Goal: Task Accomplishment & Management: Complete application form

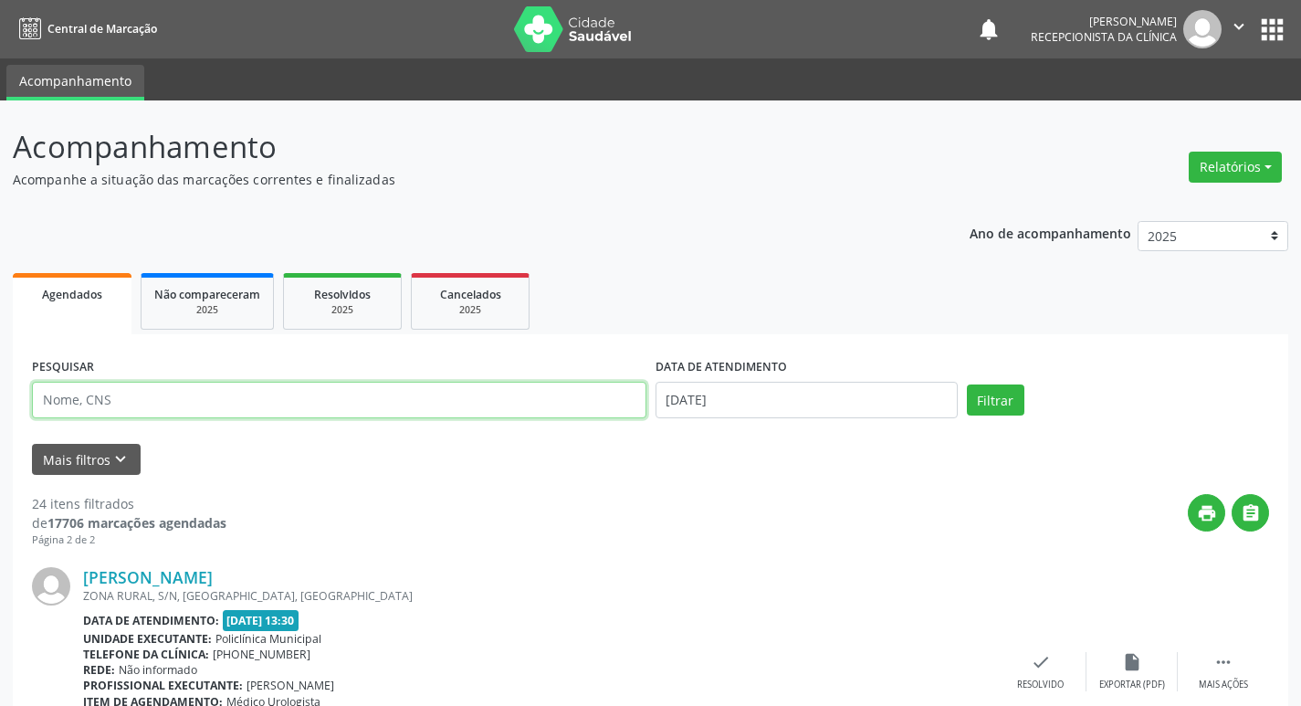
click at [299, 398] on input "text" at bounding box center [339, 400] width 614 height 37
type input "herondi"
click at [984, 398] on button "Filtrar" at bounding box center [996, 399] width 58 height 31
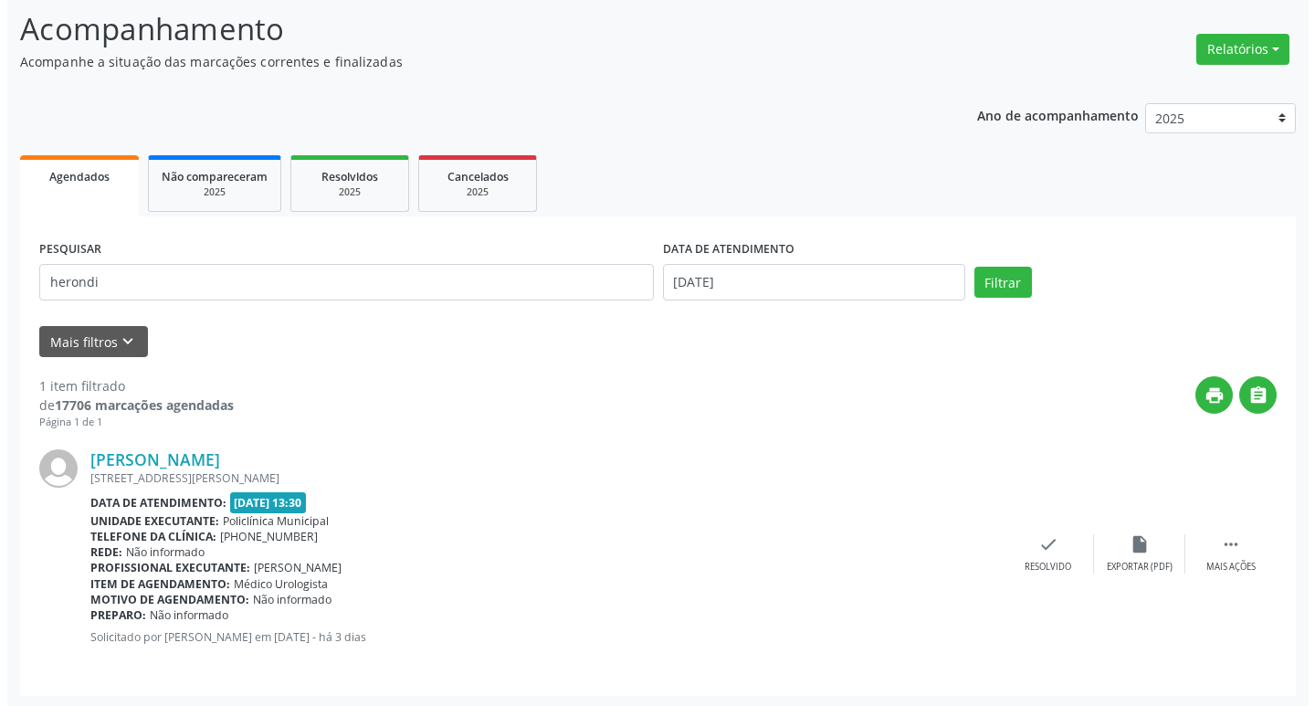
scroll to position [121, 0]
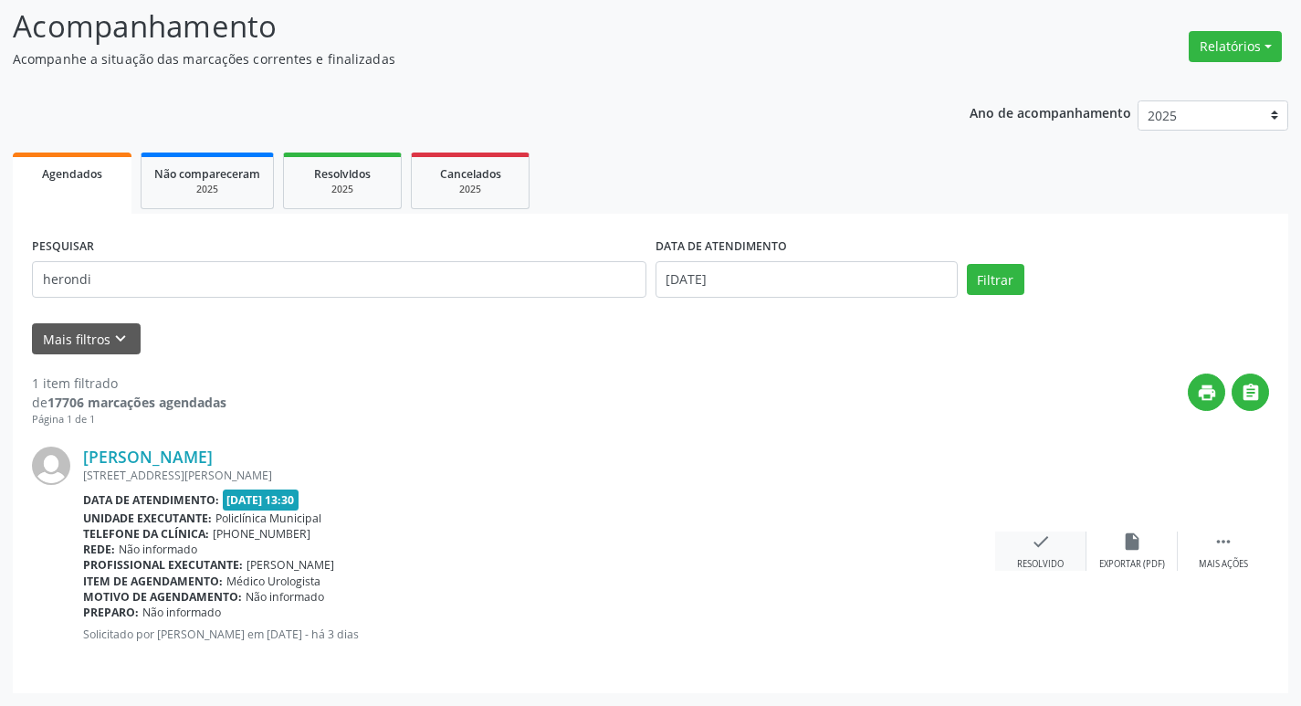
click at [1055, 559] on div "Resolvido" at bounding box center [1040, 564] width 47 height 13
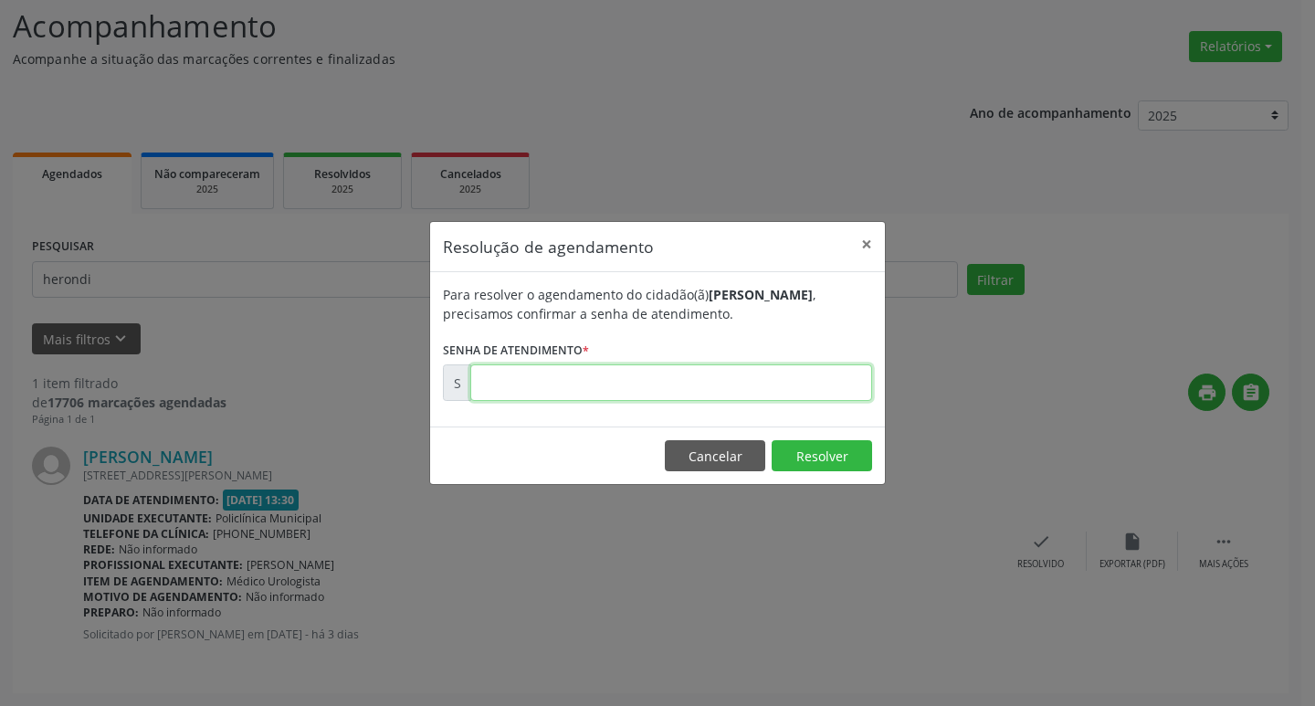
click at [822, 385] on input "text" at bounding box center [671, 382] width 402 height 37
type input "00171231"
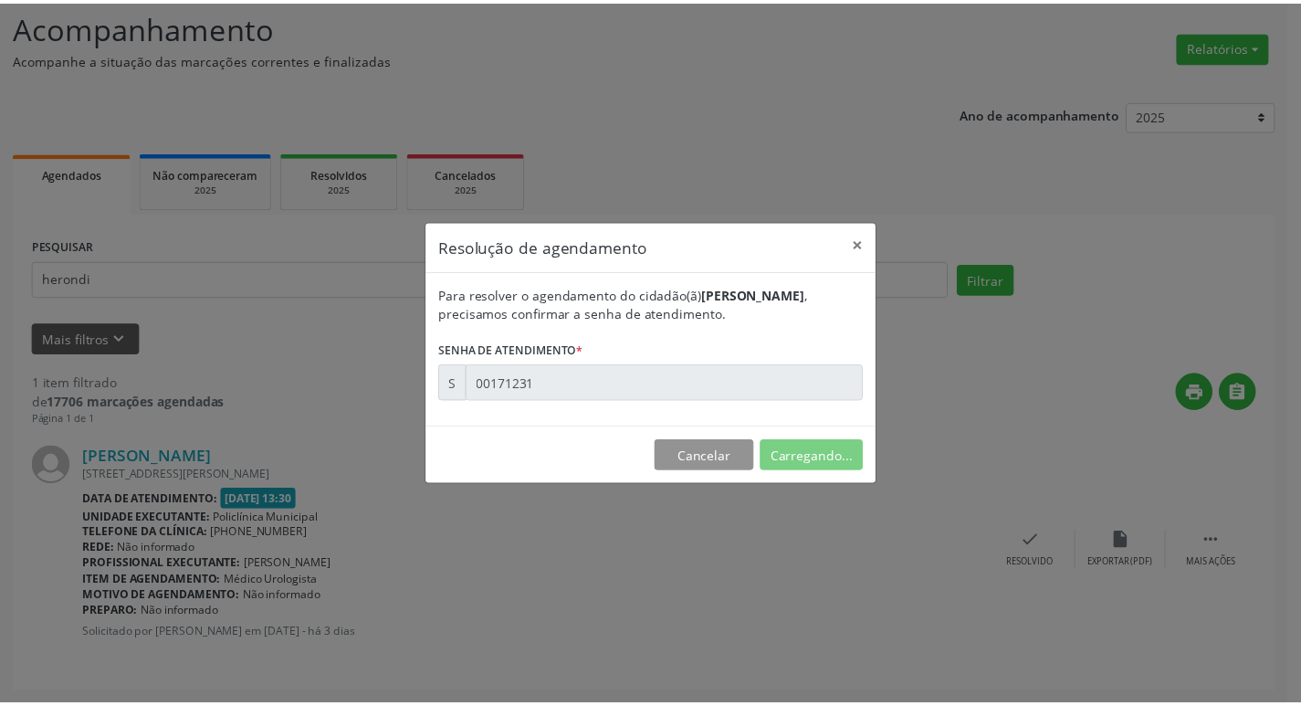
scroll to position [0, 0]
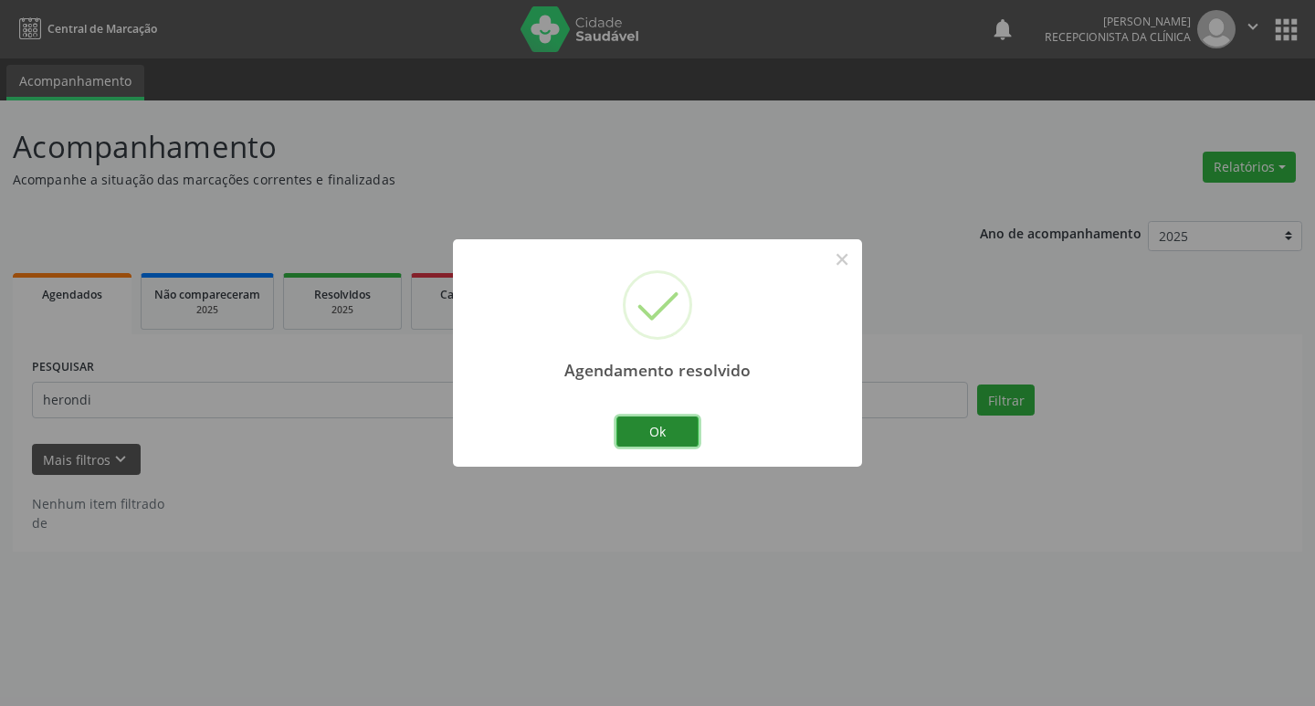
click at [687, 428] on button "Ok" at bounding box center [657, 431] width 82 height 31
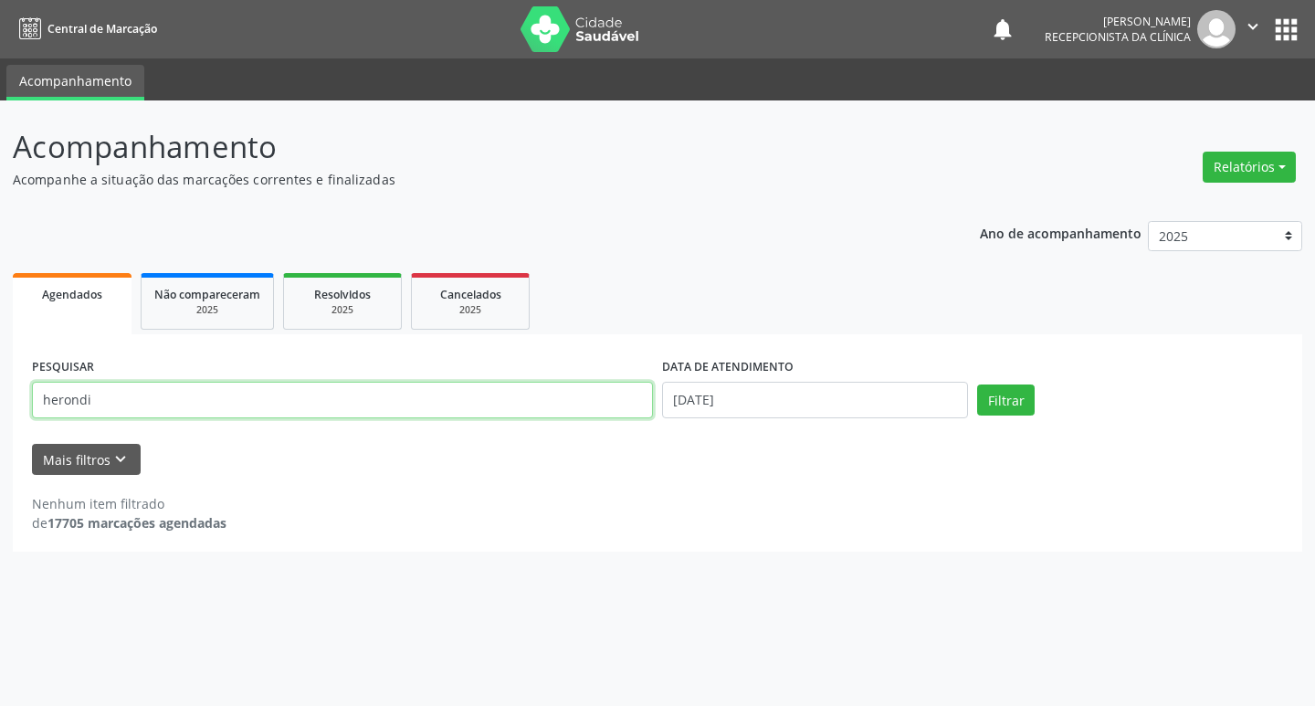
click at [201, 403] on input "herondi" at bounding box center [342, 400] width 621 height 37
type input "h"
type input "[PERSON_NAME]"
click at [984, 405] on button "Filtrar" at bounding box center [1006, 399] width 58 height 31
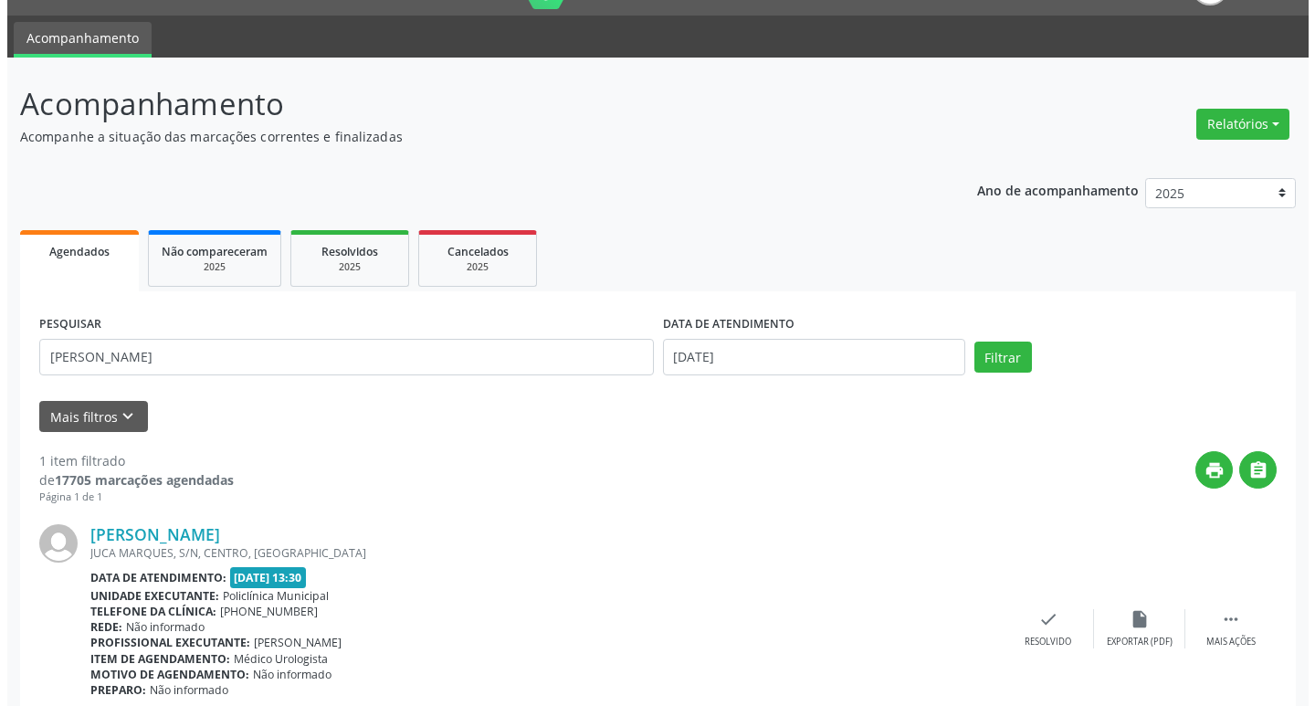
scroll to position [121, 0]
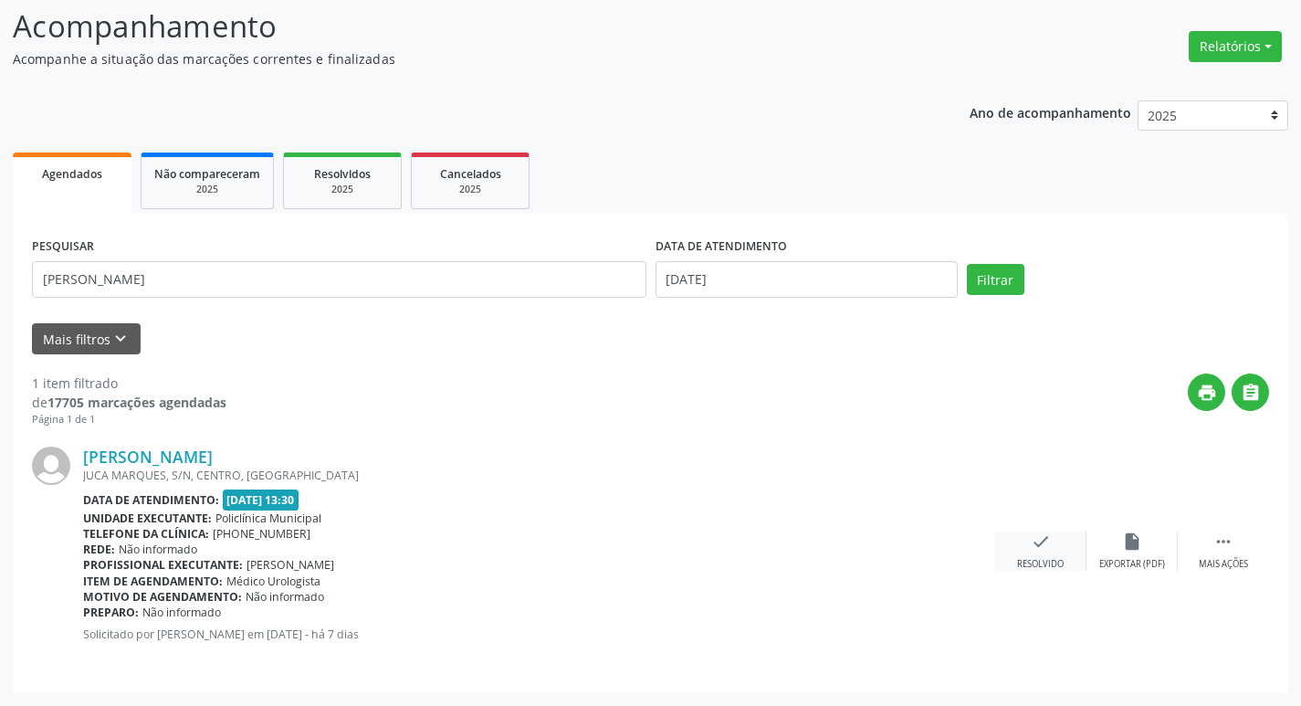
click at [1049, 551] on div "check Resolvido" at bounding box center [1040, 550] width 91 height 39
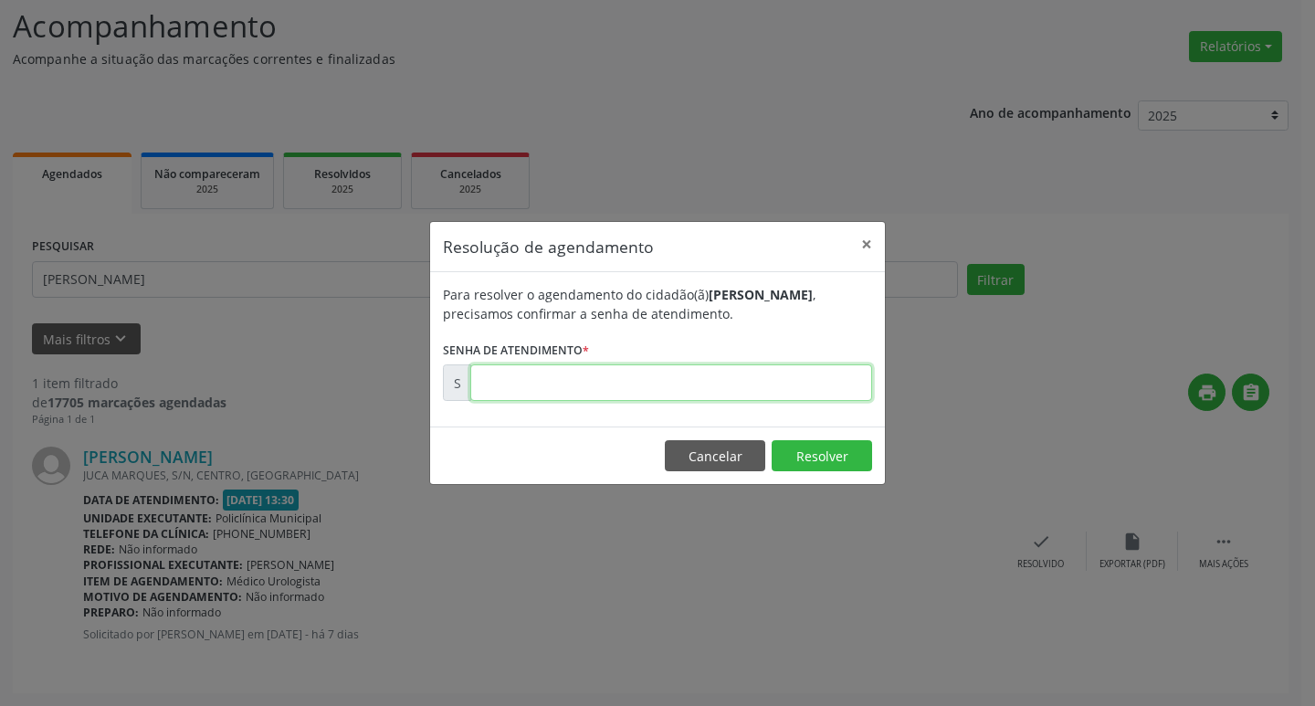
drag, startPoint x: 808, startPoint y: 386, endPoint x: 817, endPoint y: 385, distance: 9.2
click at [808, 386] on input "text" at bounding box center [671, 382] width 402 height 37
type input "00170865"
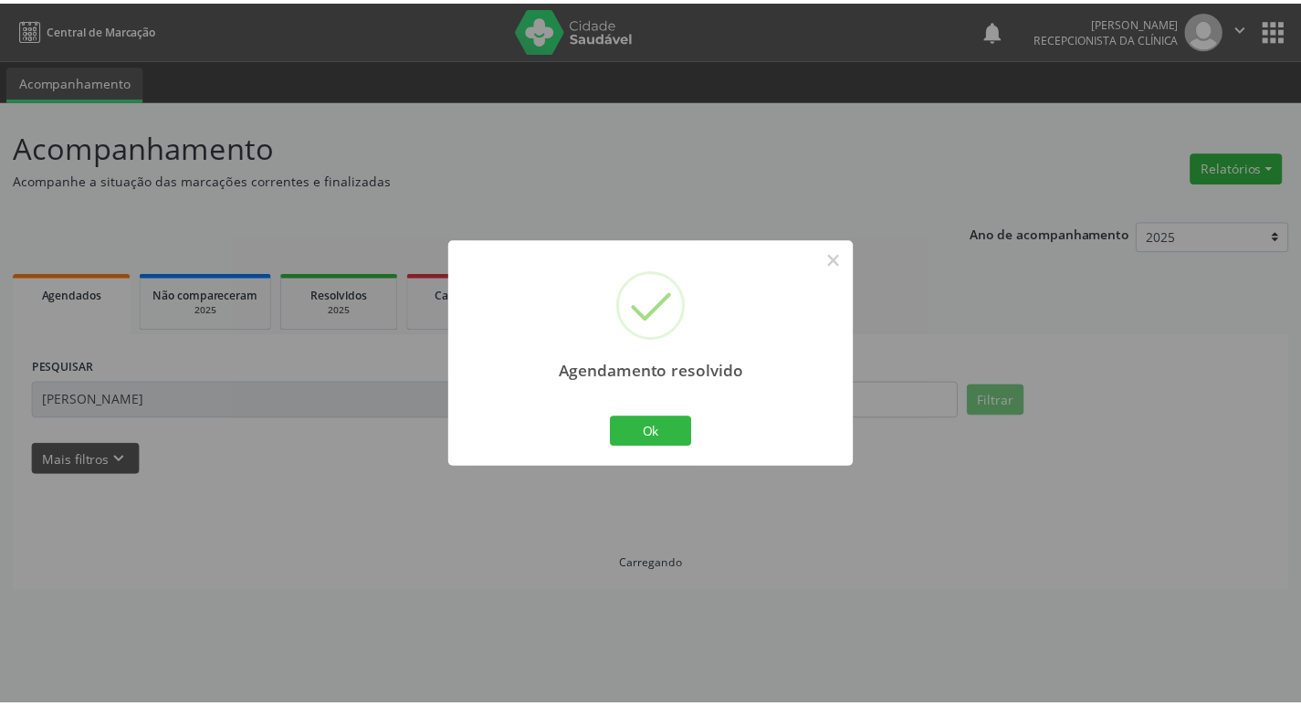
scroll to position [0, 0]
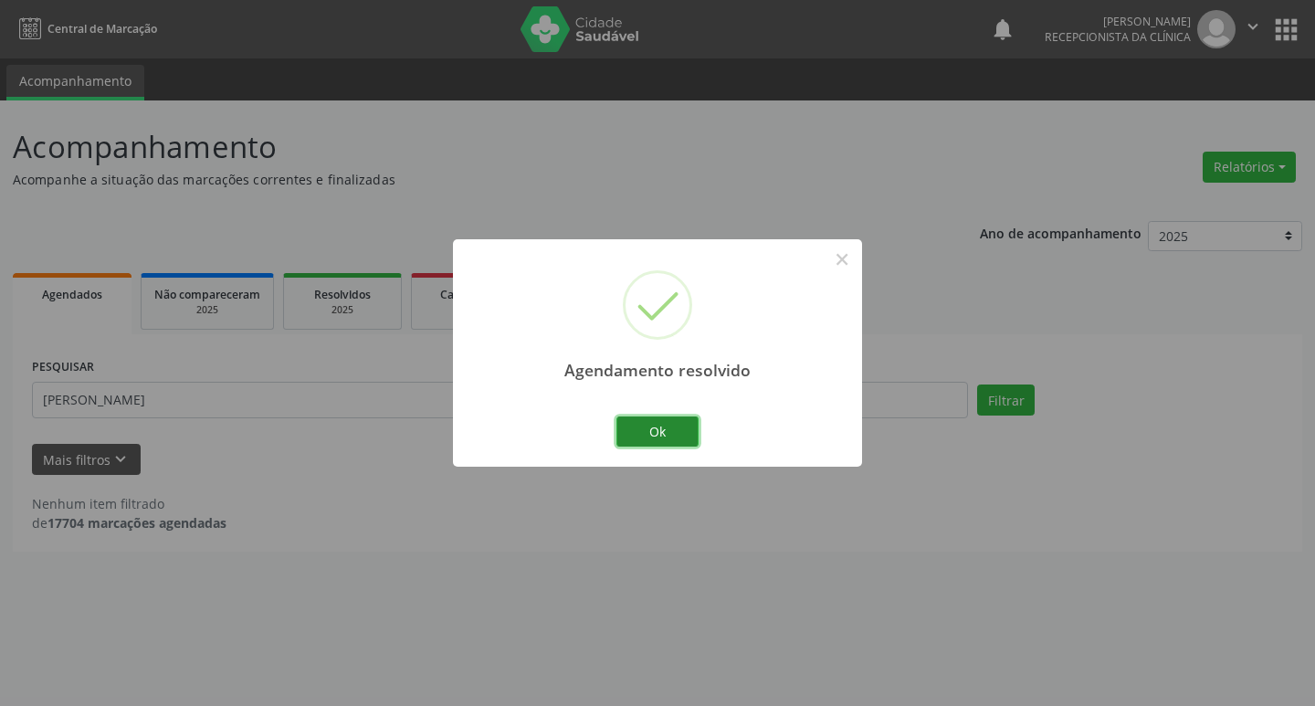
click at [683, 432] on button "Ok" at bounding box center [657, 431] width 82 height 31
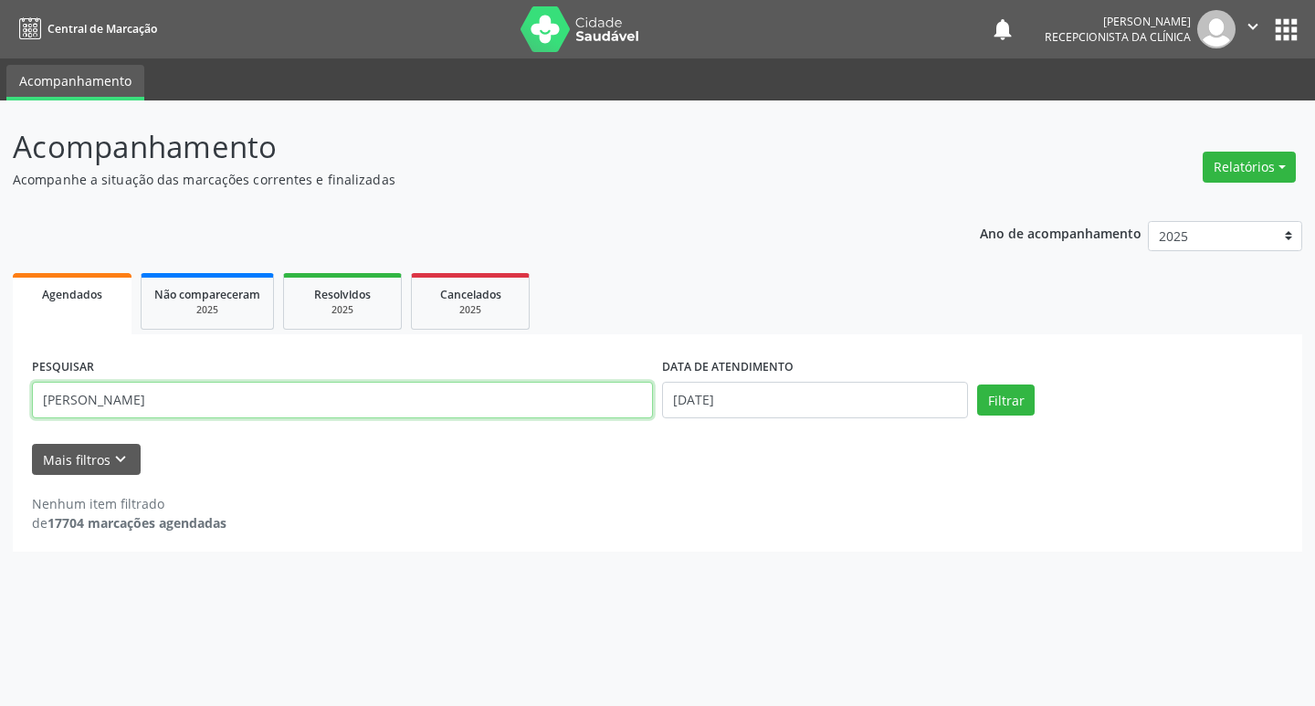
click at [156, 407] on input "[PERSON_NAME]" at bounding box center [342, 400] width 621 height 37
type input "a"
type input "[PERSON_NAME]"
click at [999, 393] on button "Filtrar" at bounding box center [1006, 399] width 58 height 31
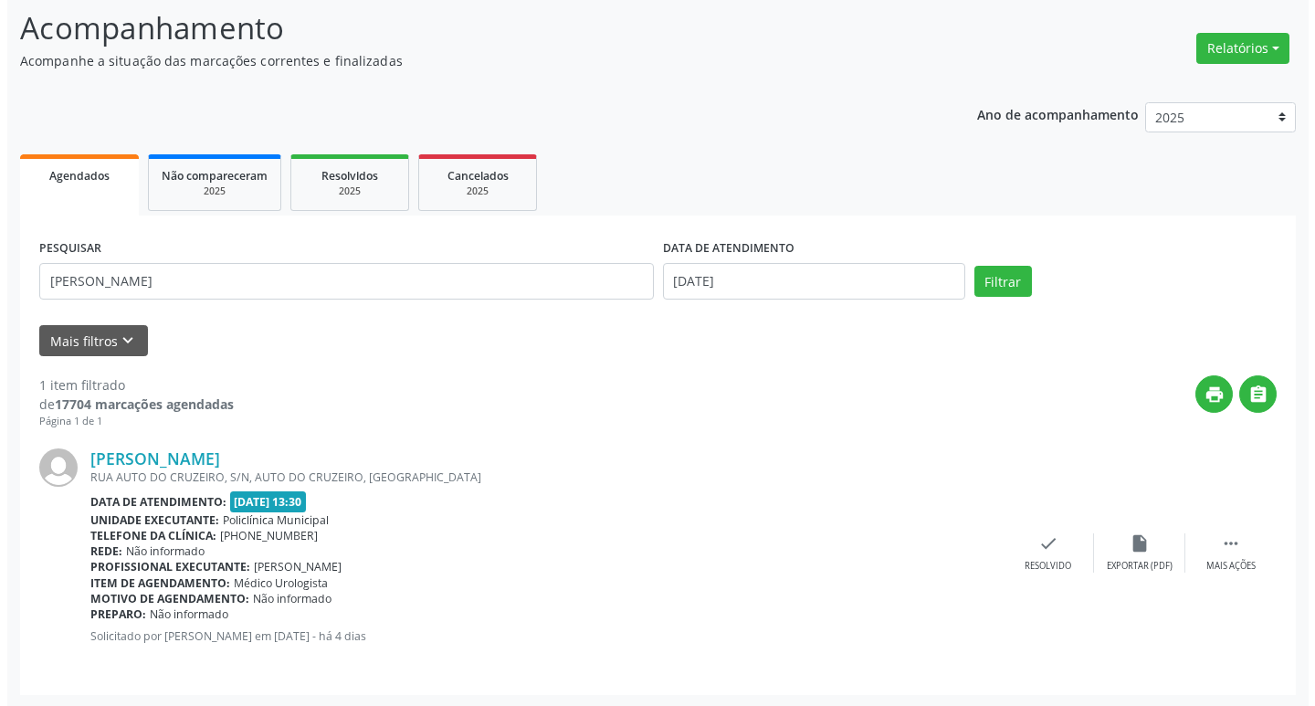
scroll to position [121, 0]
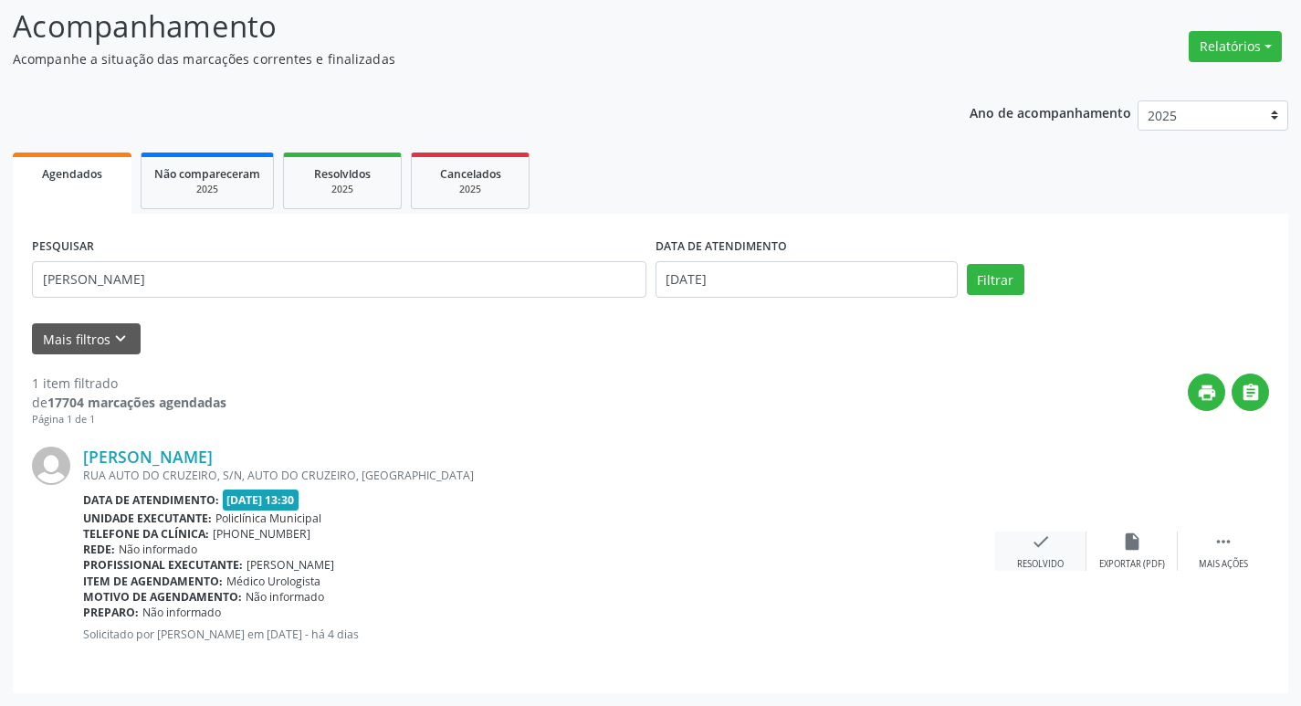
click at [1060, 550] on div "check Resolvido" at bounding box center [1040, 550] width 91 height 39
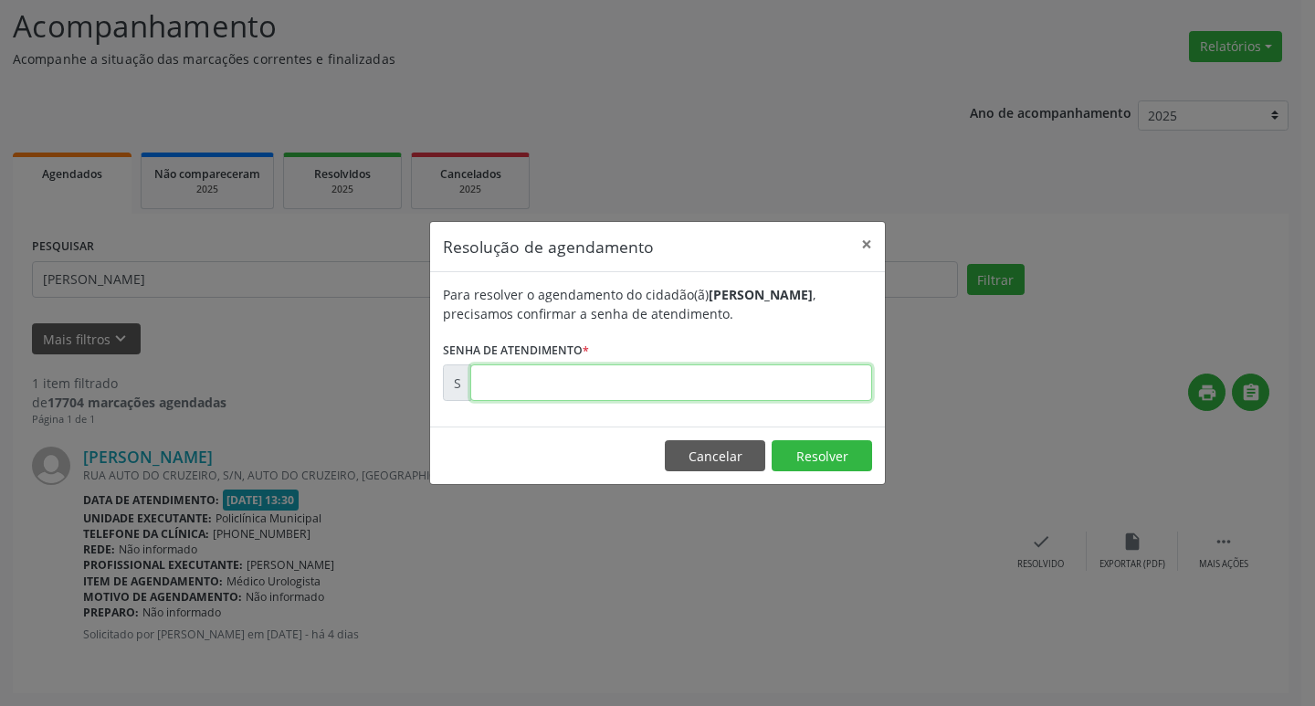
click at [755, 378] on input "text" at bounding box center [671, 382] width 402 height 37
type input "00171039"
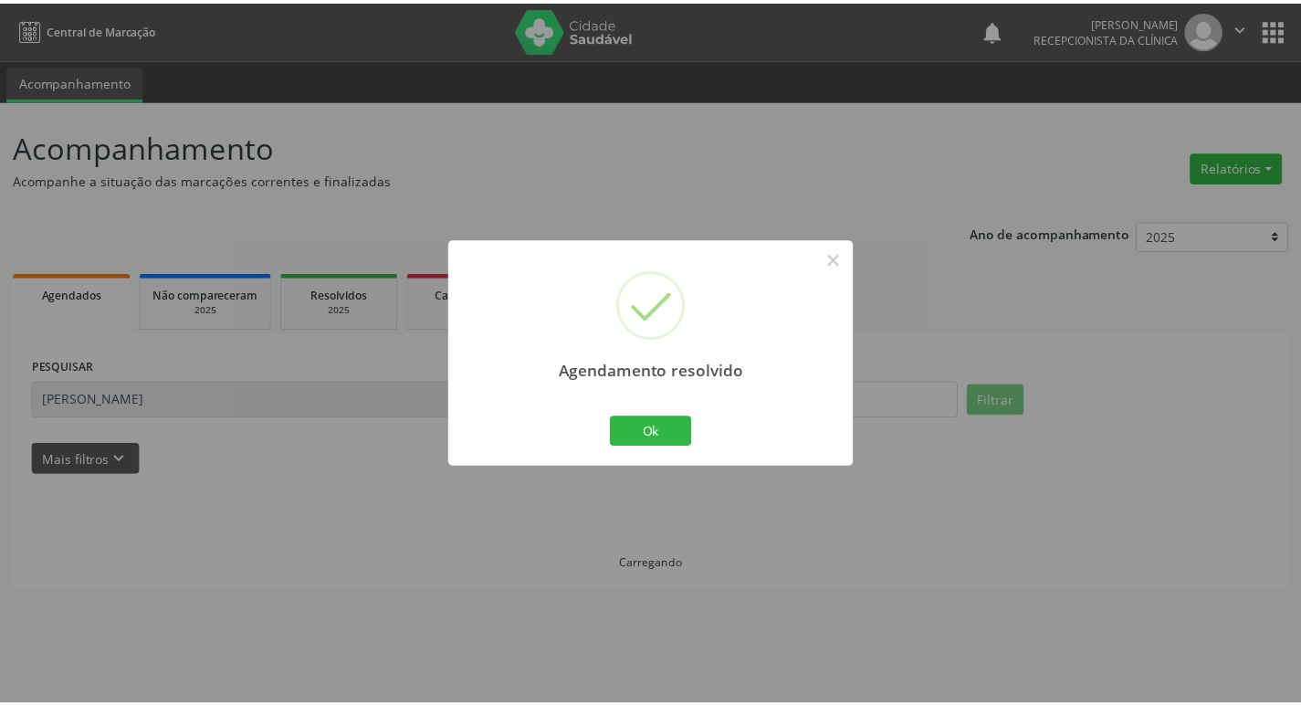
scroll to position [0, 0]
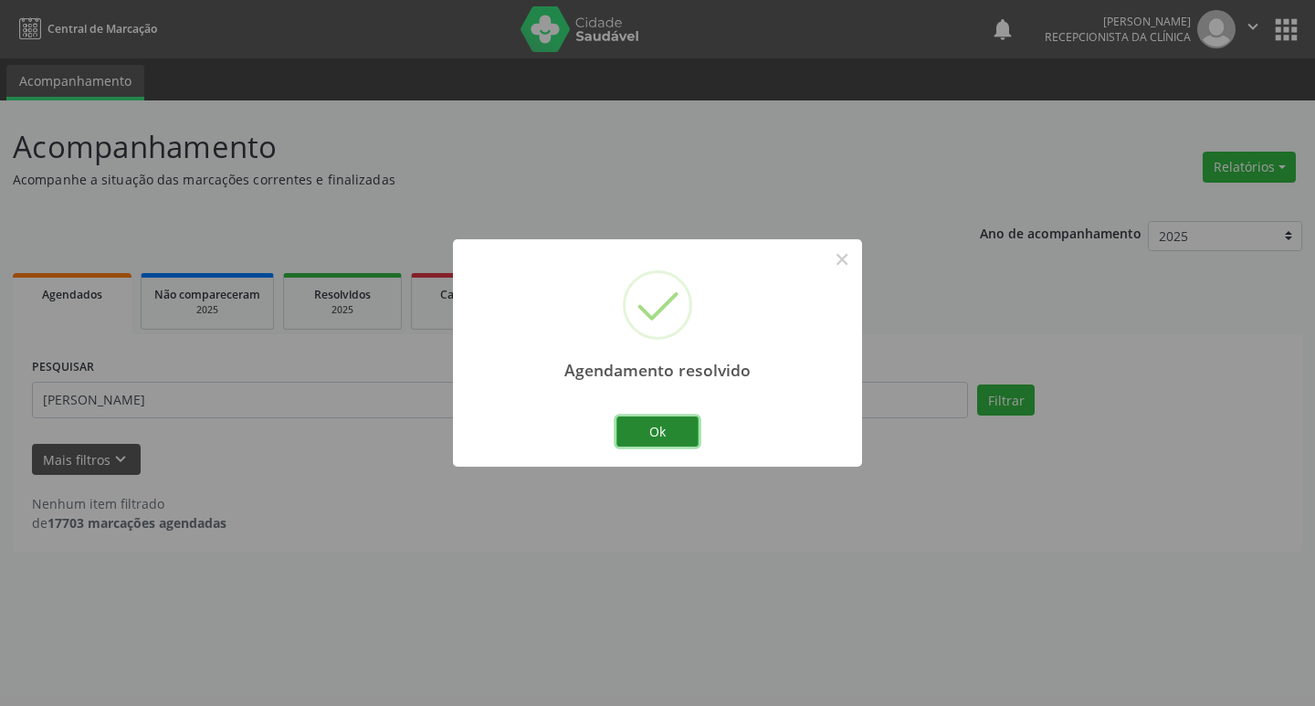
click at [646, 434] on button "Ok" at bounding box center [657, 431] width 82 height 31
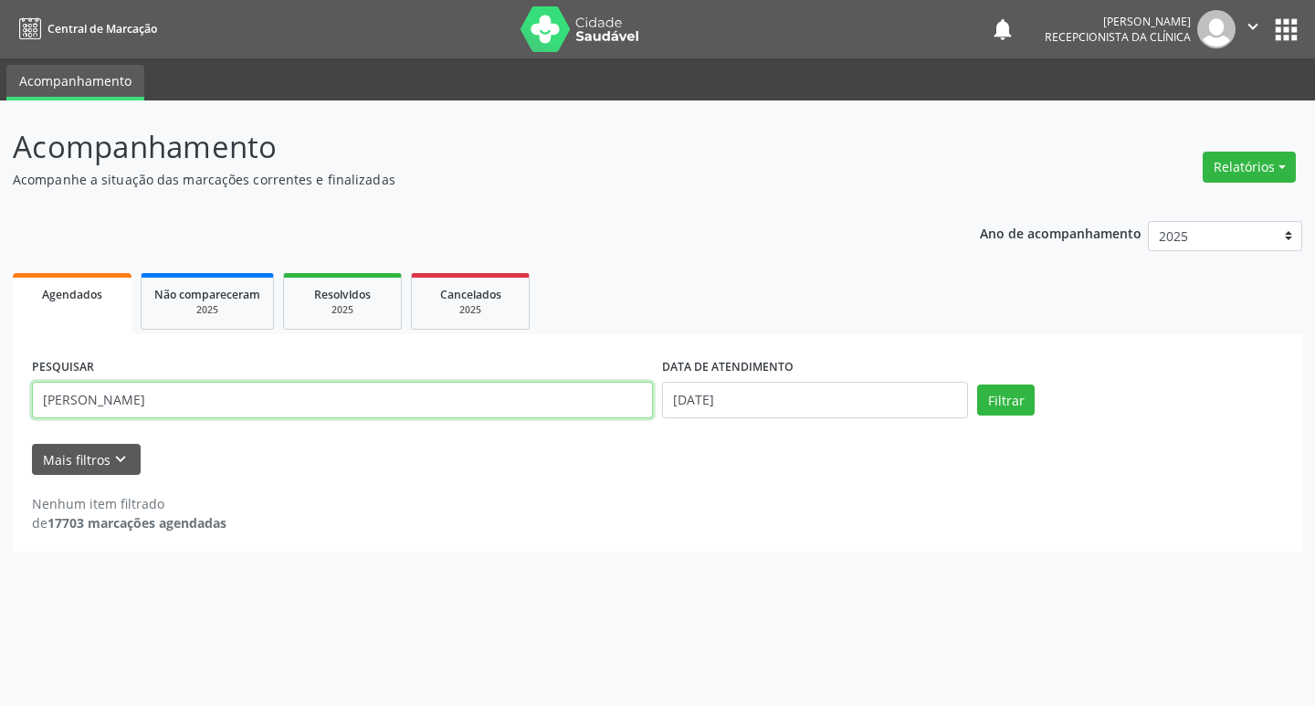
click at [129, 400] on input "[PERSON_NAME]" at bounding box center [342, 400] width 621 height 37
type input "j"
type input "ivonete"
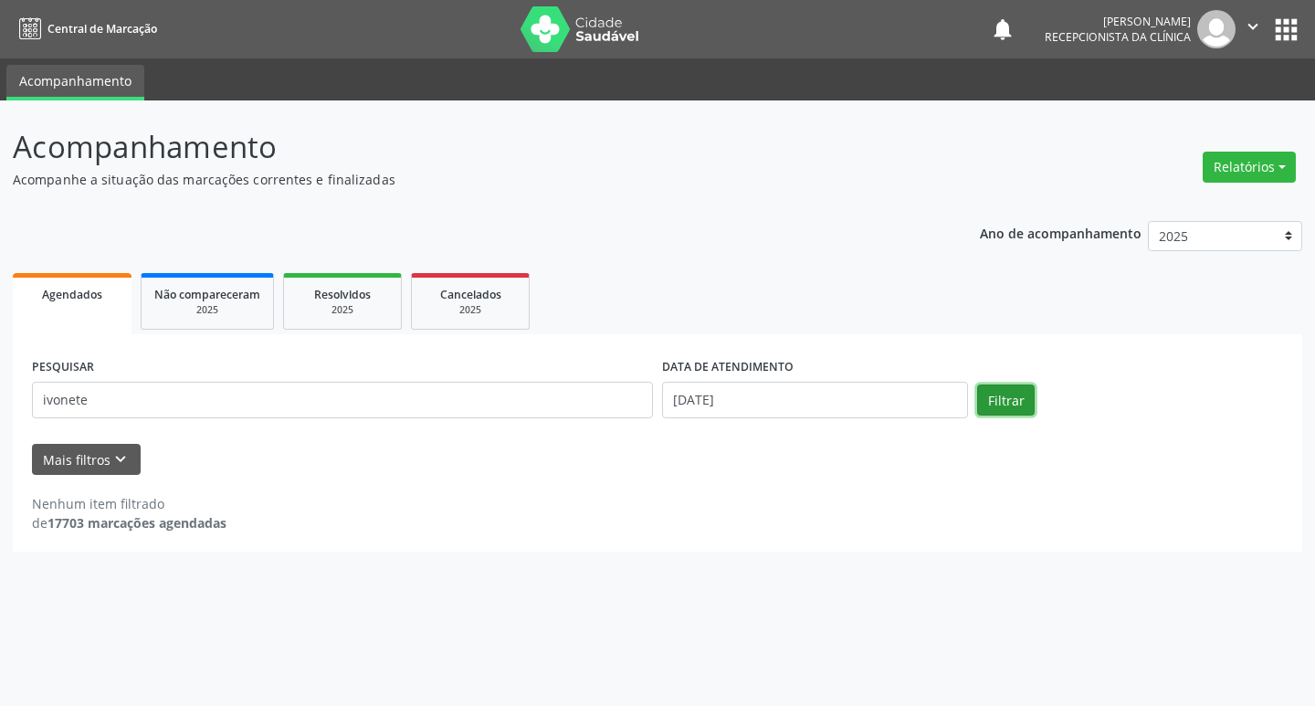
click at [1016, 393] on button "Filtrar" at bounding box center [1006, 399] width 58 height 31
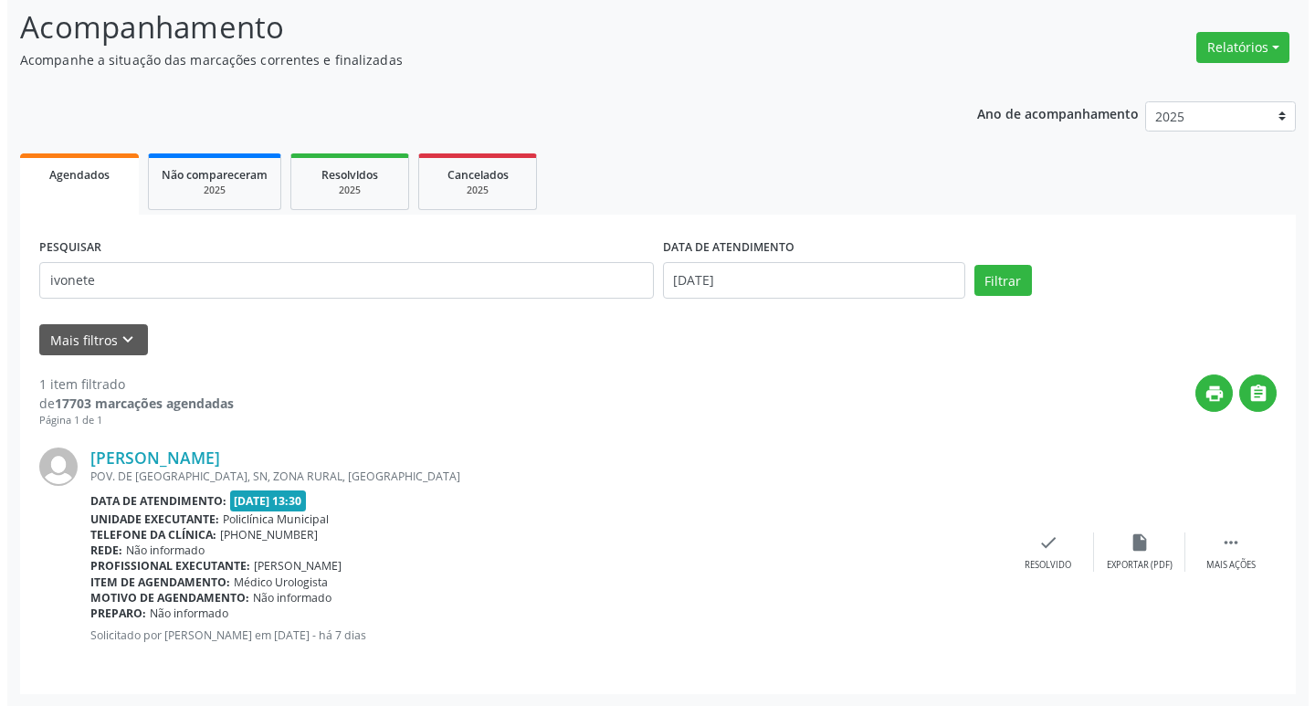
scroll to position [121, 0]
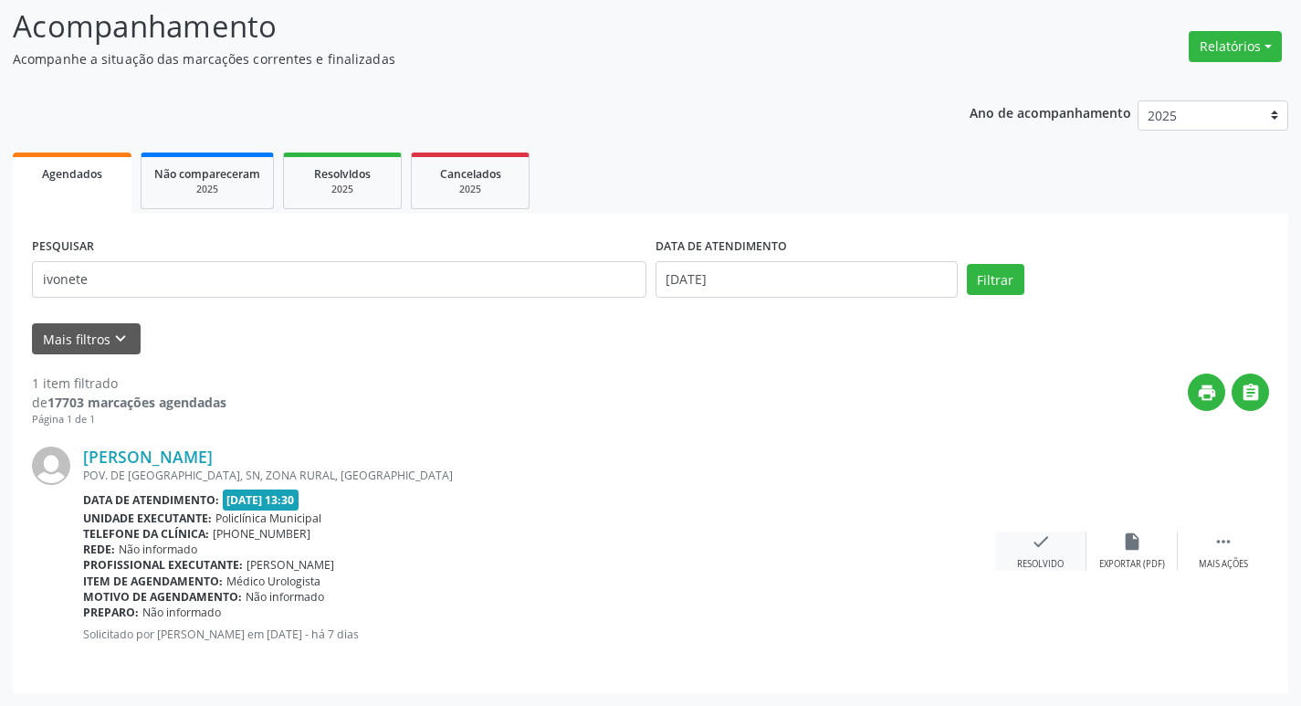
click at [1052, 561] on div "Resolvido" at bounding box center [1040, 564] width 47 height 13
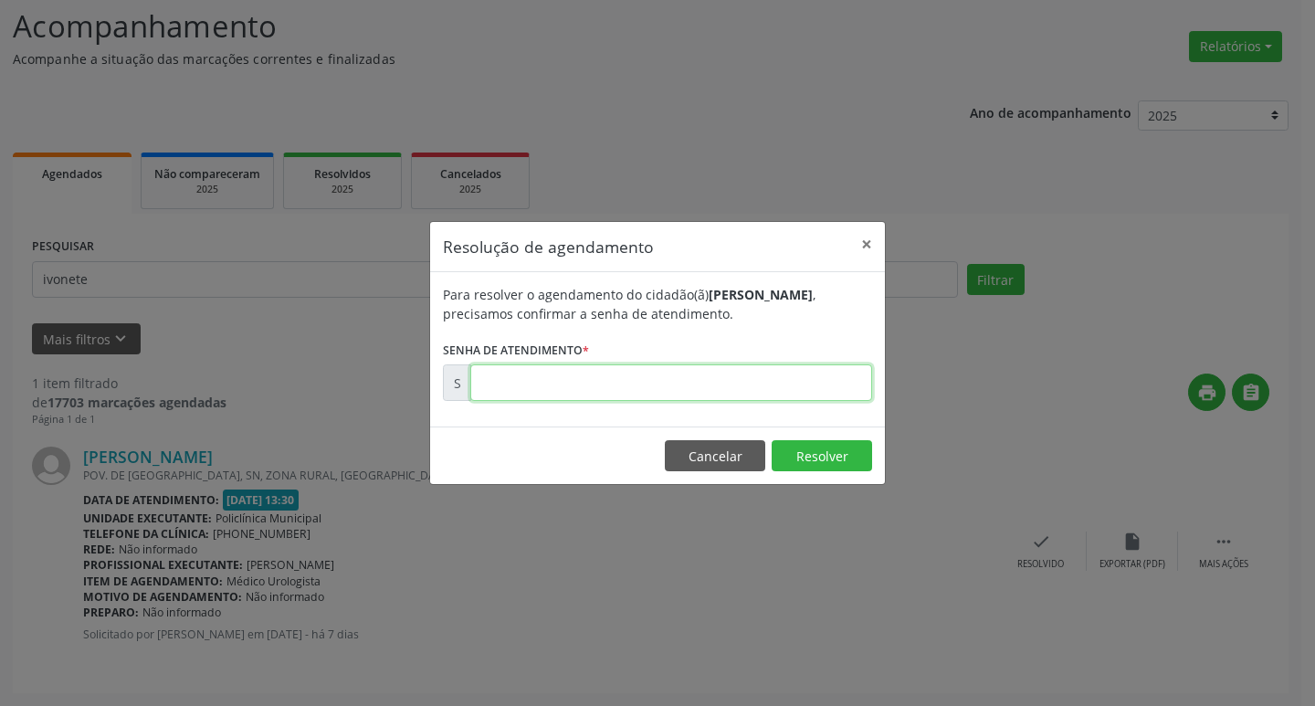
click at [806, 380] on input "text" at bounding box center [671, 382] width 402 height 37
type input "00170860"
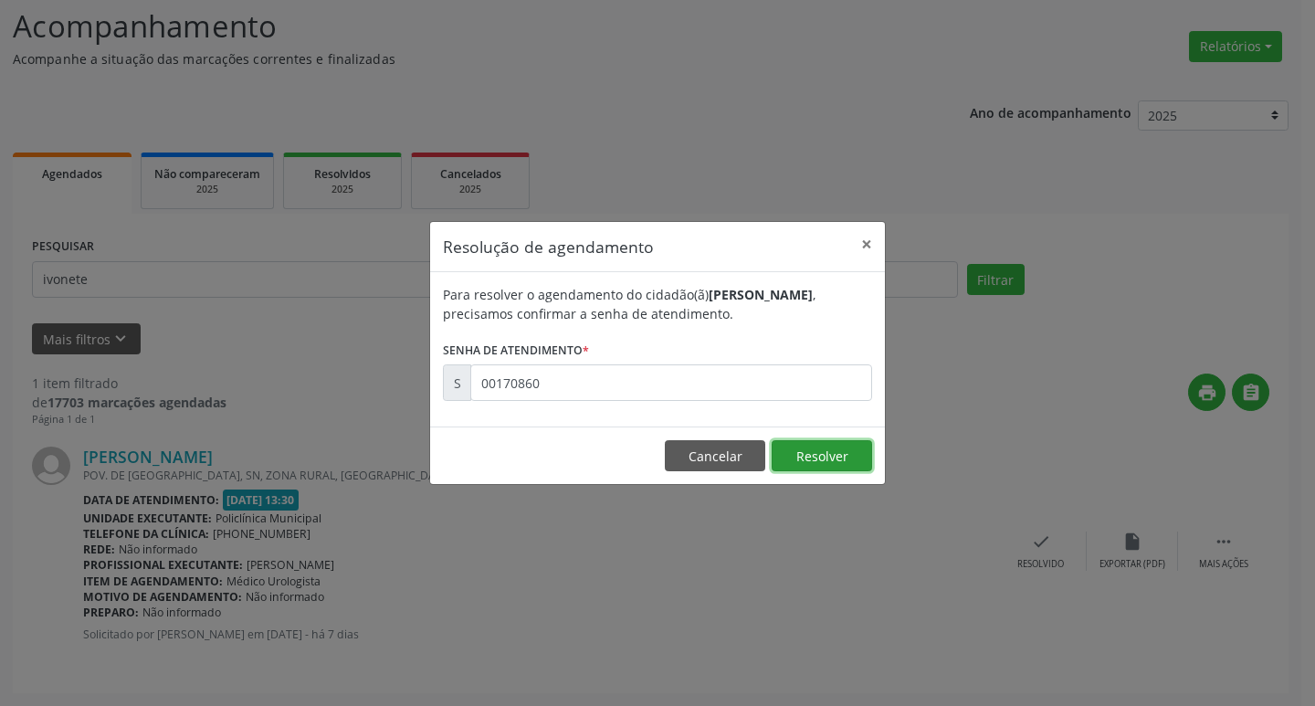
click at [824, 467] on button "Resolver" at bounding box center [821, 455] width 100 height 31
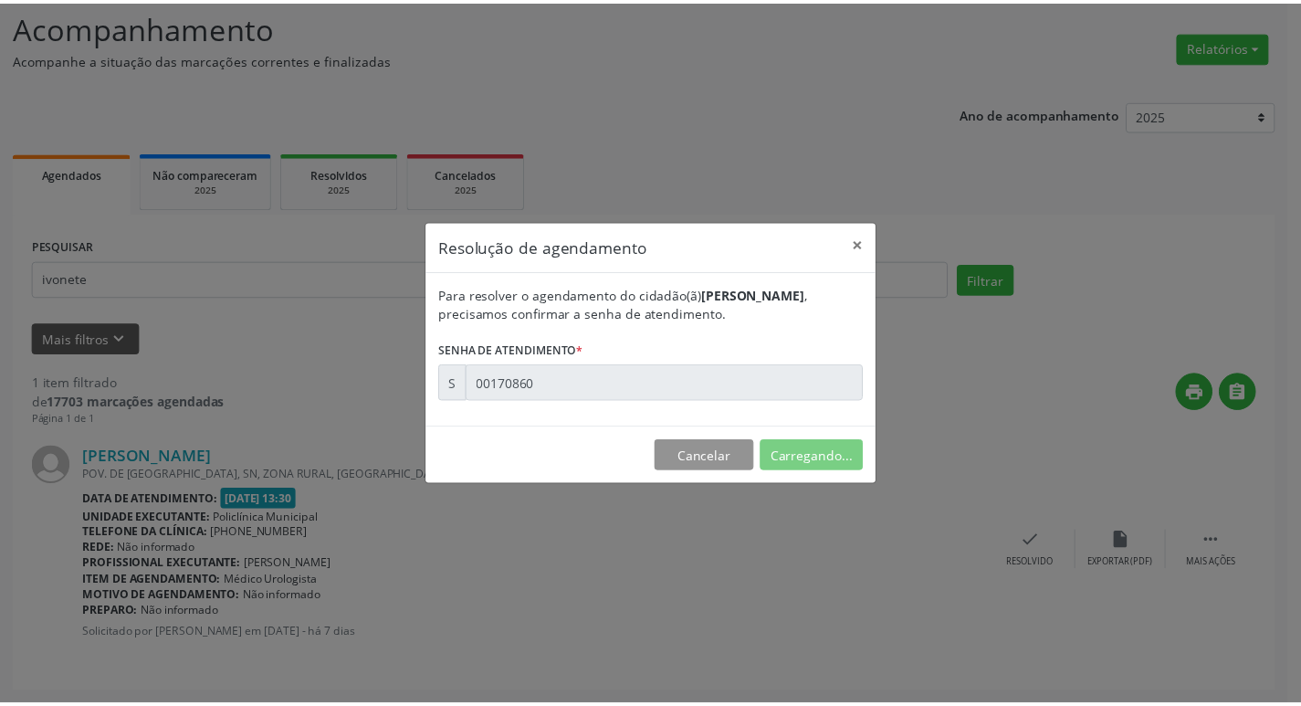
scroll to position [0, 0]
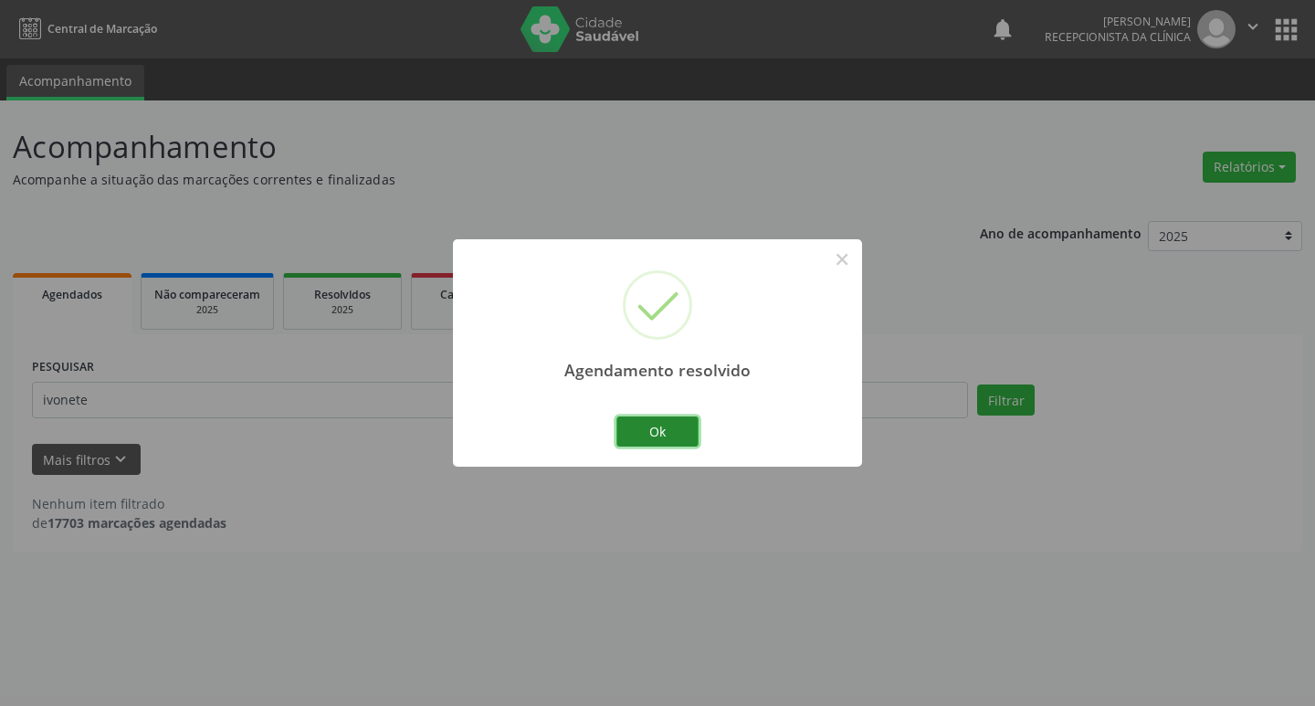
click at [690, 436] on button "Ok" at bounding box center [657, 431] width 82 height 31
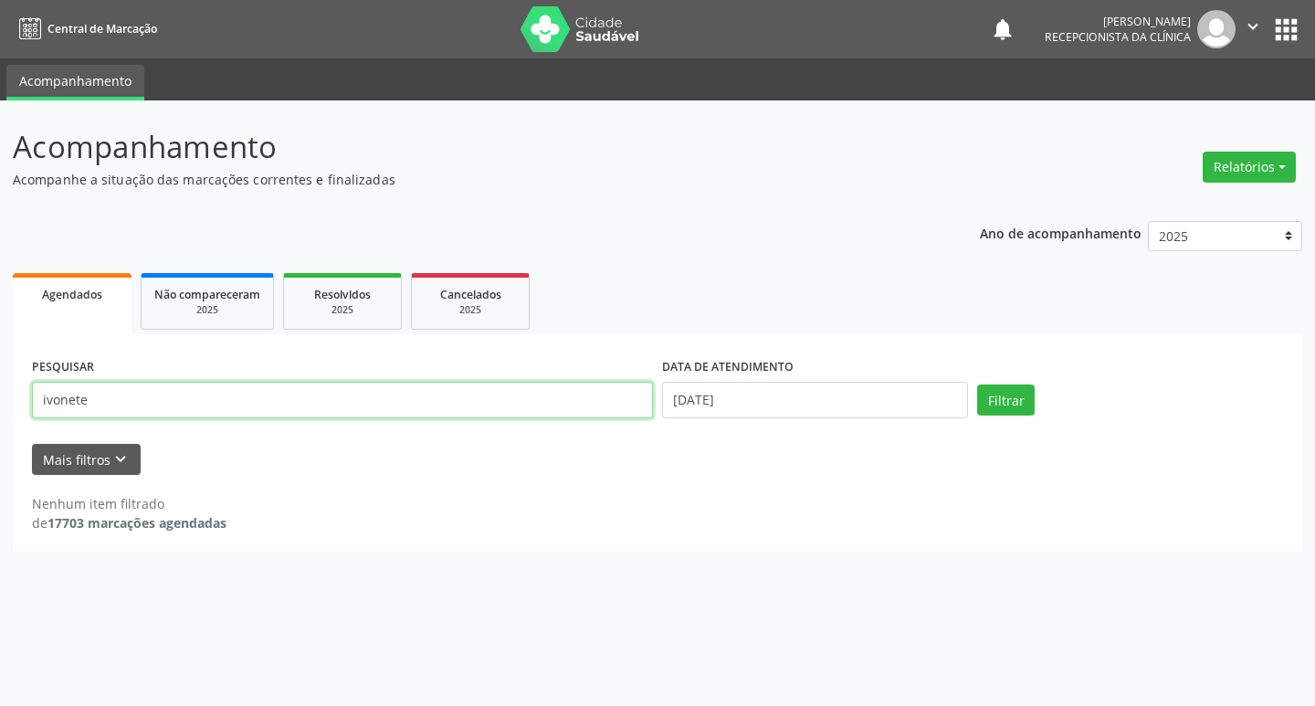
click at [171, 406] on input "ivonete" at bounding box center [342, 400] width 621 height 37
type input "i"
type input "[PERSON_NAME]"
click at [981, 396] on button "Filtrar" at bounding box center [1006, 399] width 58 height 31
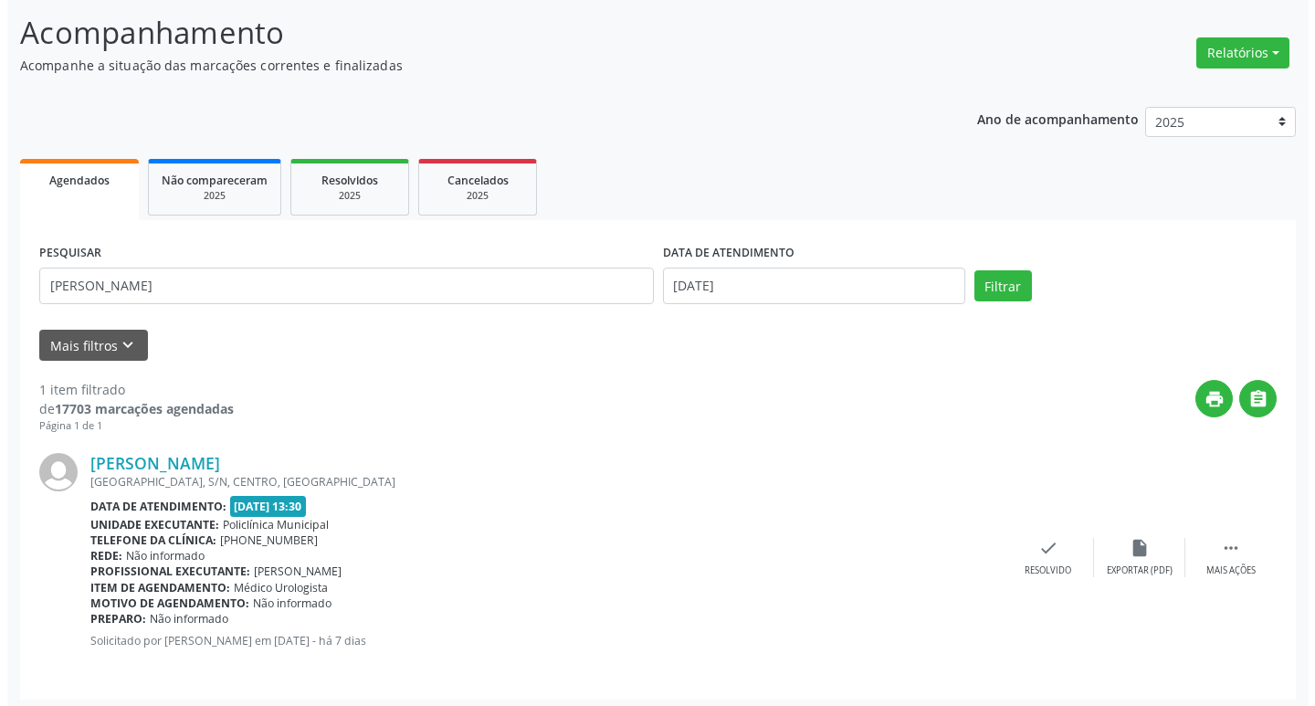
scroll to position [121, 0]
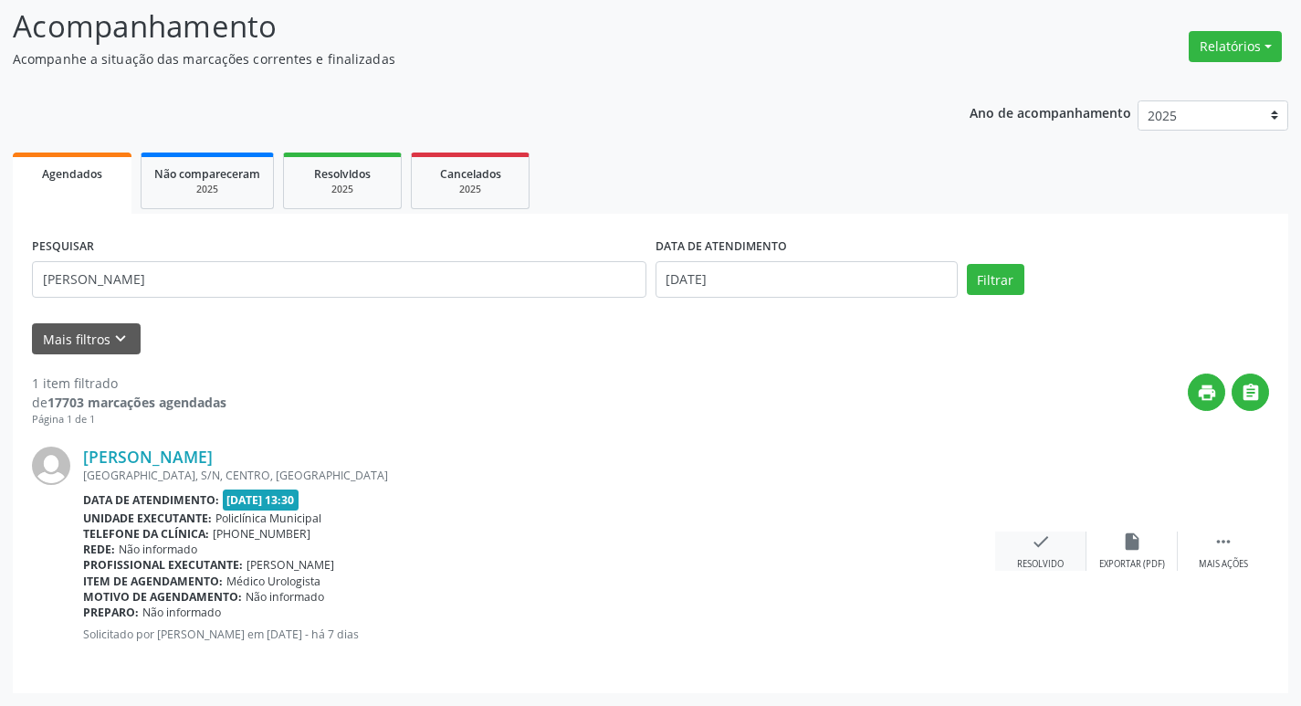
click at [1046, 554] on div "check Resolvido" at bounding box center [1040, 550] width 91 height 39
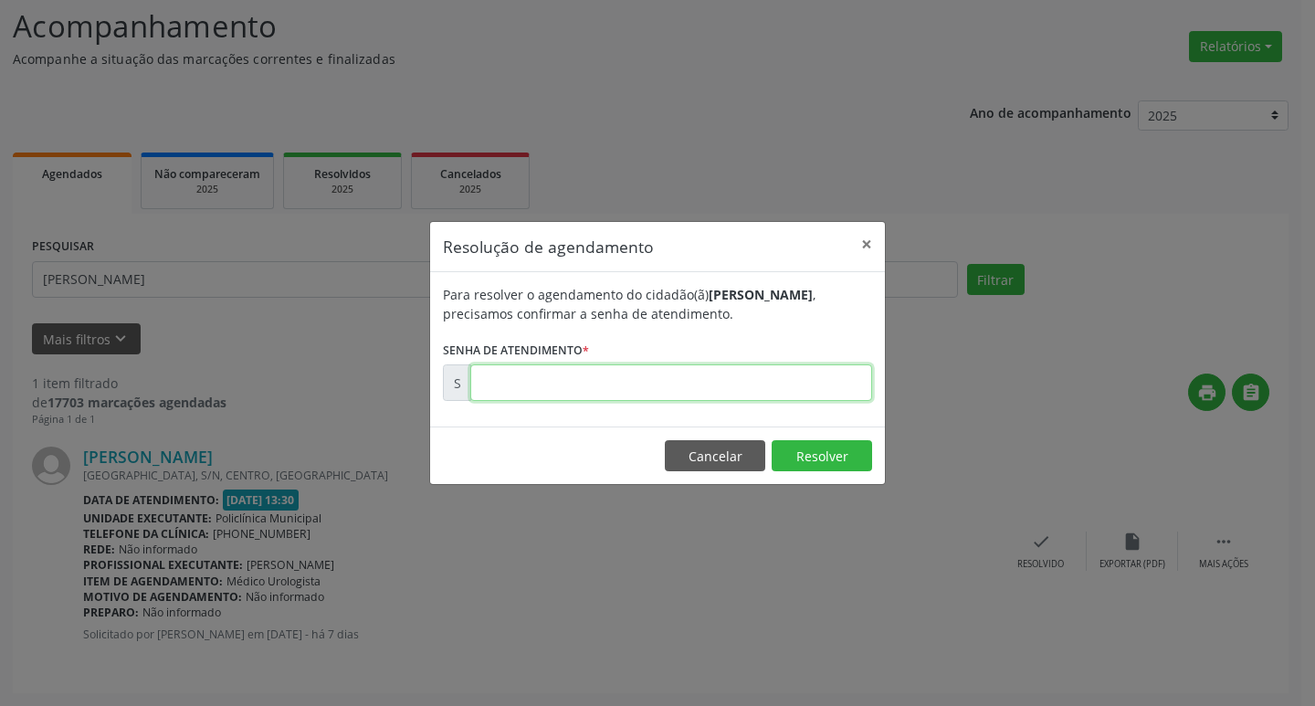
click at [713, 394] on input "text" at bounding box center [671, 382] width 402 height 37
type input "00170861"
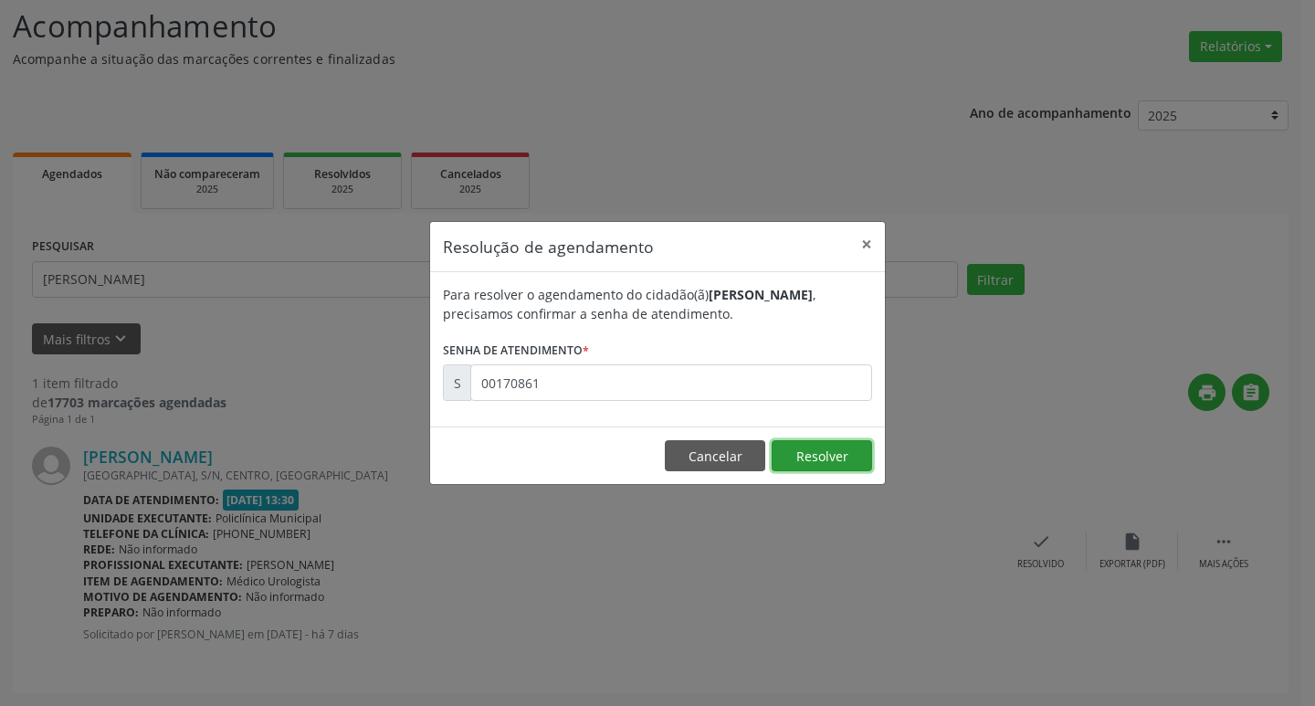
drag, startPoint x: 809, startPoint y: 454, endPoint x: 803, endPoint y: 445, distance: 11.1
click at [810, 453] on button "Resolver" at bounding box center [821, 455] width 100 height 31
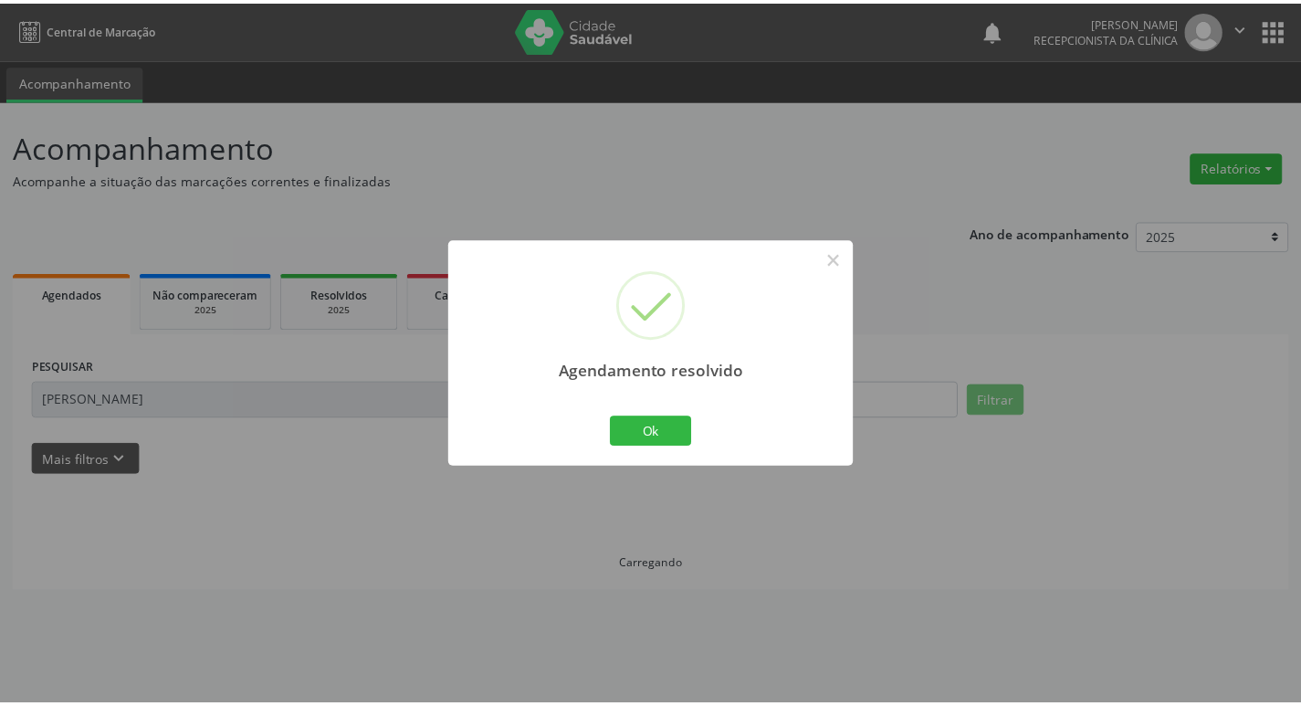
scroll to position [0, 0]
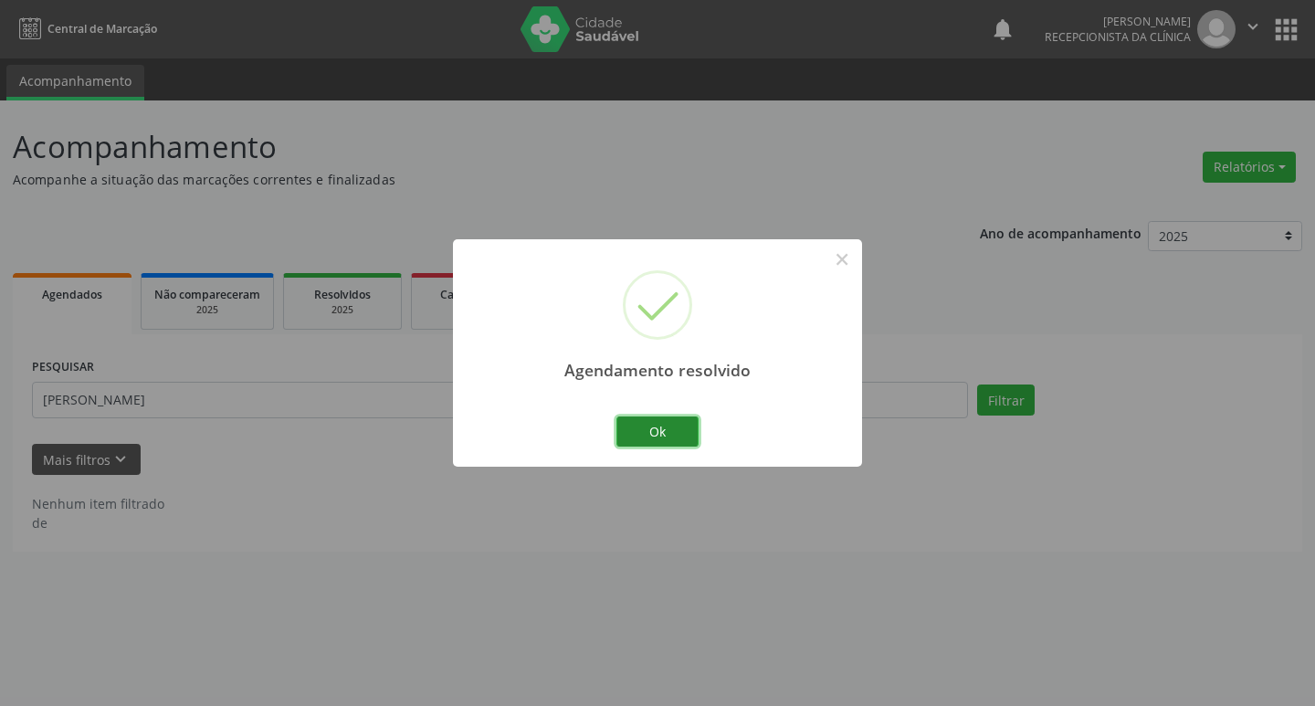
click at [654, 427] on button "Ok" at bounding box center [657, 431] width 82 height 31
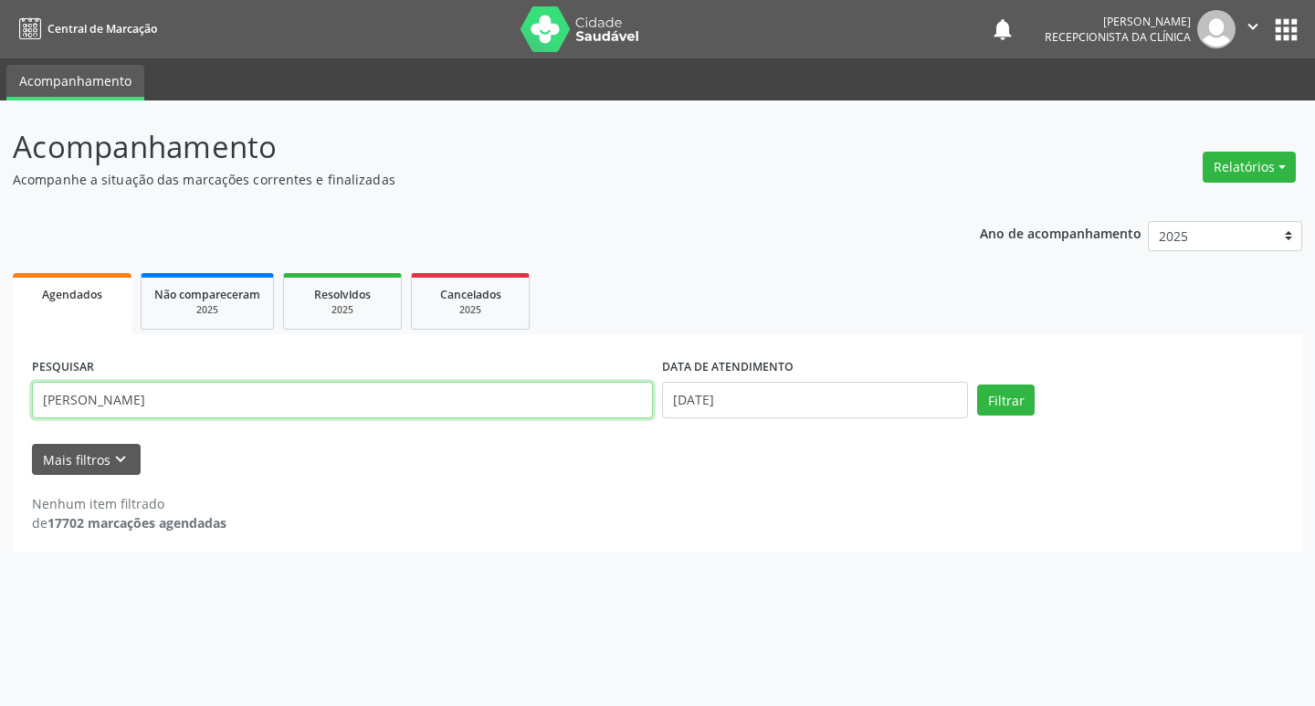
click at [223, 393] on input "[PERSON_NAME]" at bounding box center [342, 400] width 621 height 37
type input "j"
click at [219, 391] on input "text" at bounding box center [342, 400] width 621 height 37
click at [982, 395] on button "Filtrar" at bounding box center [1006, 399] width 58 height 31
click at [50, 395] on input "v [GEOGRAPHIC_DATA]" at bounding box center [342, 400] width 621 height 37
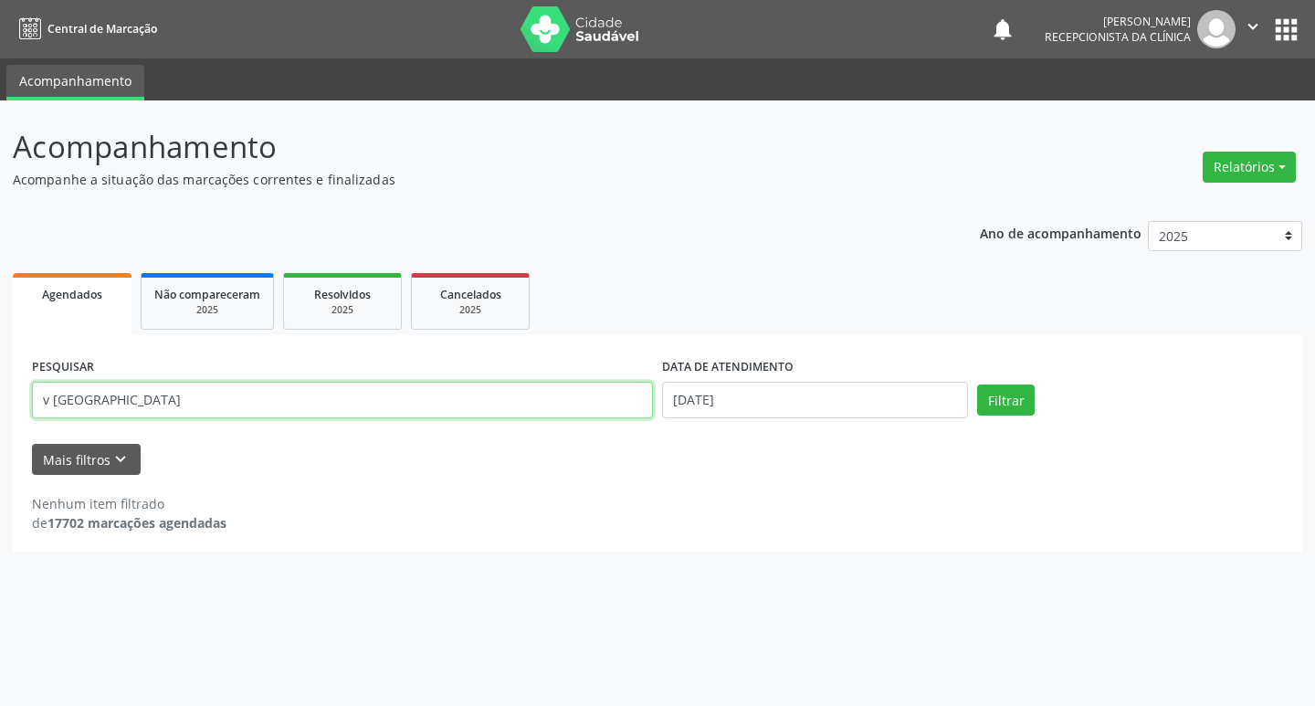
click at [58, 402] on input "v [GEOGRAPHIC_DATA]" at bounding box center [342, 400] width 621 height 37
click at [121, 400] on input "v [GEOGRAPHIC_DATA]" at bounding box center [342, 400] width 621 height 37
type input "v"
type input "valdemir"
click at [977, 384] on button "Filtrar" at bounding box center [1006, 399] width 58 height 31
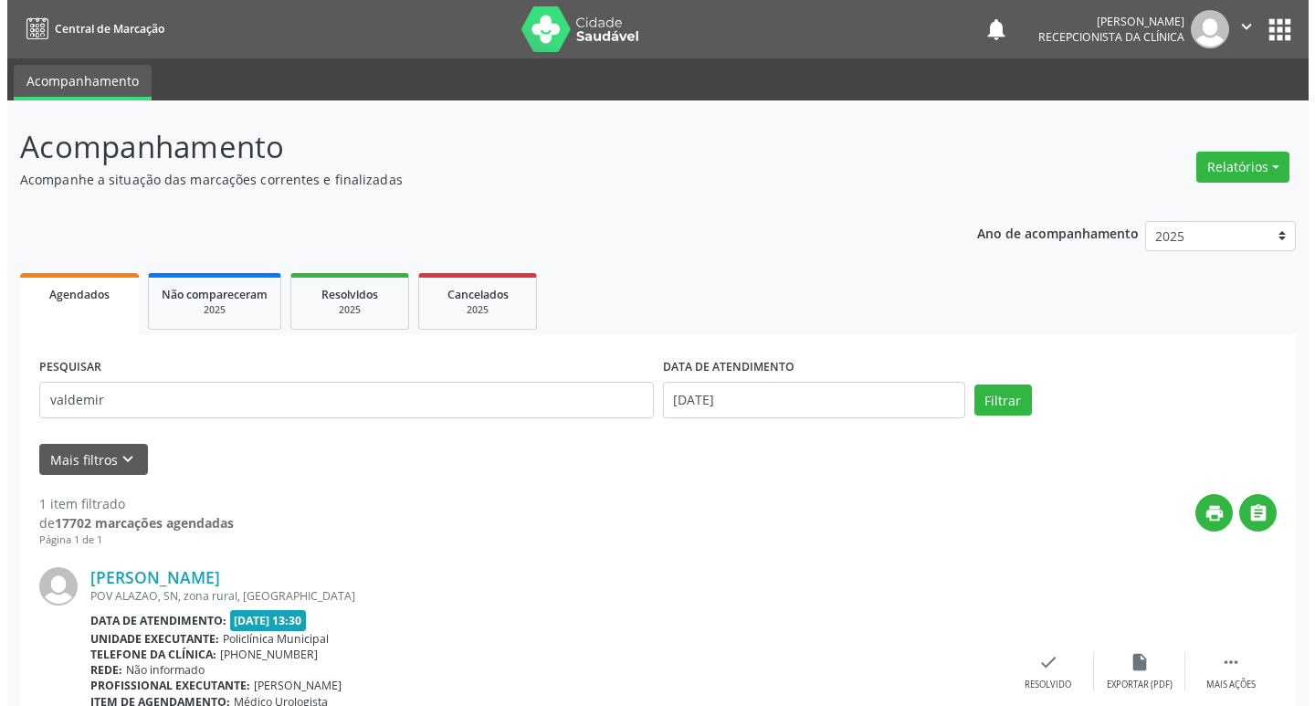
scroll to position [91, 0]
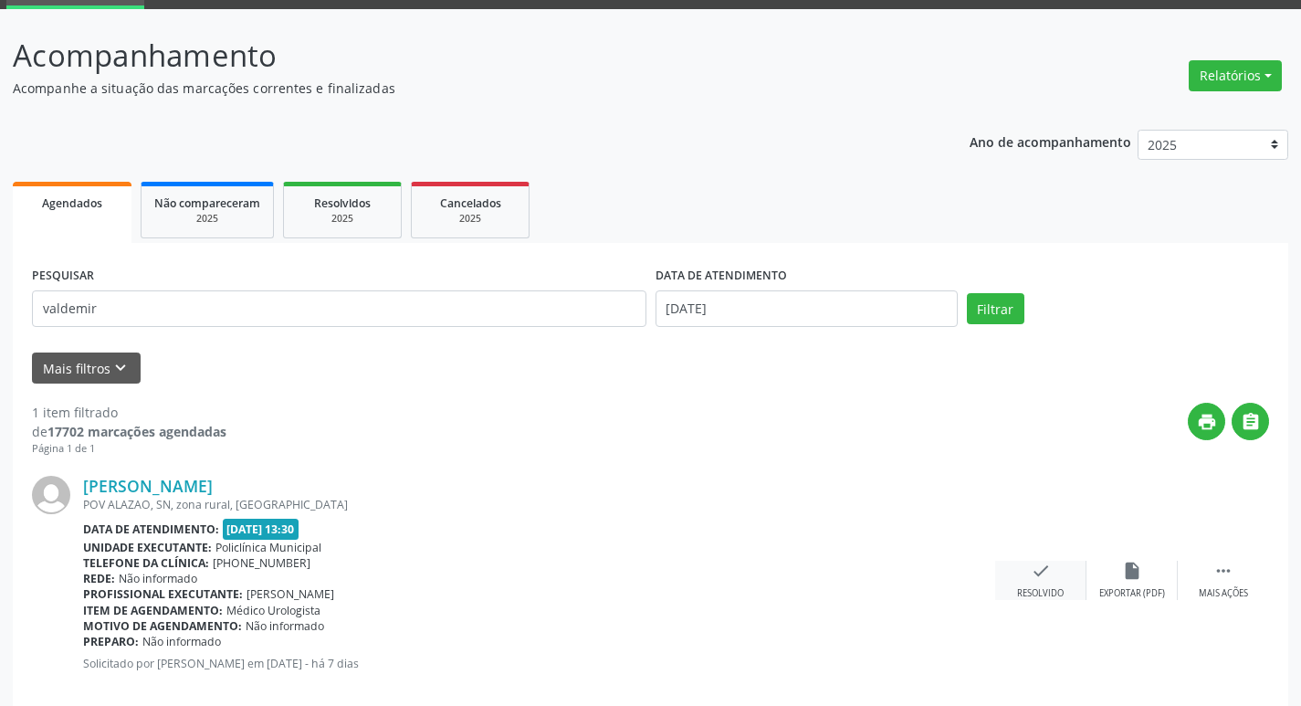
click at [1054, 561] on div "check Resolvido" at bounding box center [1040, 580] width 91 height 39
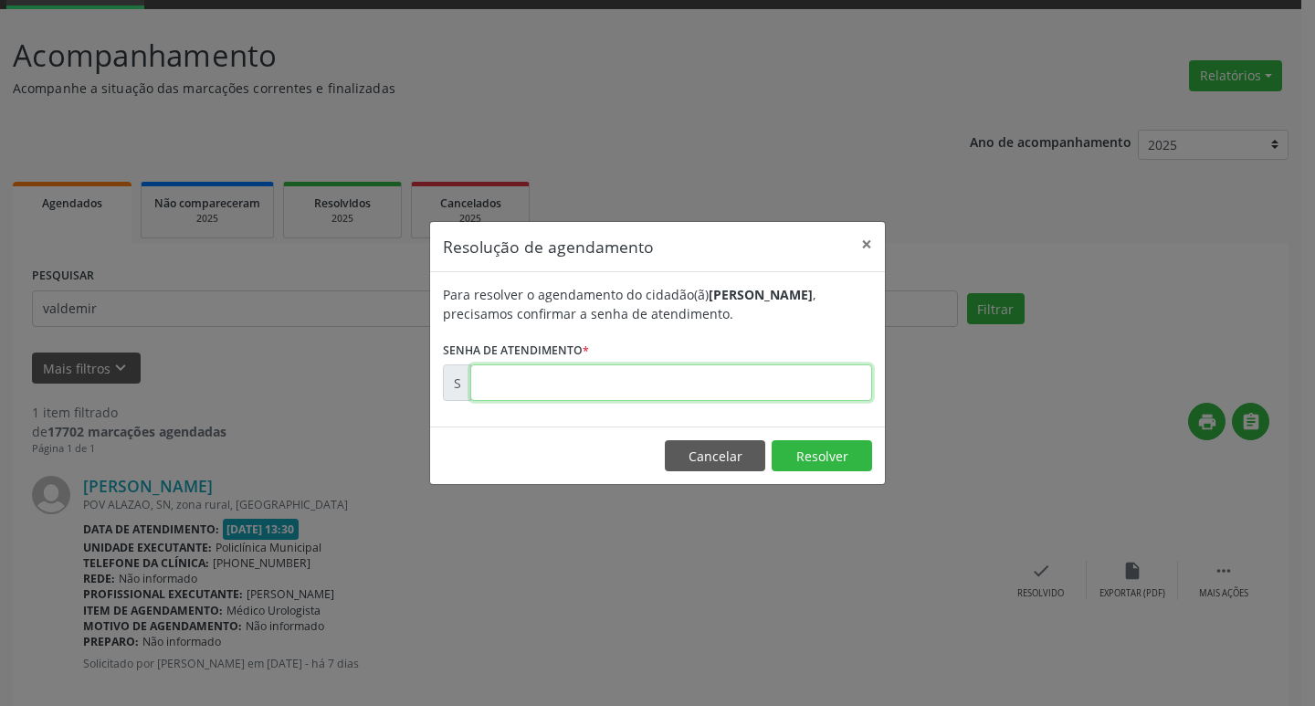
click at [773, 393] on input "text" at bounding box center [671, 382] width 402 height 37
type input "00170856"
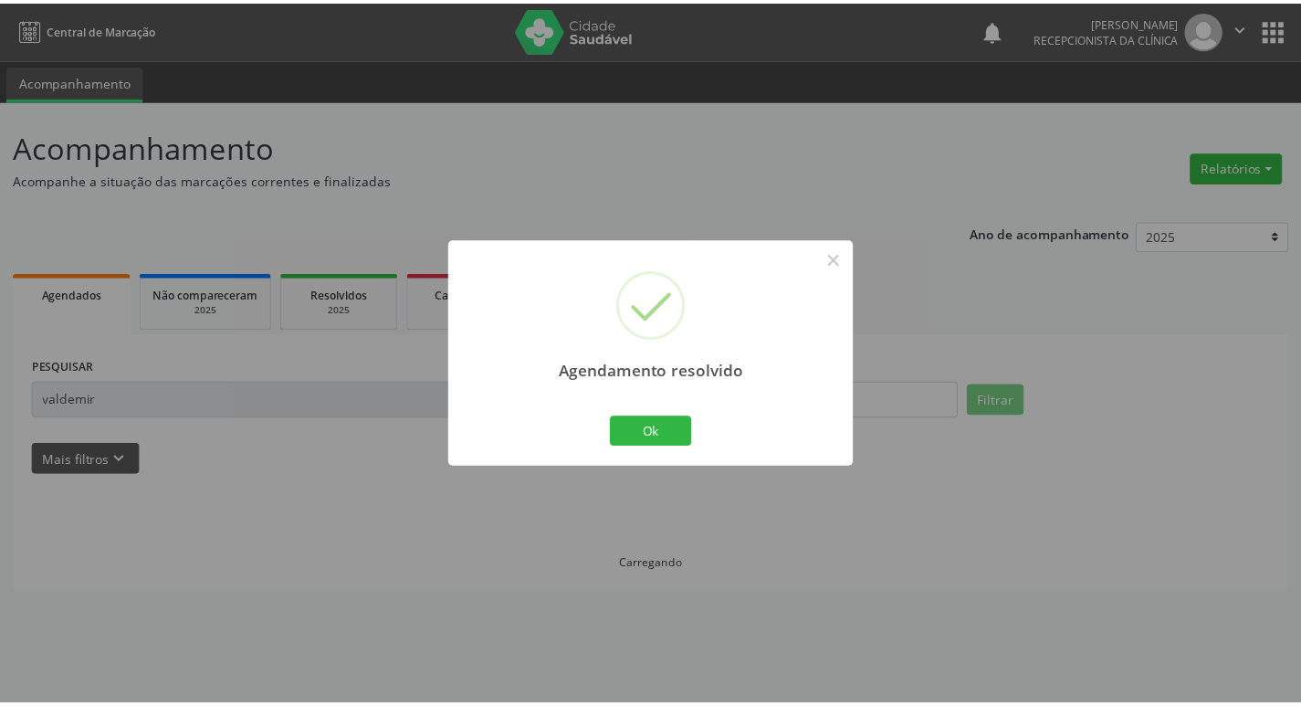
scroll to position [0, 0]
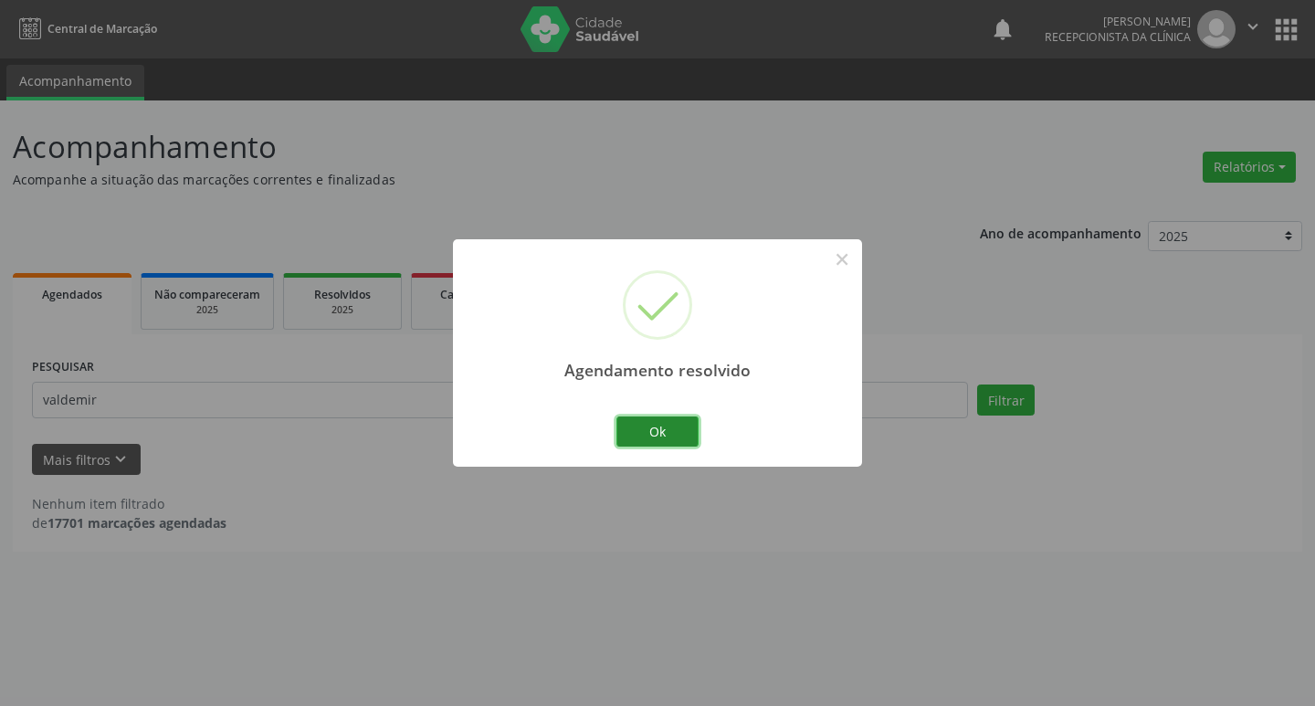
click at [663, 439] on button "Ok" at bounding box center [657, 431] width 82 height 31
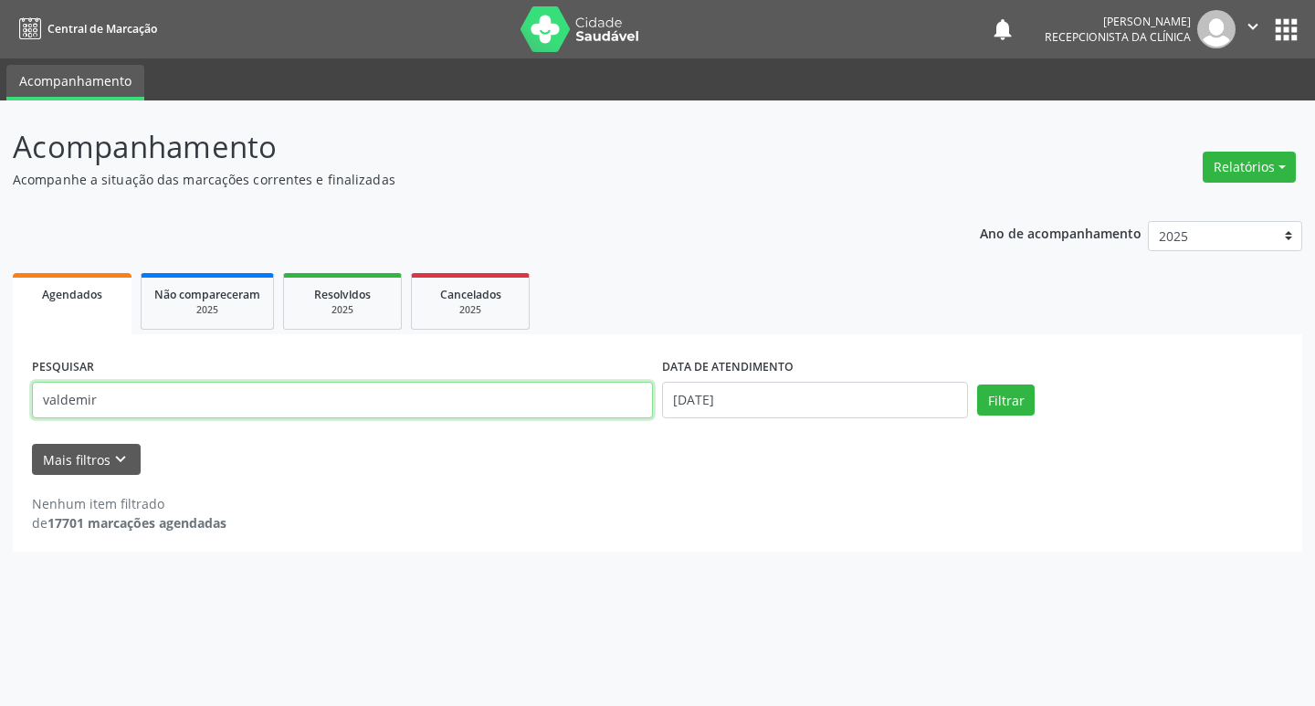
click at [361, 396] on input "valdemir" at bounding box center [342, 400] width 621 height 37
type input "v"
type input "noemia"
click at [988, 397] on button "Filtrar" at bounding box center [1006, 399] width 58 height 31
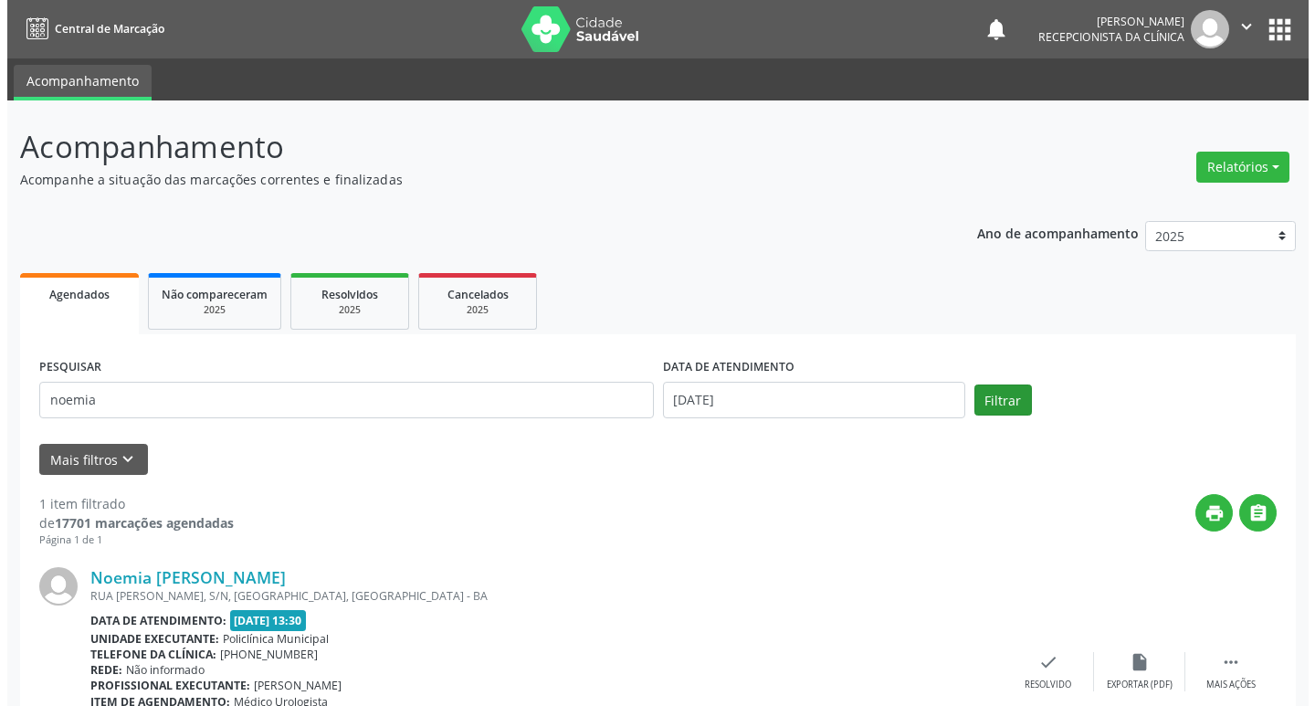
scroll to position [121, 0]
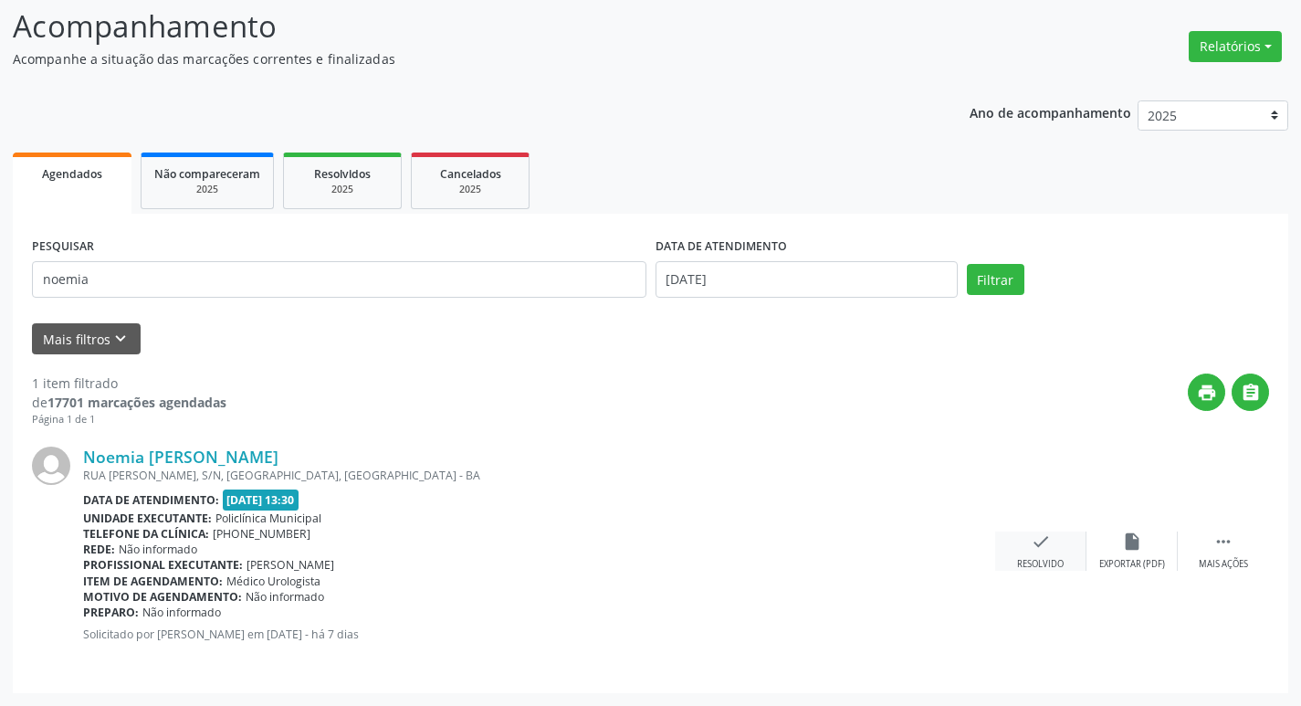
click at [1041, 540] on icon "check" at bounding box center [1041, 541] width 20 height 20
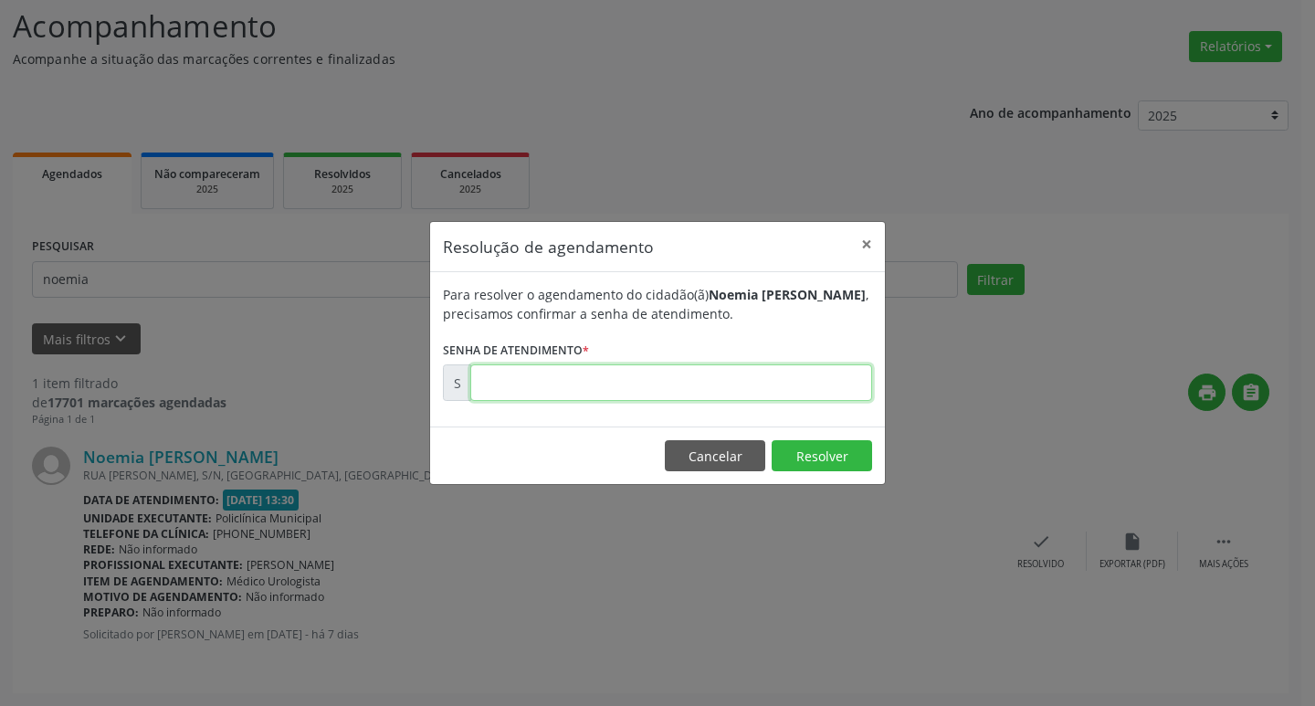
click at [754, 381] on input "text" at bounding box center [671, 382] width 402 height 37
type input "00170815"
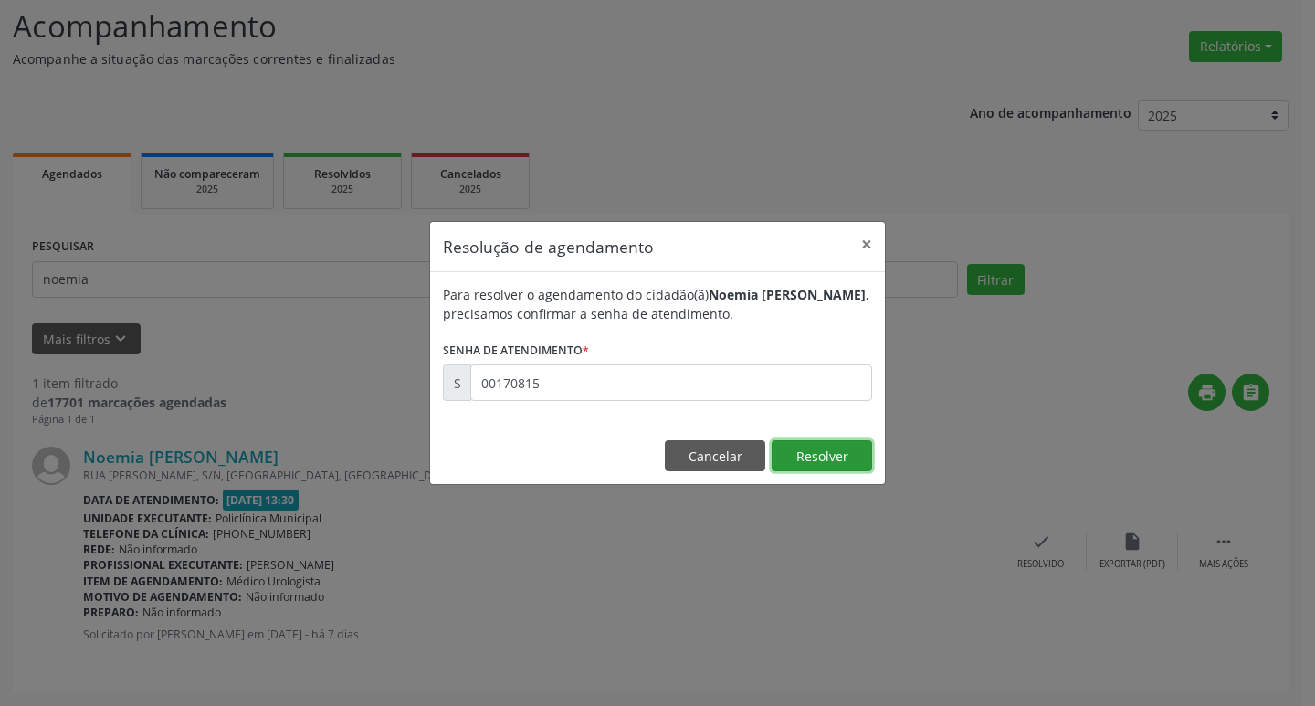
click at [838, 457] on button "Resolver" at bounding box center [821, 455] width 100 height 31
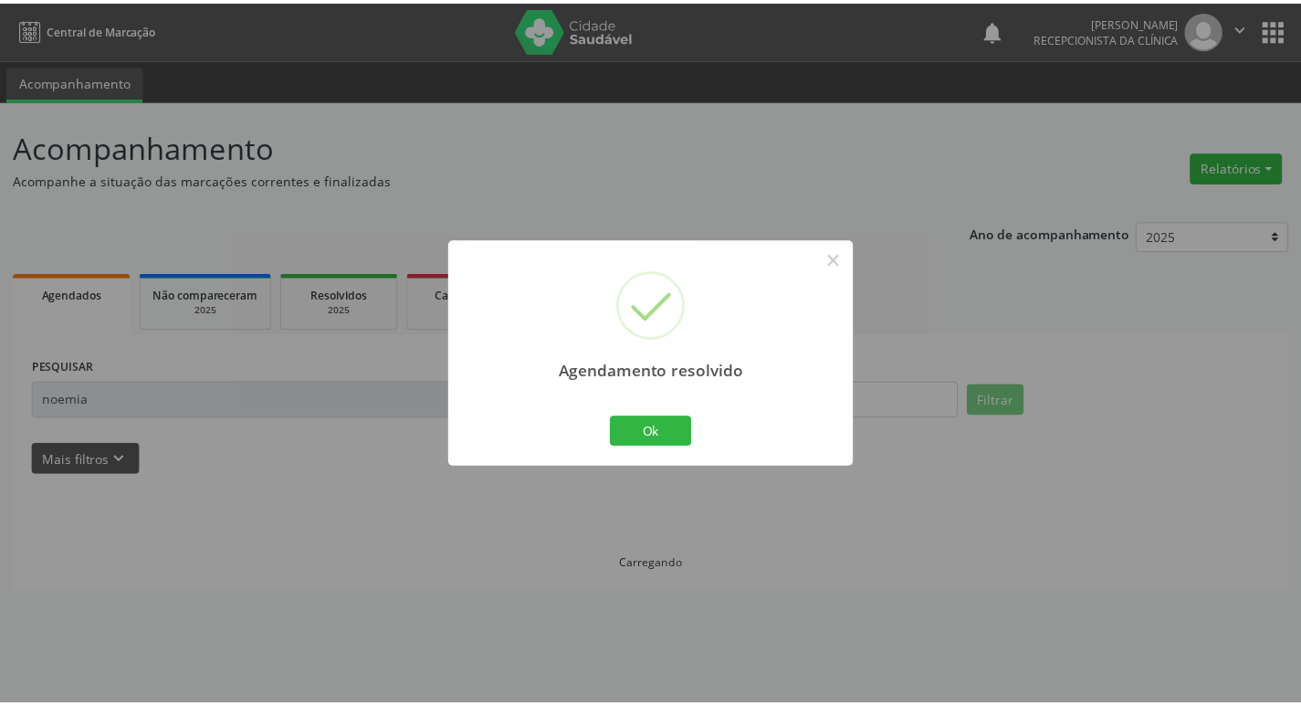
scroll to position [0, 0]
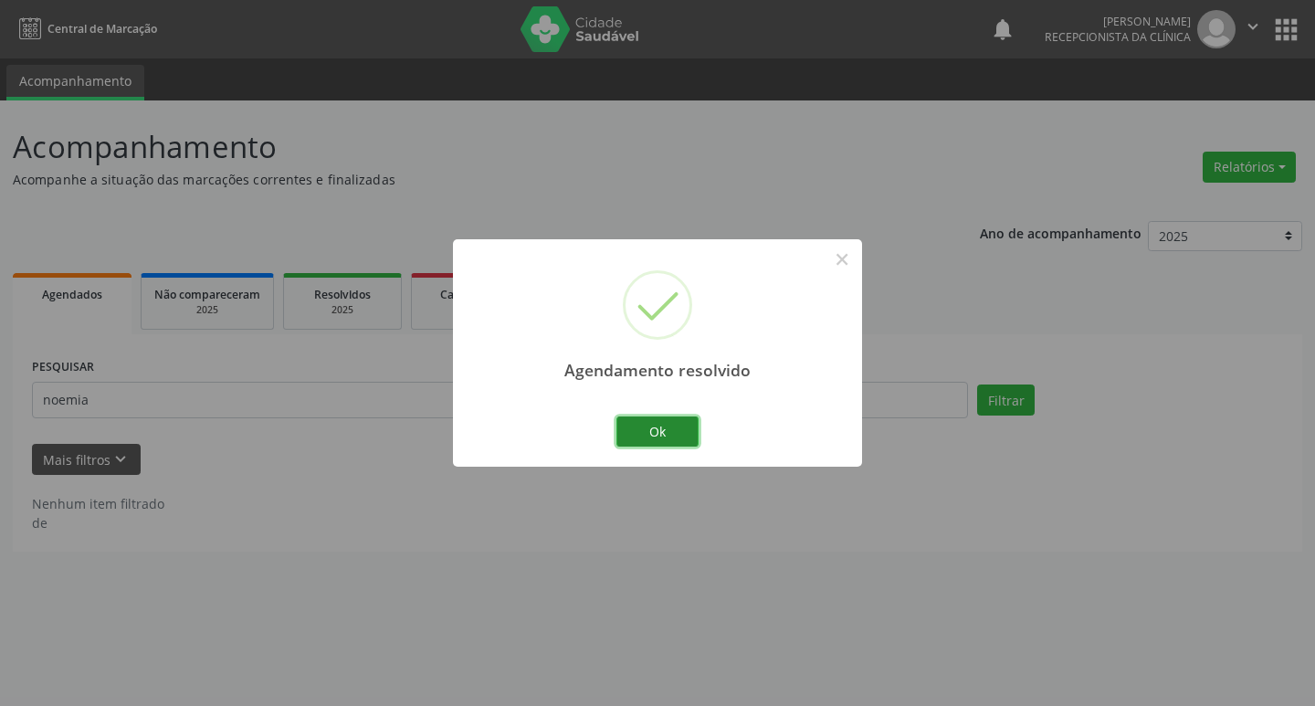
click at [690, 430] on button "Ok" at bounding box center [657, 431] width 82 height 31
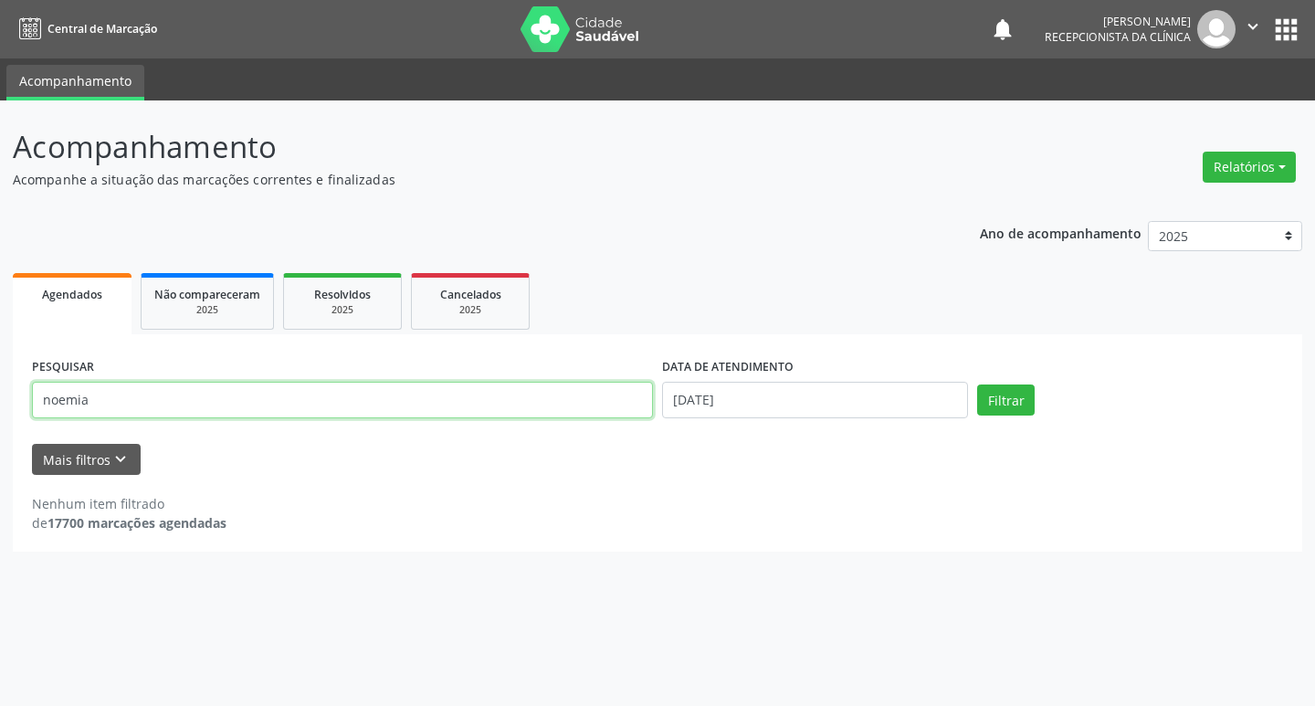
click at [100, 406] on input "noemia" at bounding box center [342, 400] width 621 height 37
type input "n"
click at [189, 404] on input "text" at bounding box center [342, 400] width 621 height 37
type input "[PERSON_NAME]"
click at [1006, 383] on div "PESQUISAR [PERSON_NAME] DATA DE ATENDIMENTO [DATE] Filtrar" at bounding box center [657, 392] width 1260 height 78
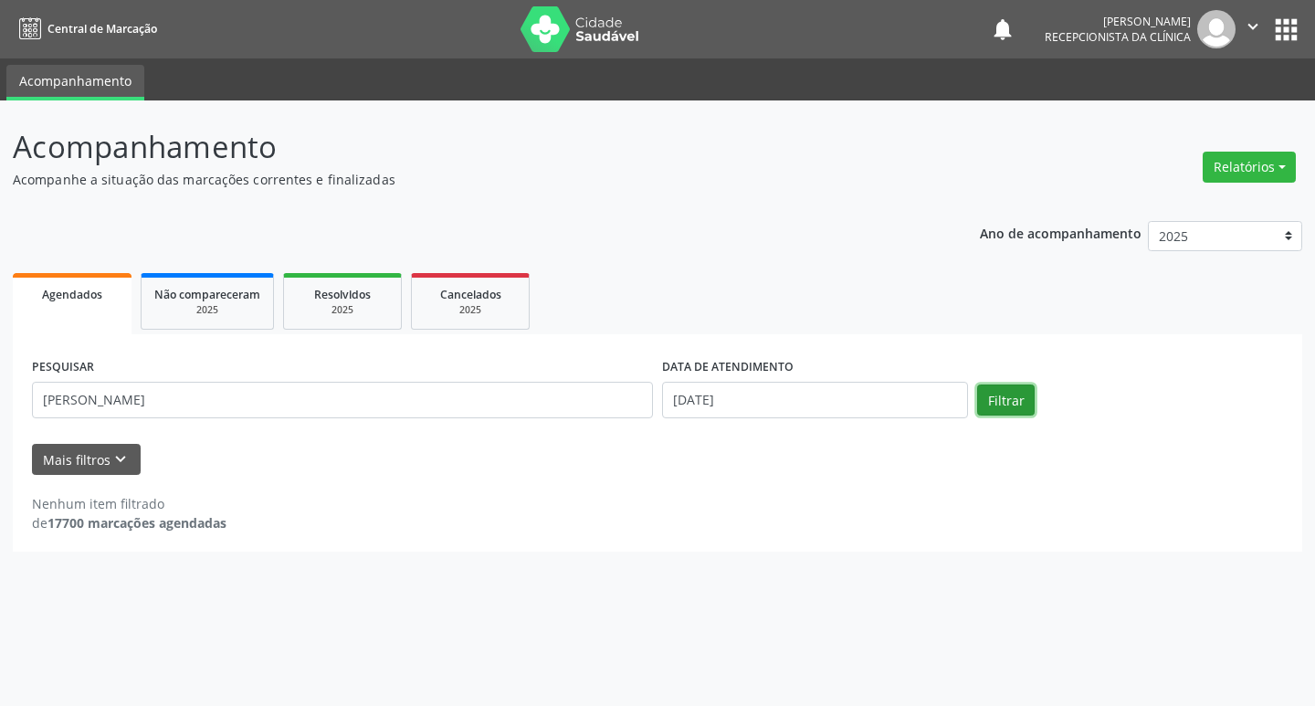
click at [1031, 404] on button "Filtrar" at bounding box center [1006, 399] width 58 height 31
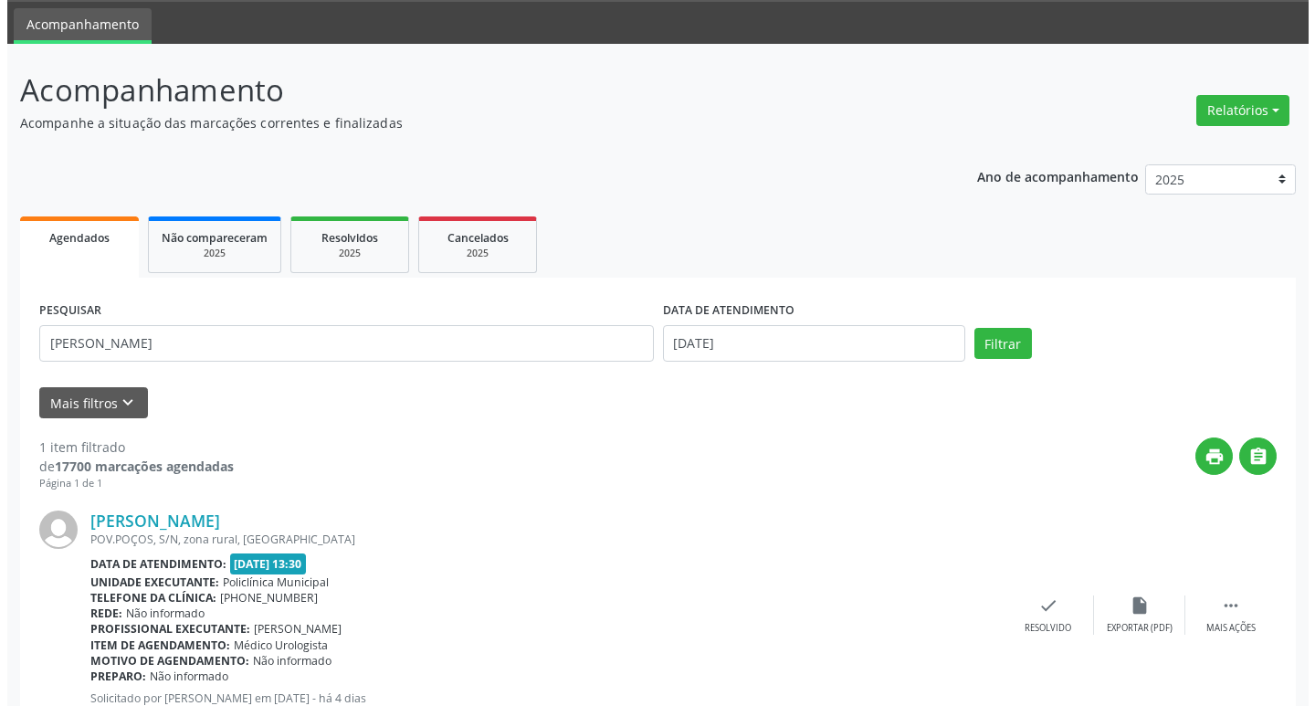
scroll to position [121, 0]
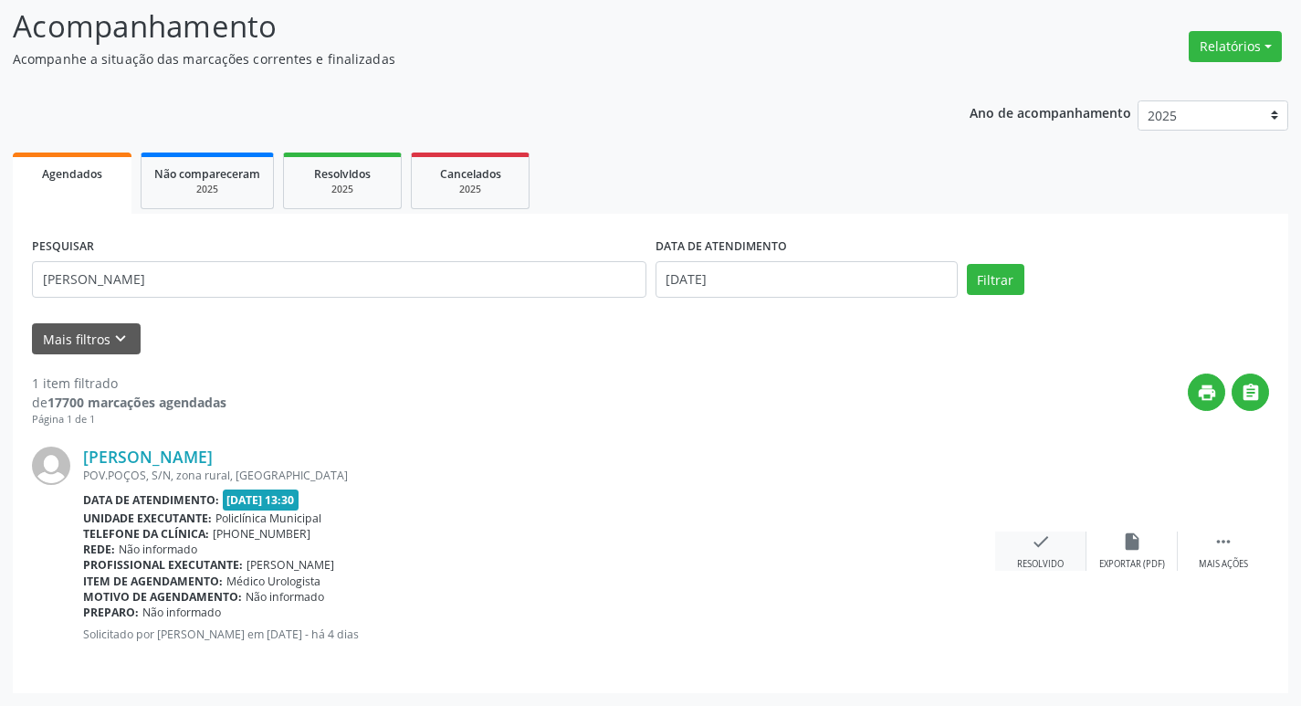
click at [1045, 561] on div "Resolvido" at bounding box center [1040, 564] width 47 height 13
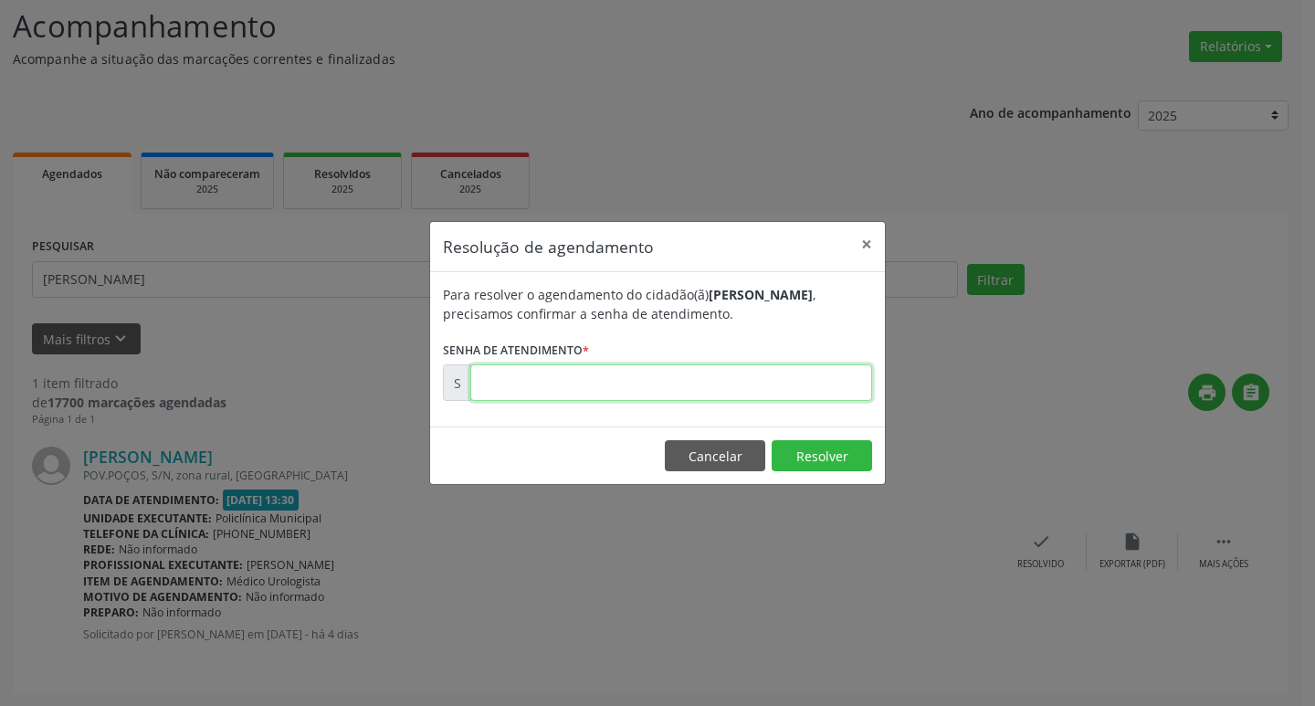
click at [583, 377] on input "text" at bounding box center [671, 382] width 402 height 37
type input "00171068"
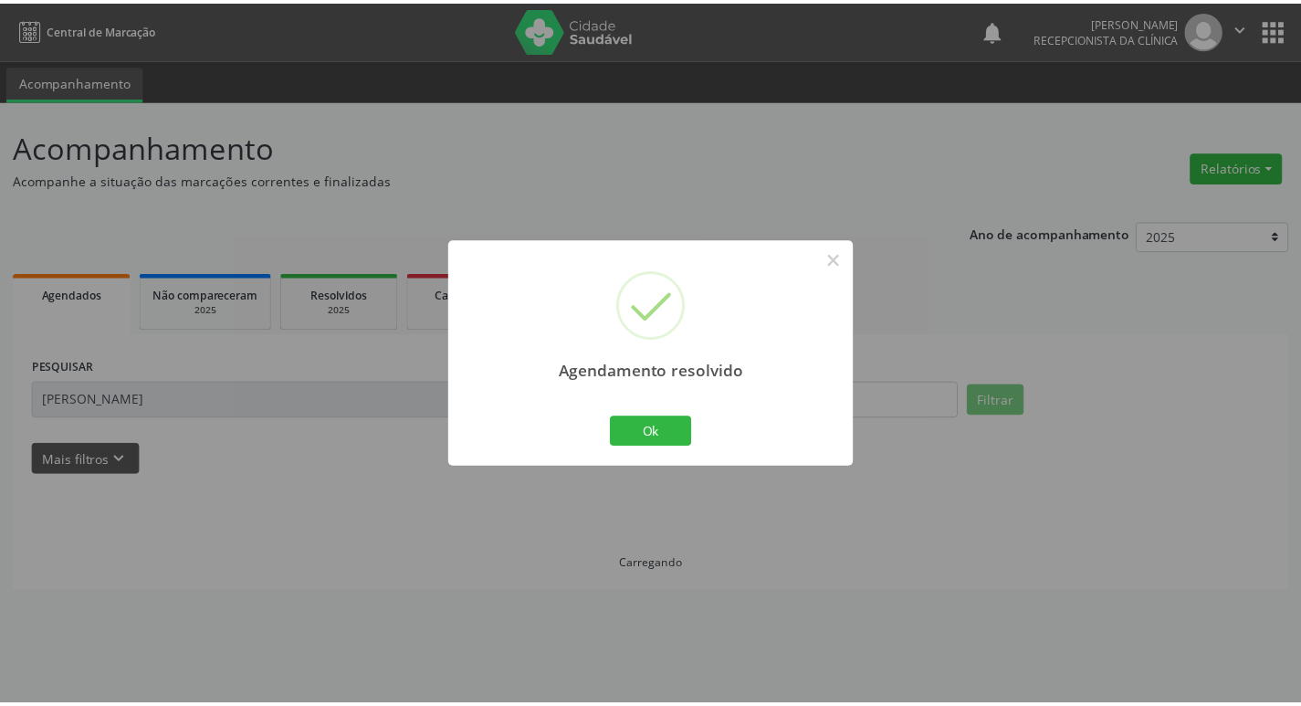
scroll to position [0, 0]
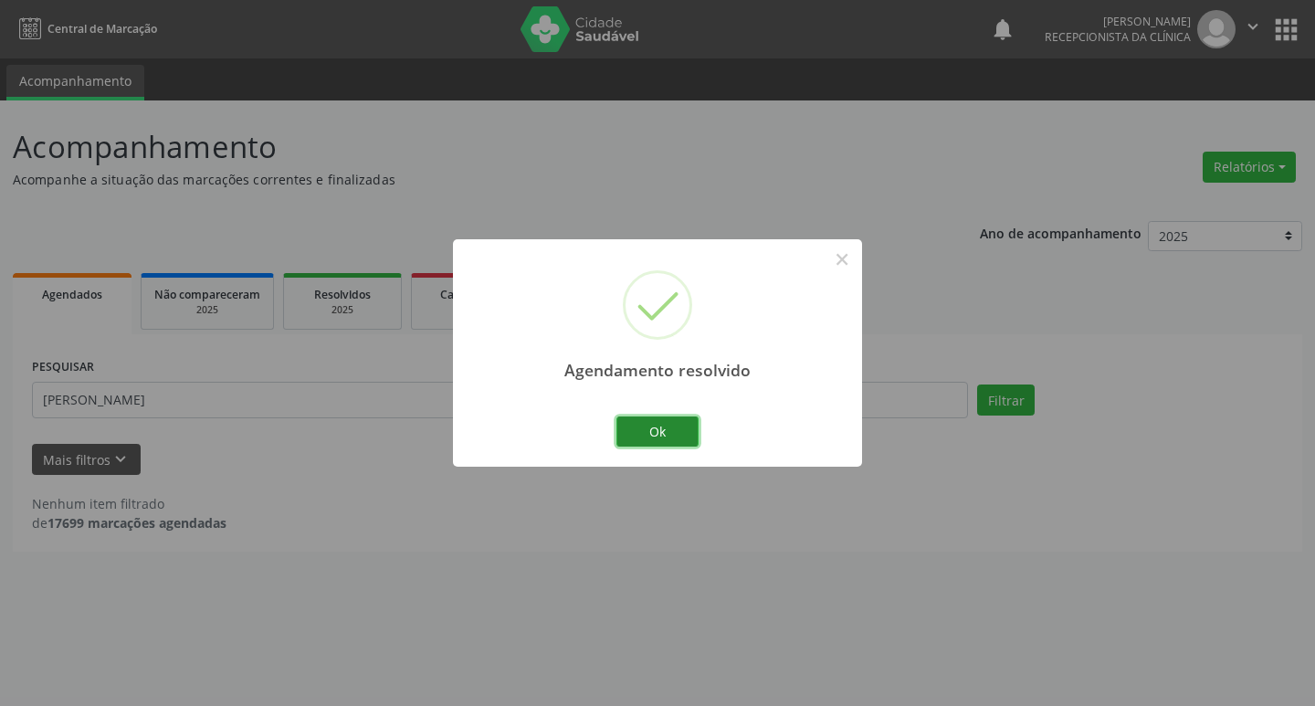
click at [624, 431] on button "Ok" at bounding box center [657, 431] width 82 height 31
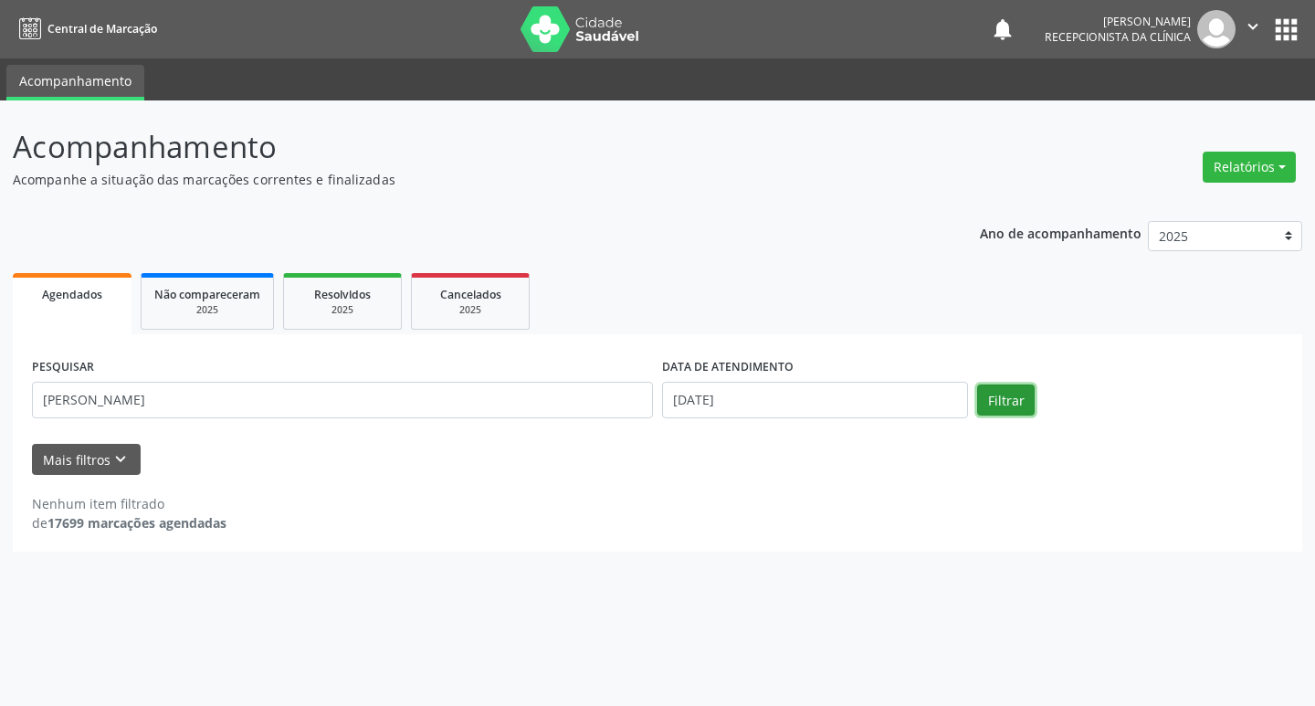
click at [981, 400] on button "Filtrar" at bounding box center [1006, 399] width 58 height 31
click at [281, 406] on input "[PERSON_NAME]" at bounding box center [342, 400] width 621 height 37
type input "o"
type input "[PERSON_NAME]"
click at [1025, 392] on button "Filtrar" at bounding box center [1006, 399] width 58 height 31
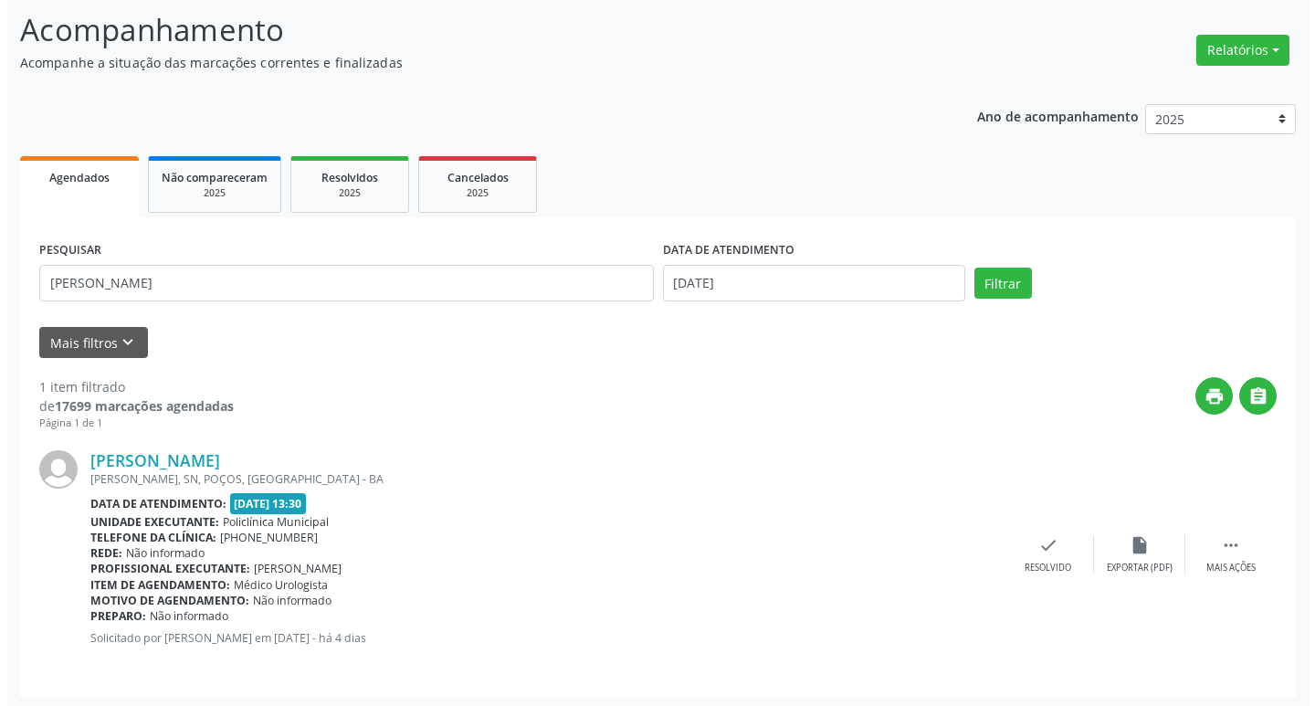
scroll to position [121, 0]
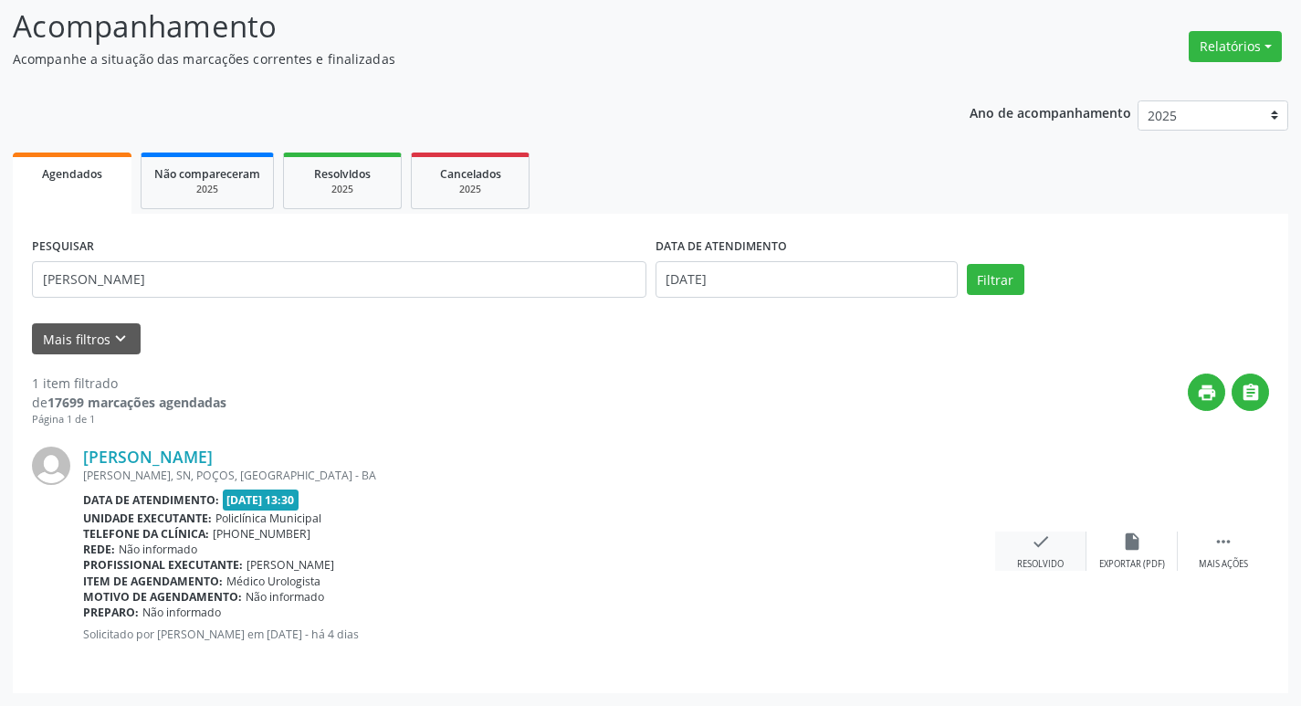
click at [1052, 563] on div "Resolvido" at bounding box center [1040, 564] width 47 height 13
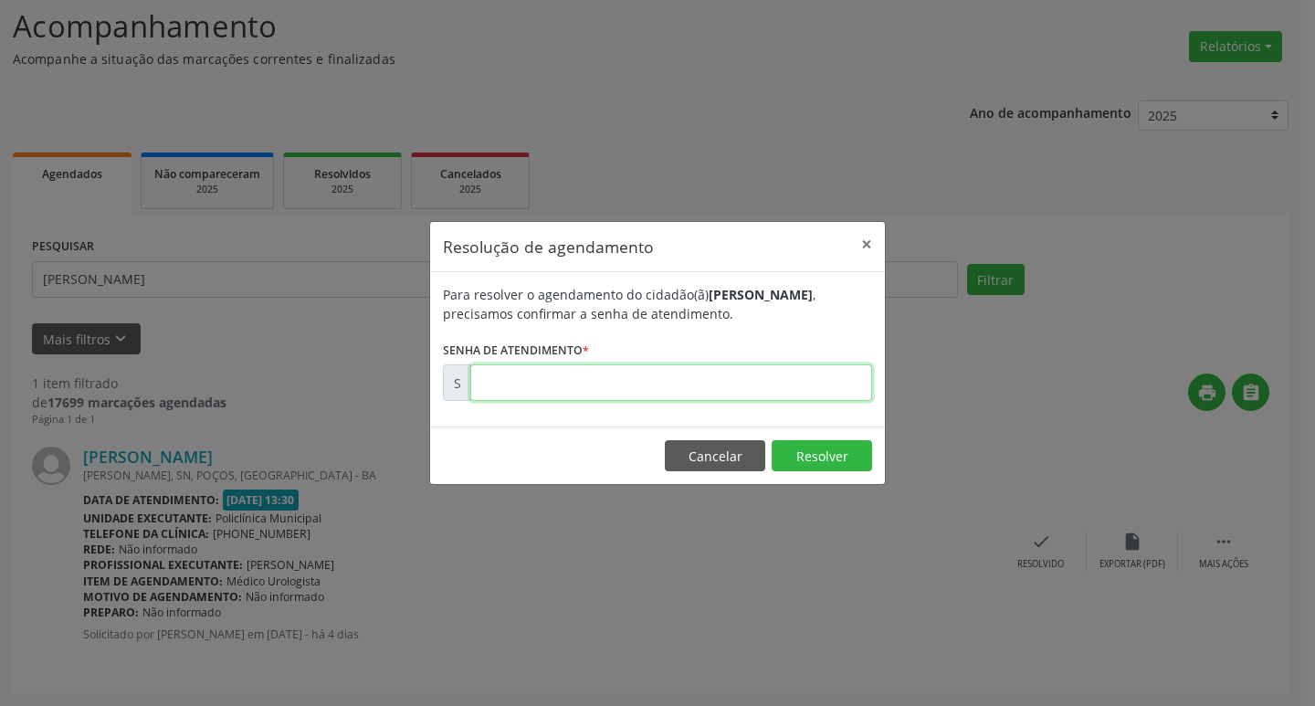
click at [738, 383] on input "text" at bounding box center [671, 382] width 402 height 37
type input "00171074"
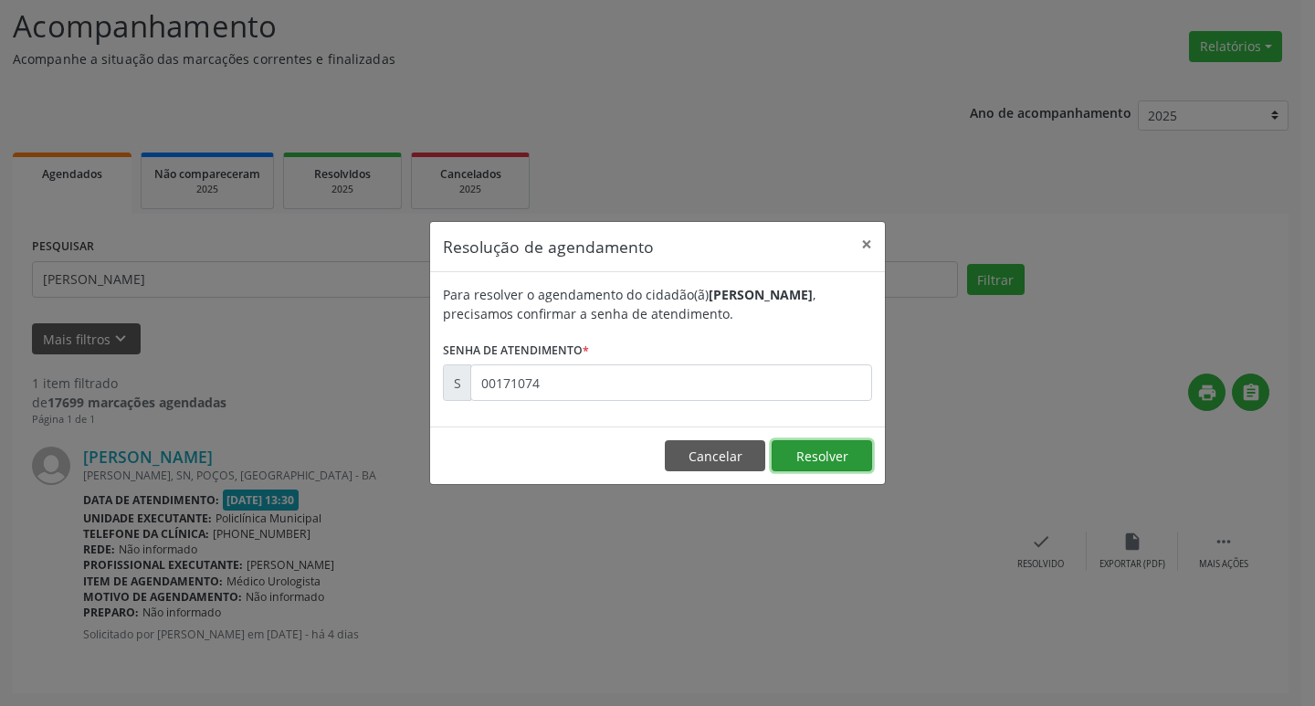
click at [784, 449] on button "Resolver" at bounding box center [821, 455] width 100 height 31
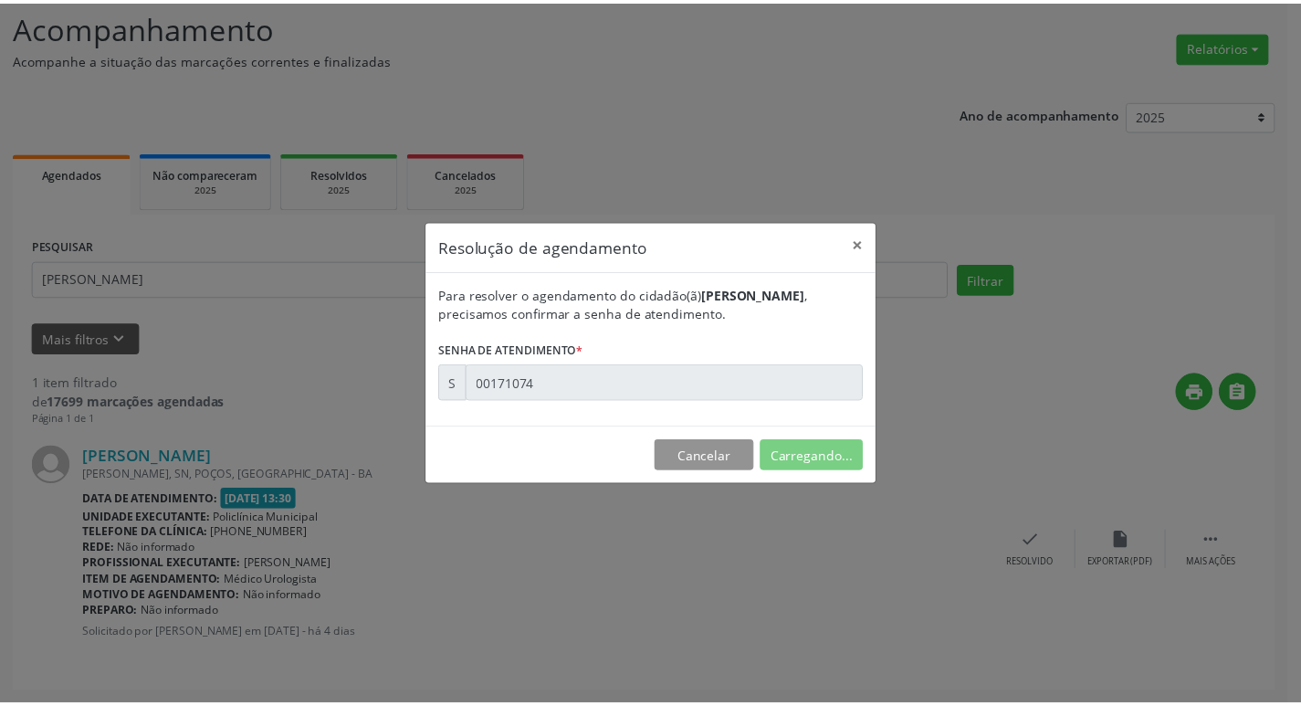
scroll to position [0, 0]
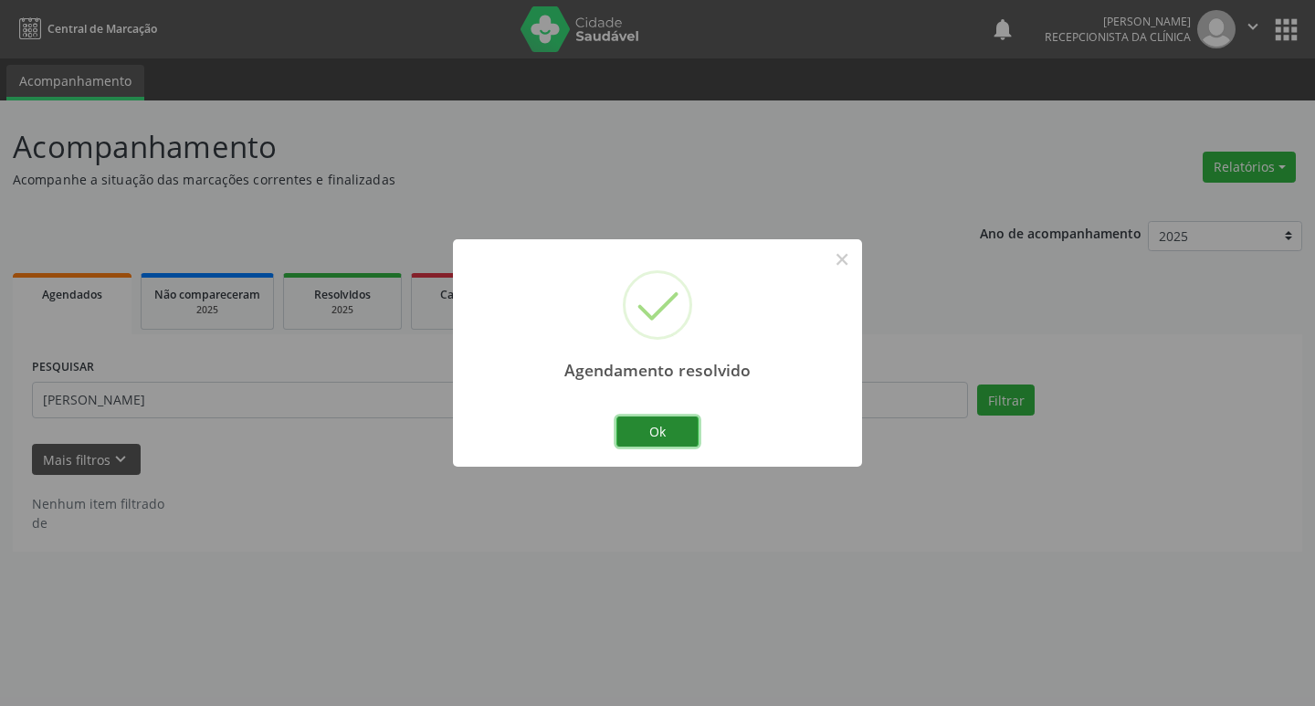
click at [679, 438] on button "Ok" at bounding box center [657, 431] width 82 height 31
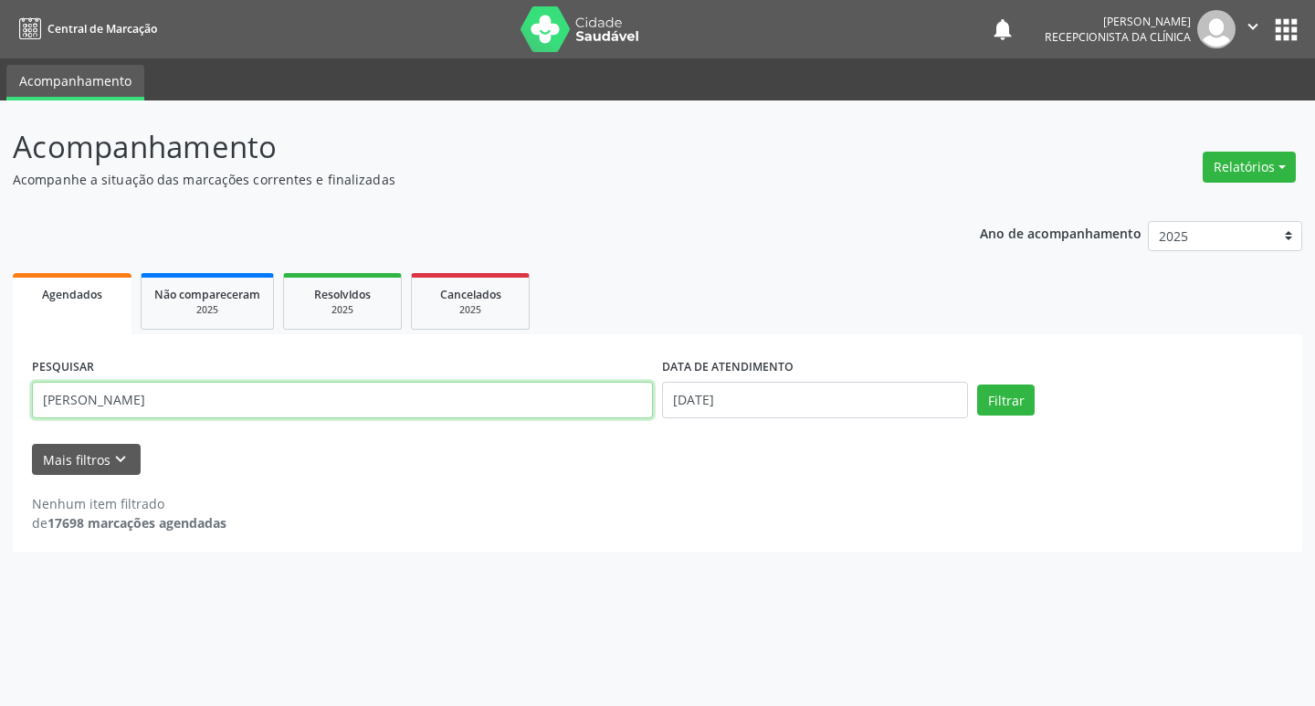
click at [143, 403] on input "[PERSON_NAME]" at bounding box center [342, 400] width 621 height 37
type input "m"
type input "jildo"
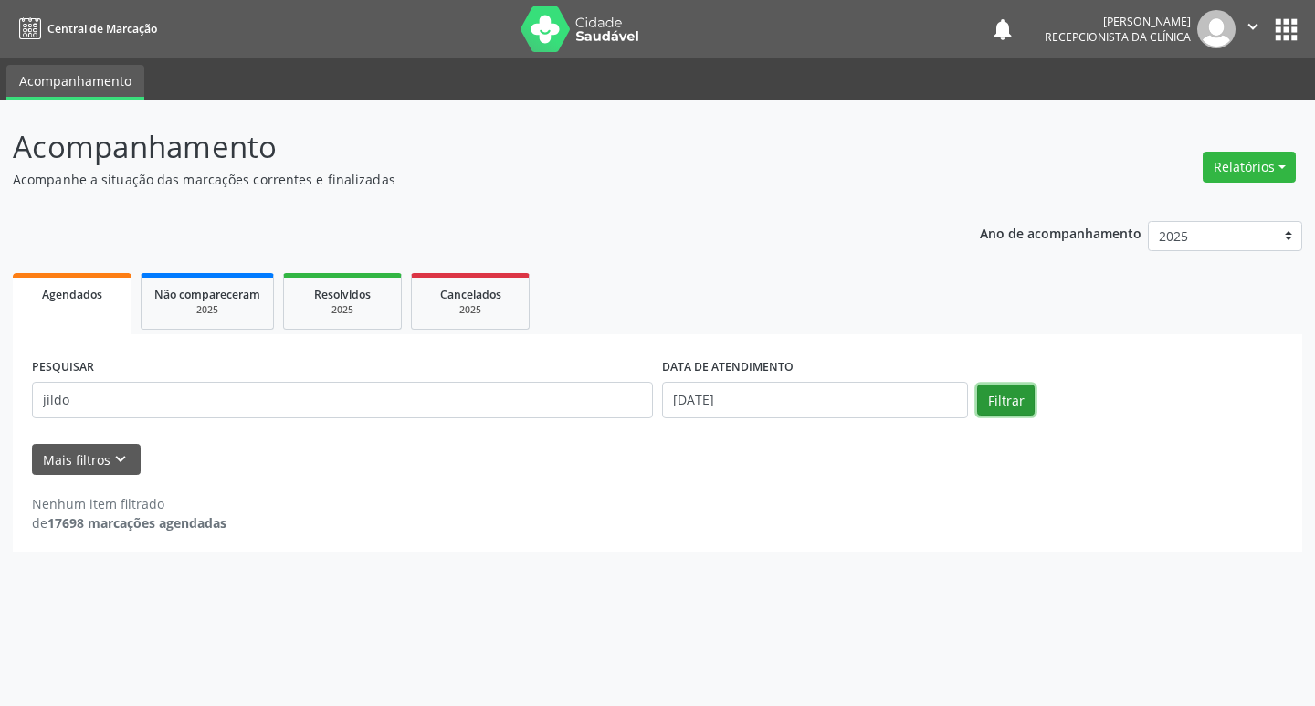
click at [1002, 400] on button "Filtrar" at bounding box center [1006, 399] width 58 height 31
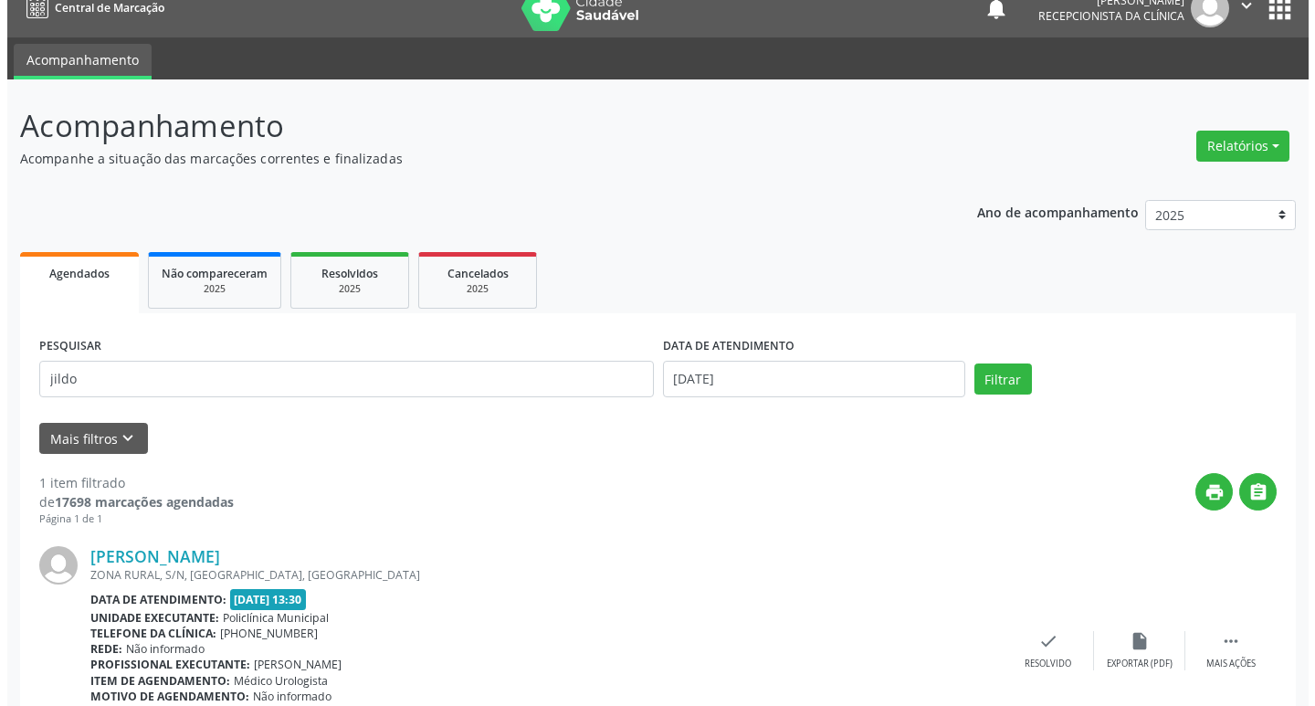
scroll to position [121, 0]
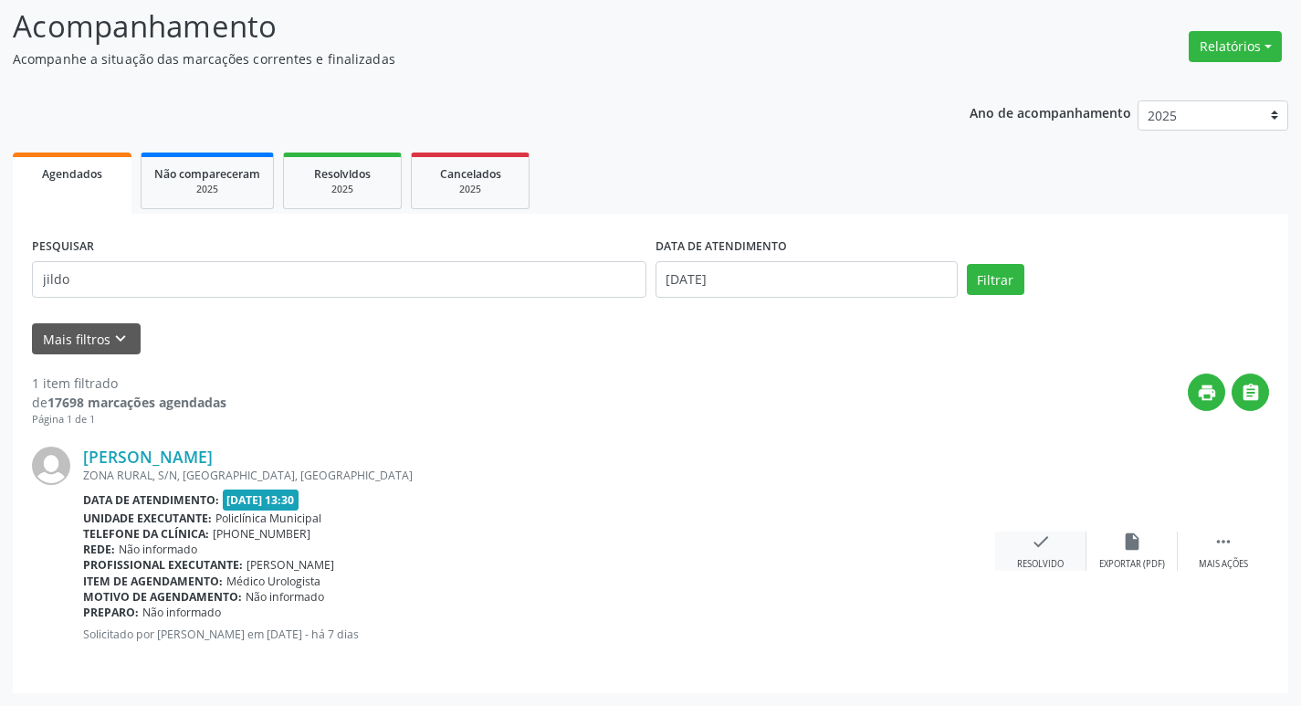
click at [1026, 547] on div "check Resolvido" at bounding box center [1040, 550] width 91 height 39
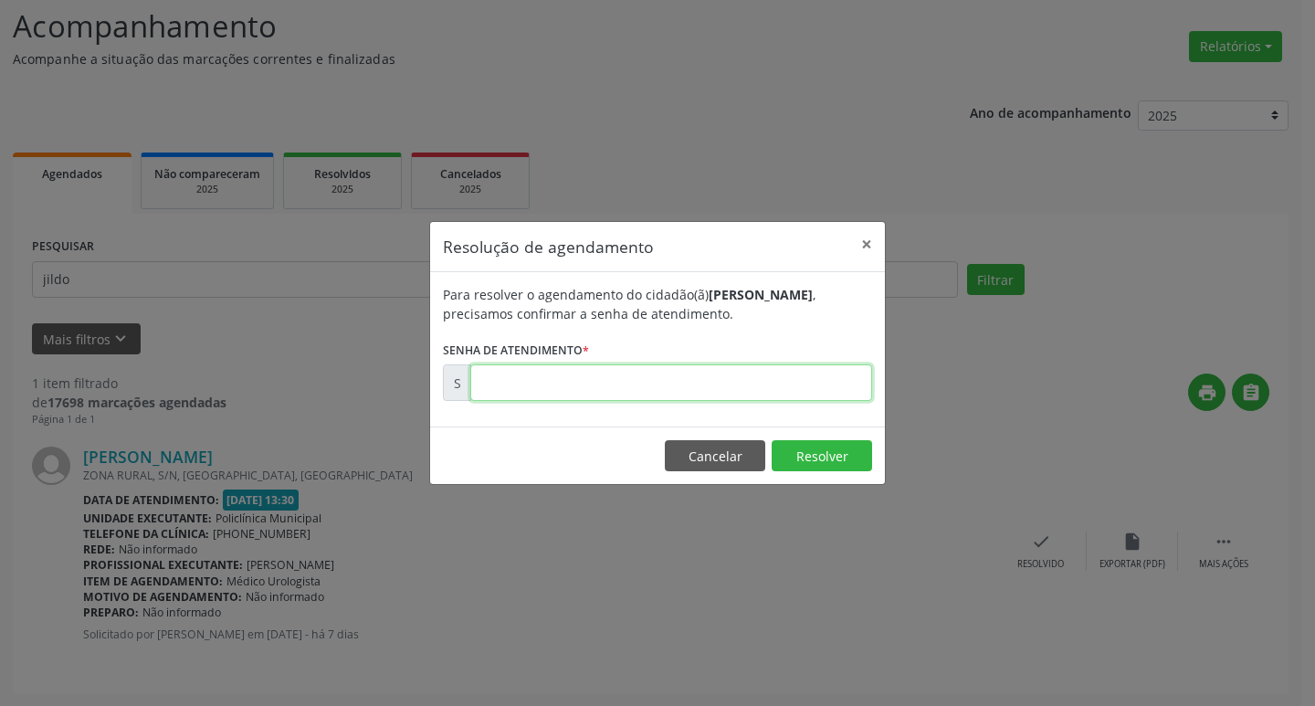
click at [727, 382] on input "text" at bounding box center [671, 382] width 402 height 37
type input "00170862"
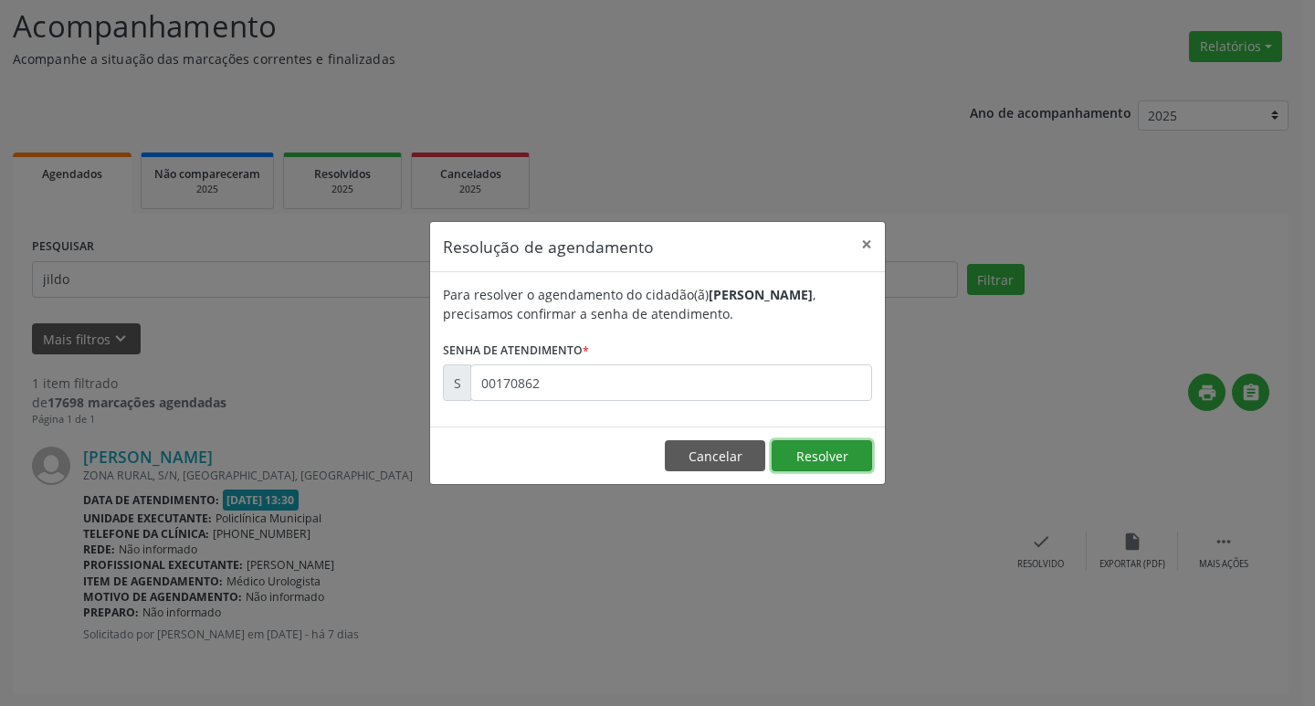
click at [797, 446] on button "Resolver" at bounding box center [821, 455] width 100 height 31
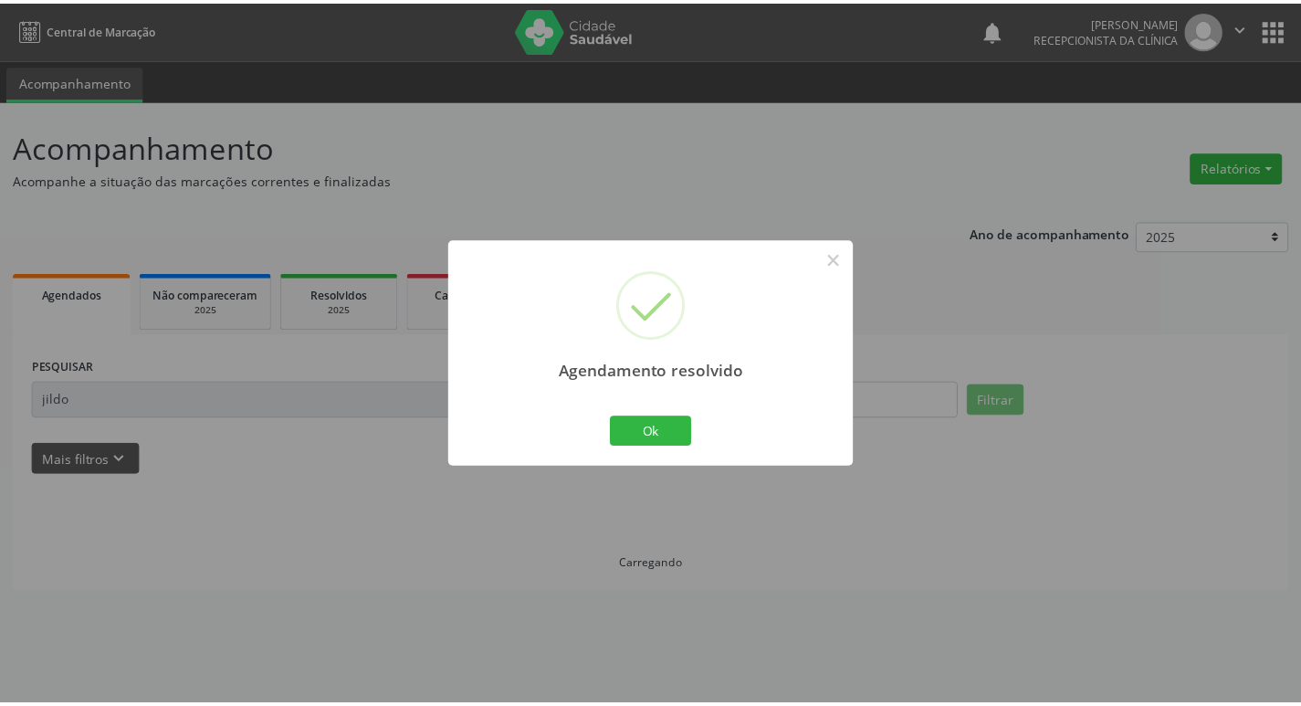
scroll to position [0, 0]
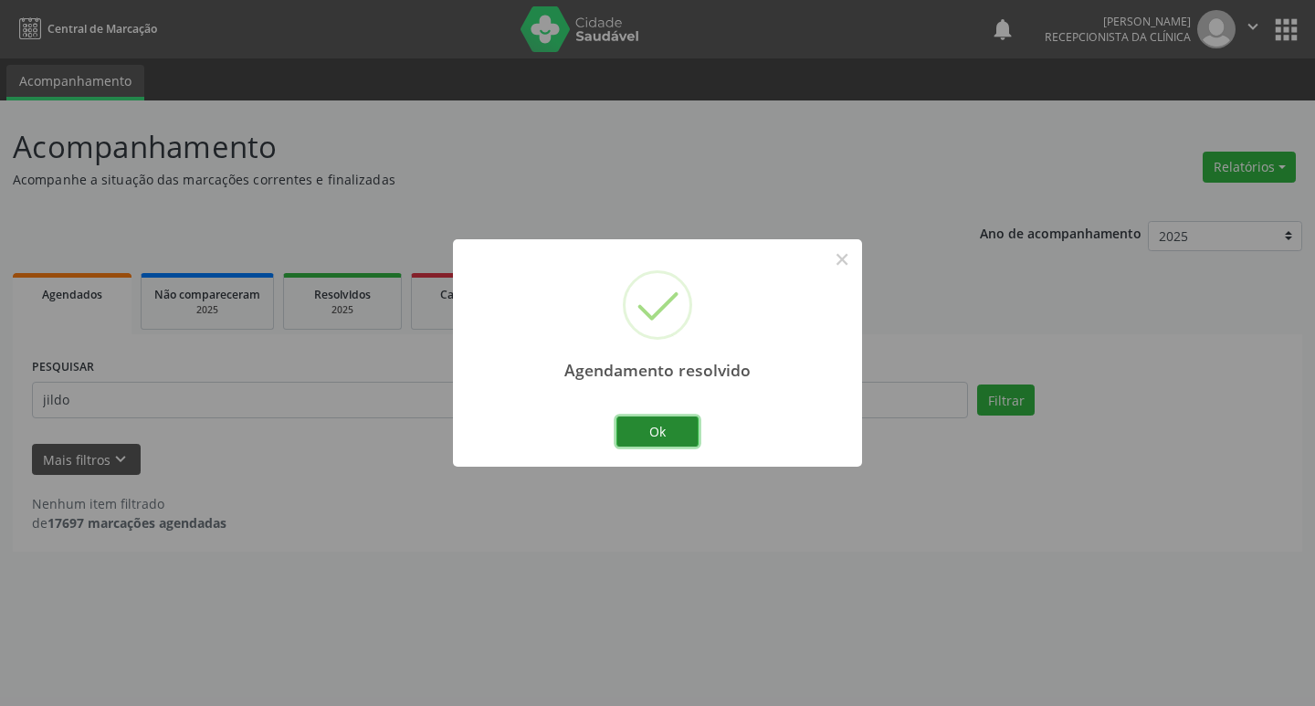
click at [652, 438] on button "Ok" at bounding box center [657, 431] width 82 height 31
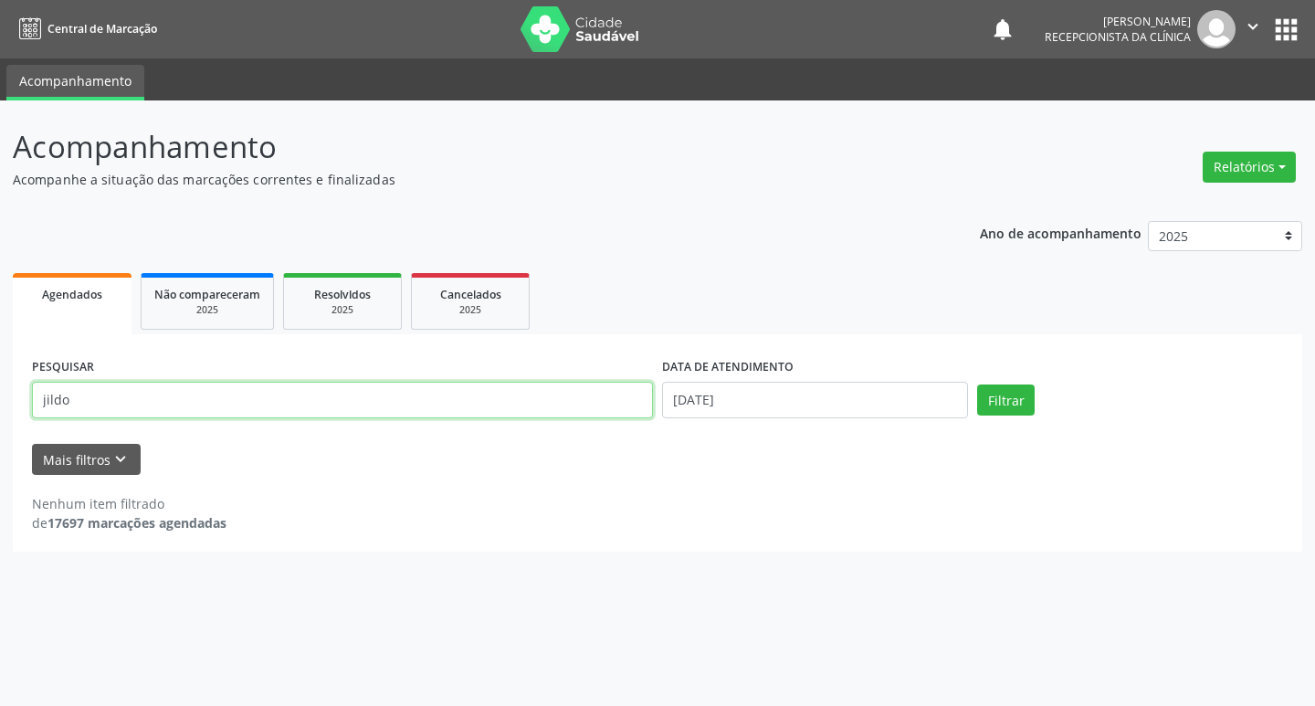
click at [318, 397] on input "jildo" at bounding box center [342, 400] width 621 height 37
type input "j"
type input "edivaldo"
click at [1023, 394] on button "Filtrar" at bounding box center [1006, 399] width 58 height 31
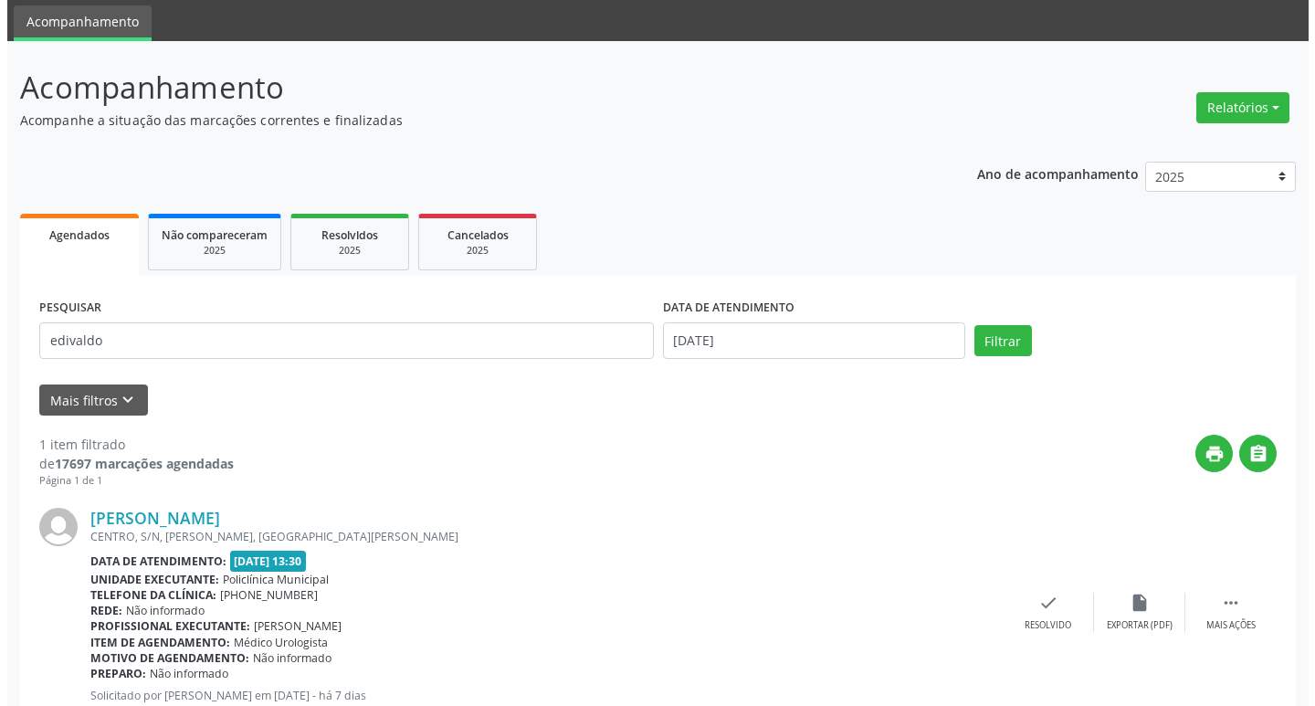
scroll to position [121, 0]
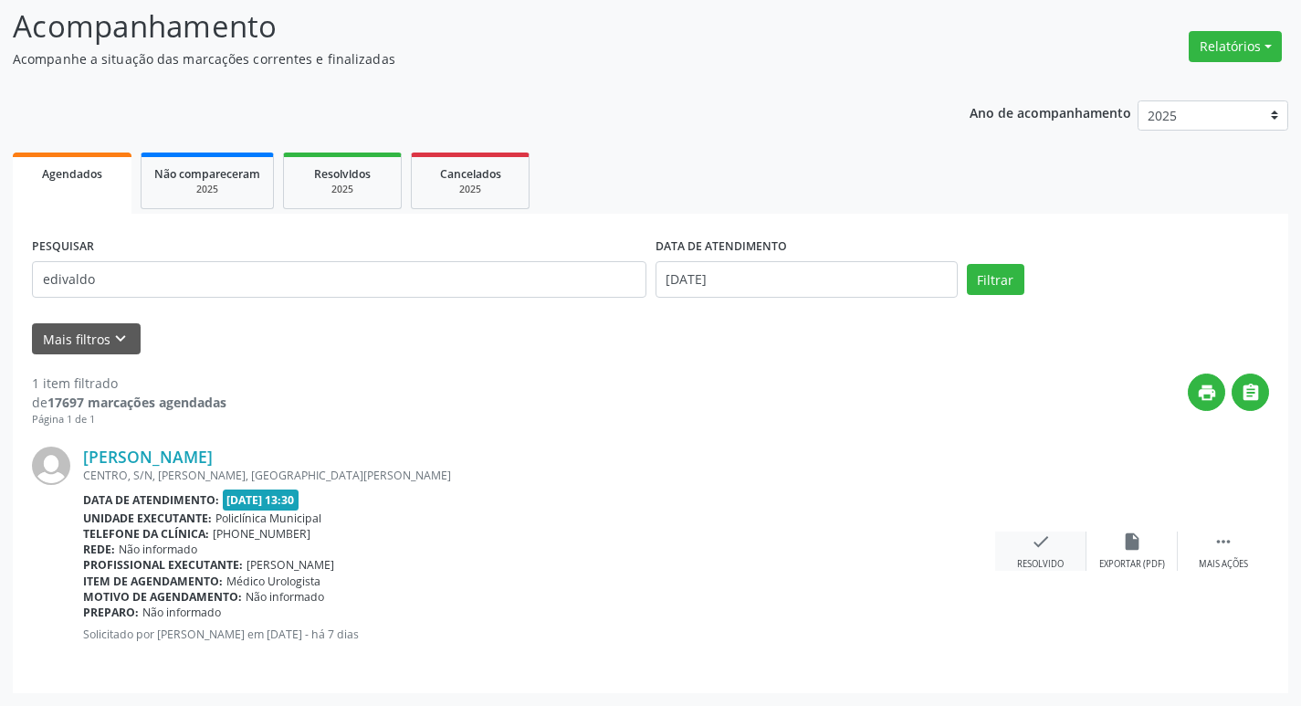
click at [1036, 540] on icon "check" at bounding box center [1041, 541] width 20 height 20
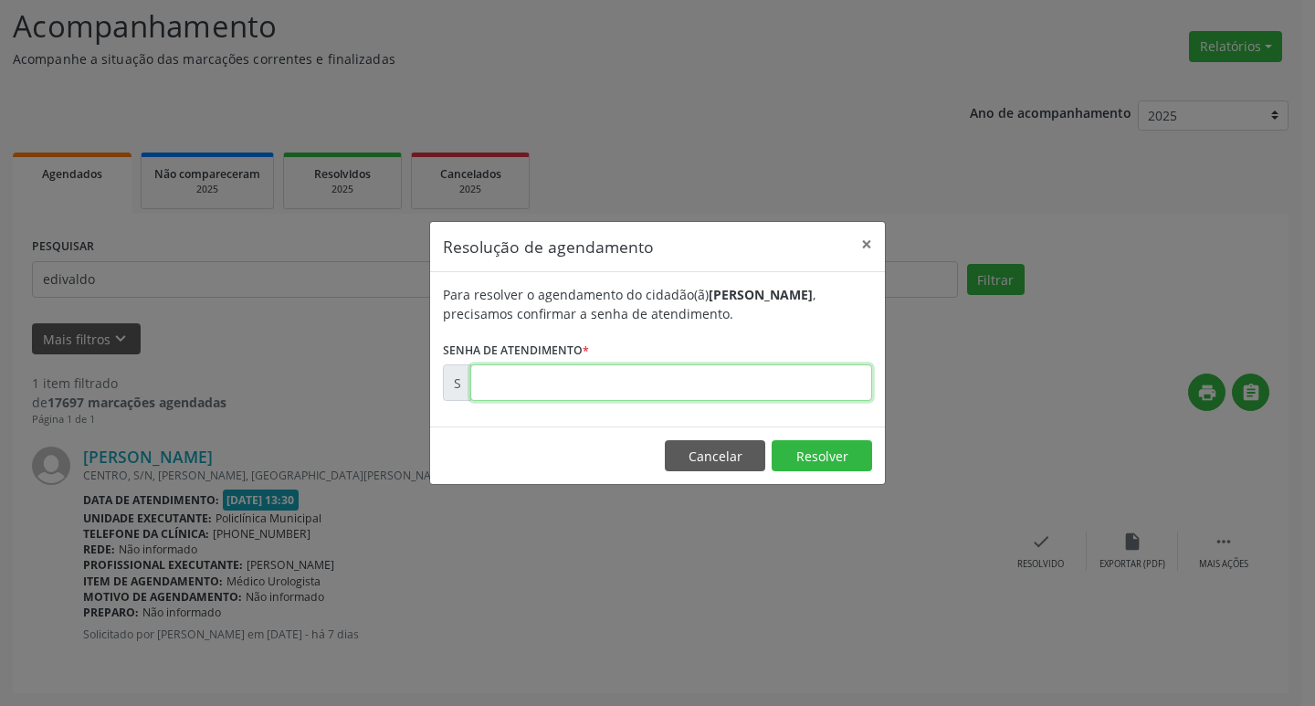
click at [798, 390] on input "text" at bounding box center [671, 382] width 402 height 37
type input "00170858"
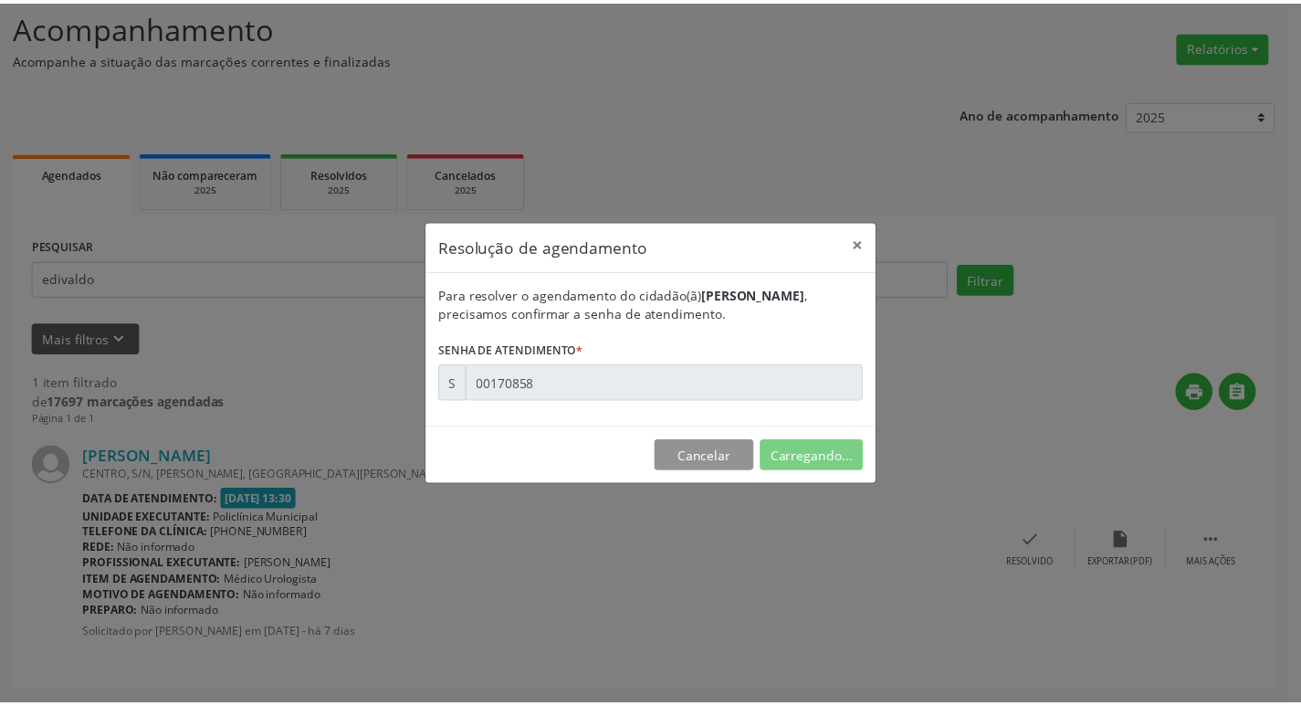
scroll to position [0, 0]
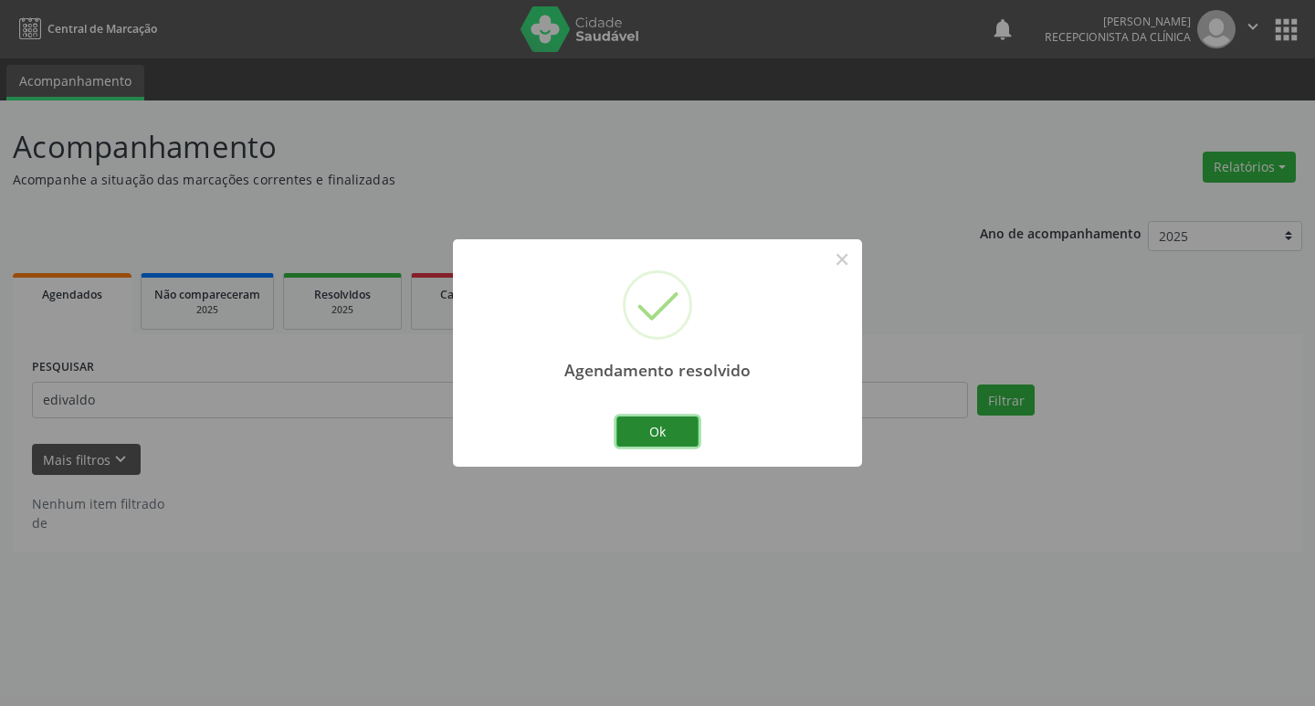
click at [684, 438] on button "Ok" at bounding box center [657, 431] width 82 height 31
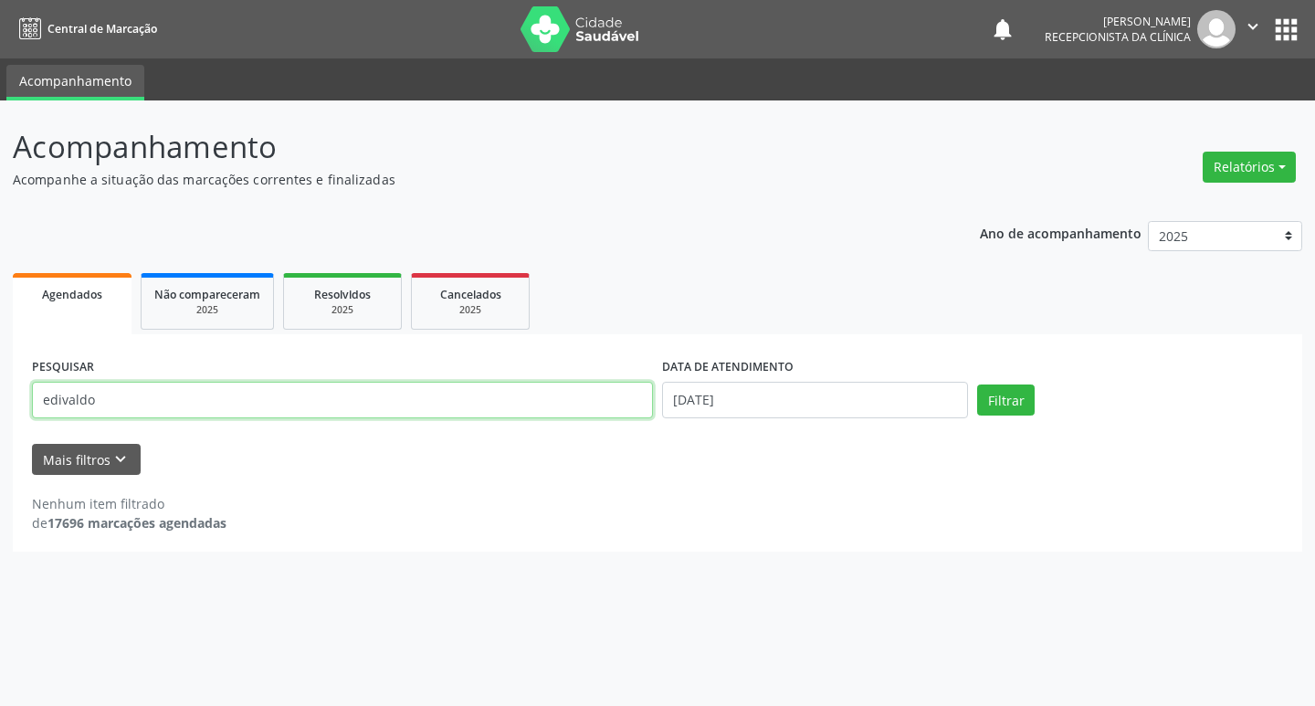
click at [274, 404] on input "edivaldo" at bounding box center [342, 400] width 621 height 37
type input "e"
type input "[PERSON_NAME]"
click at [976, 398] on div "Filtrar" at bounding box center [1129, 399] width 315 height 31
click at [984, 399] on button "Filtrar" at bounding box center [1006, 399] width 58 height 31
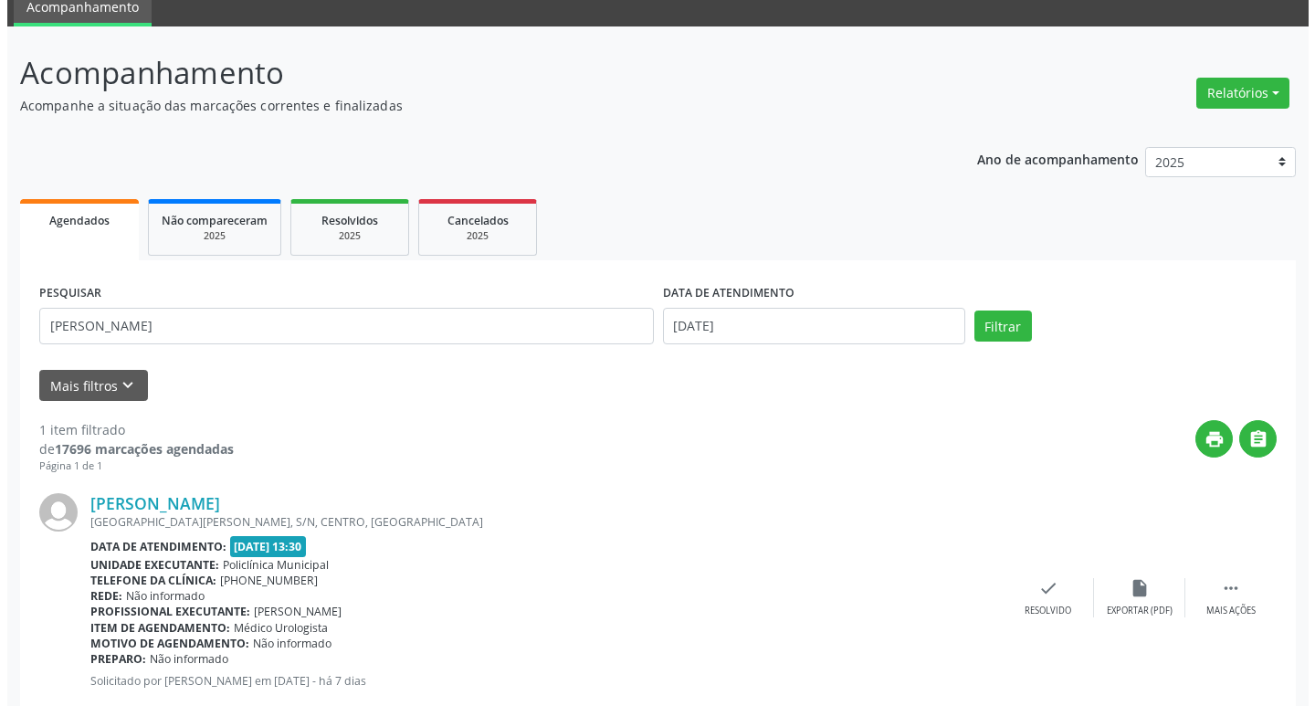
scroll to position [121, 0]
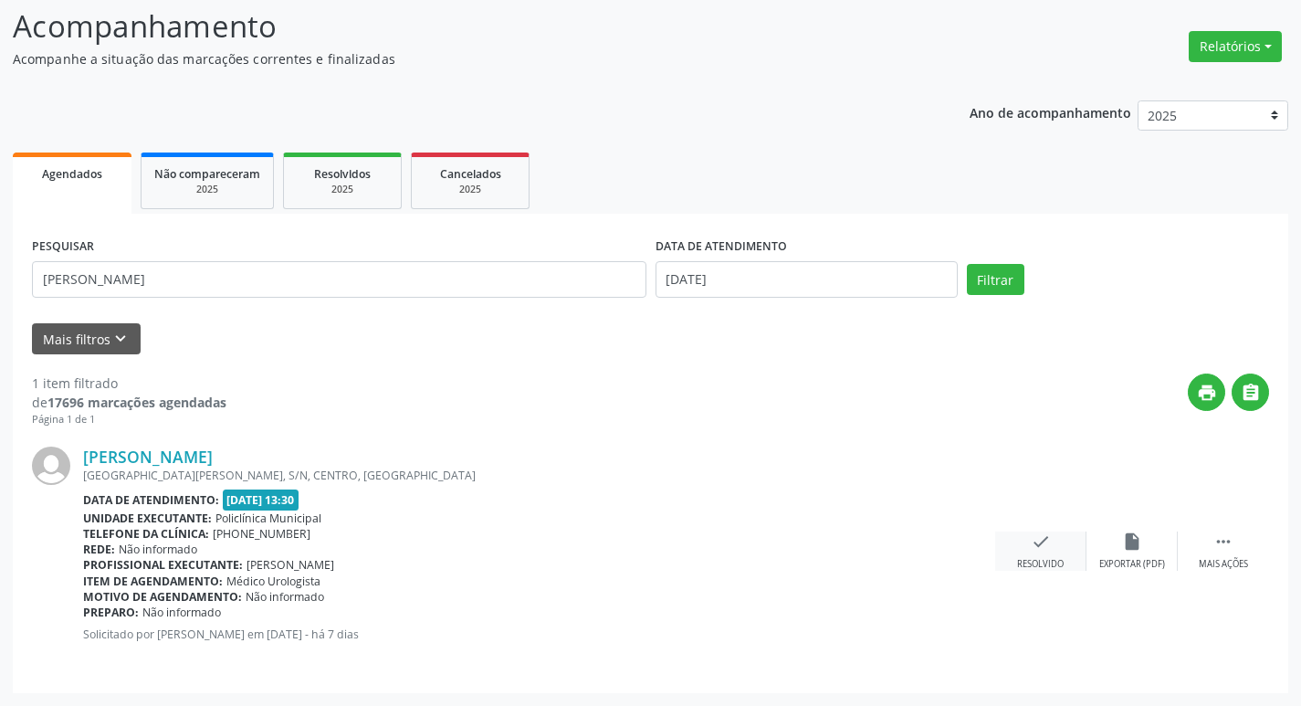
click at [1044, 548] on icon "check" at bounding box center [1041, 541] width 20 height 20
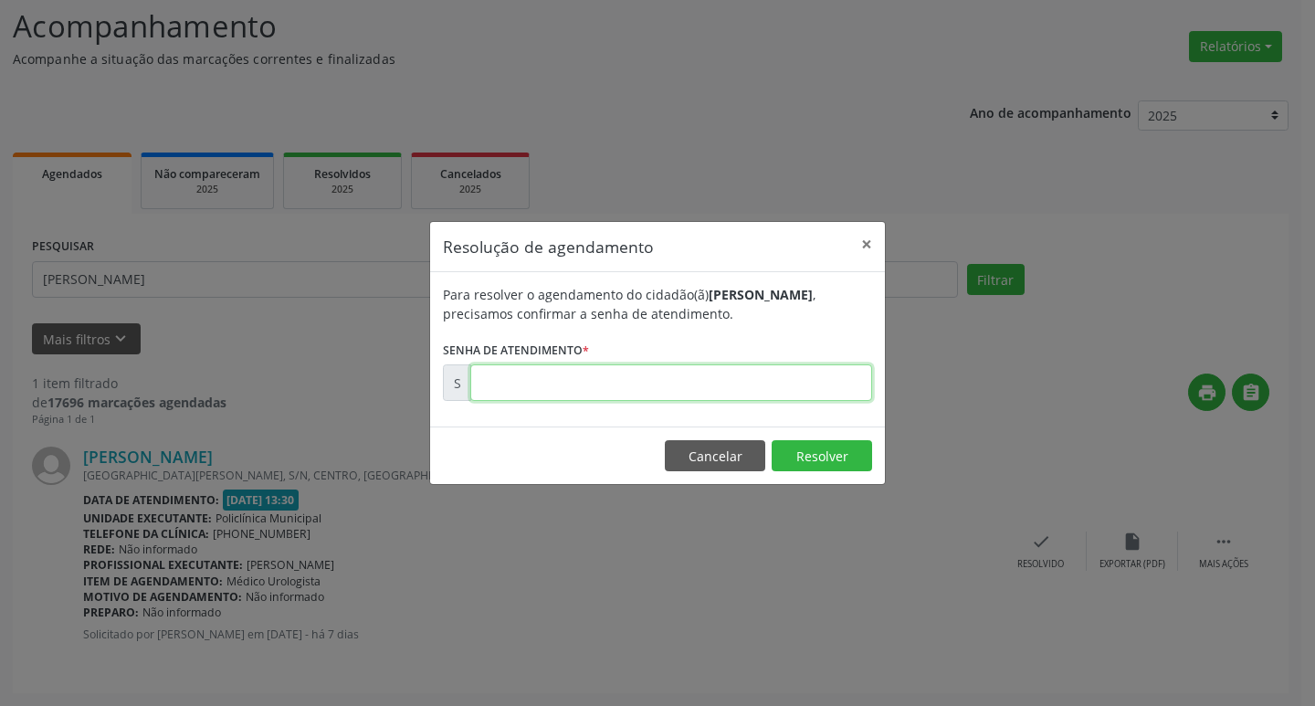
click at [789, 381] on input "text" at bounding box center [671, 382] width 402 height 37
type input "0"
type input "00170867"
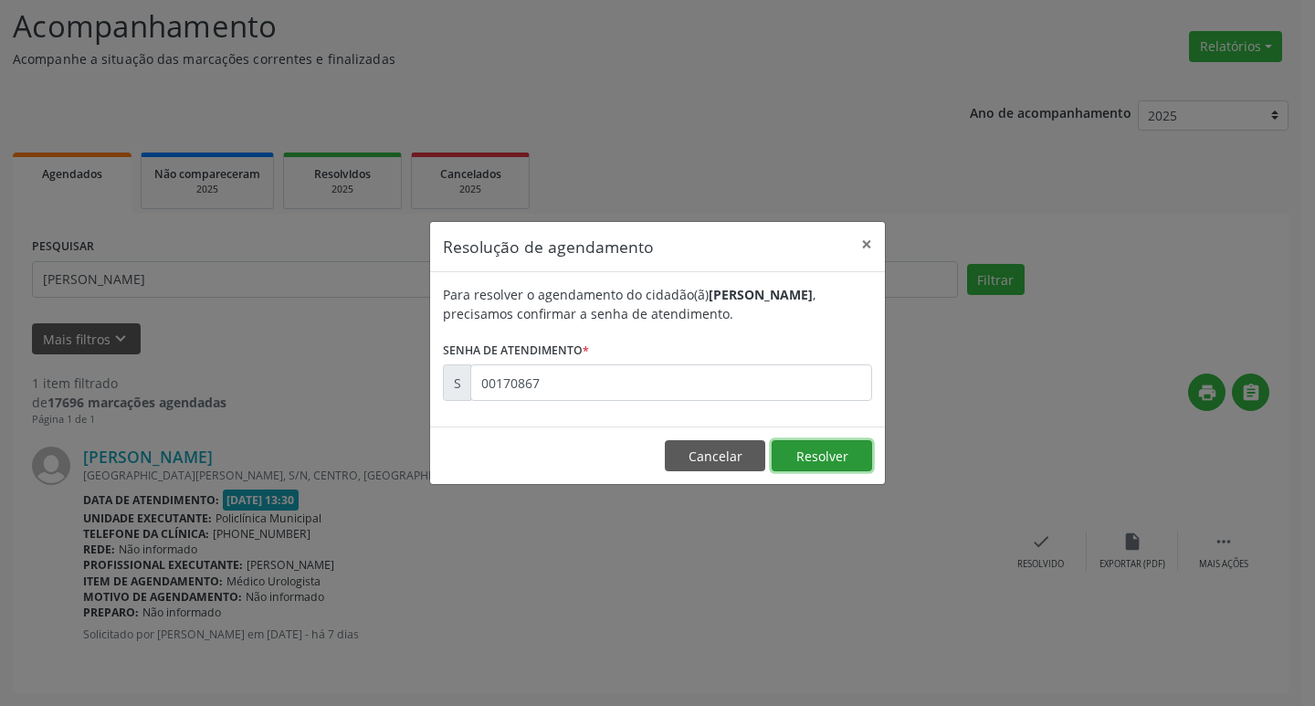
click at [833, 458] on button "Resolver" at bounding box center [821, 455] width 100 height 31
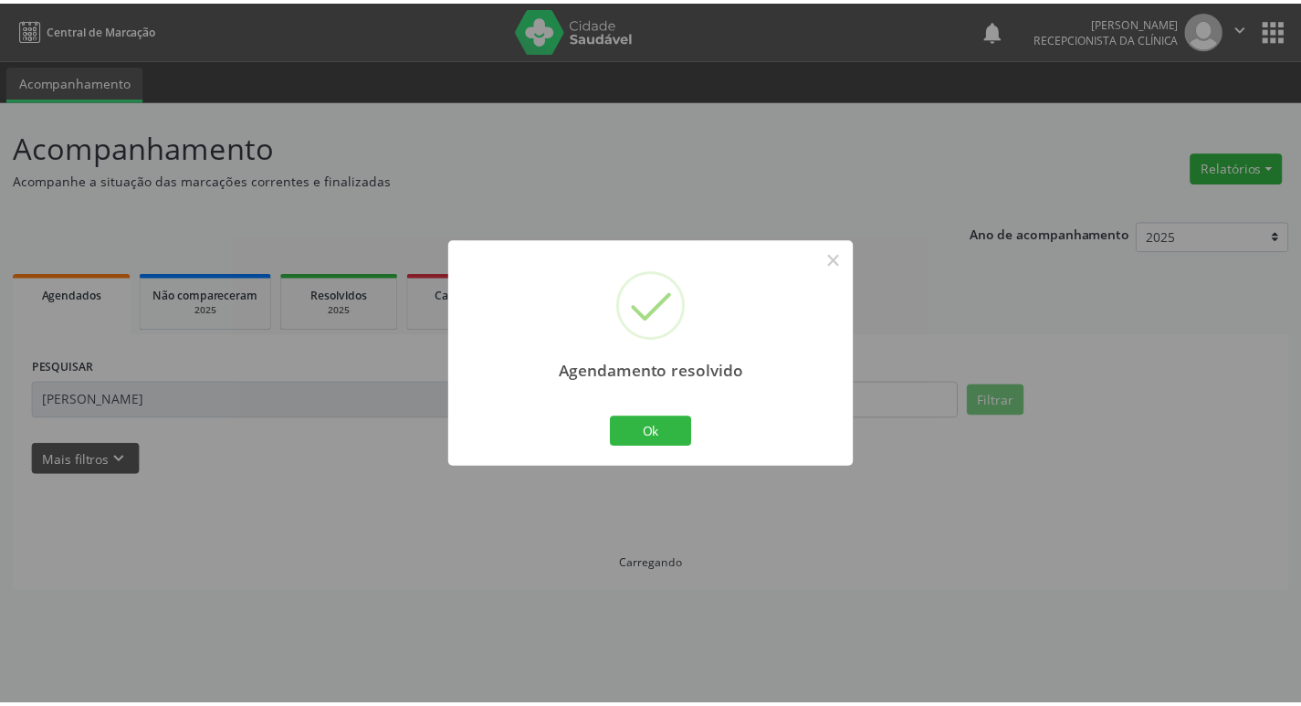
scroll to position [0, 0]
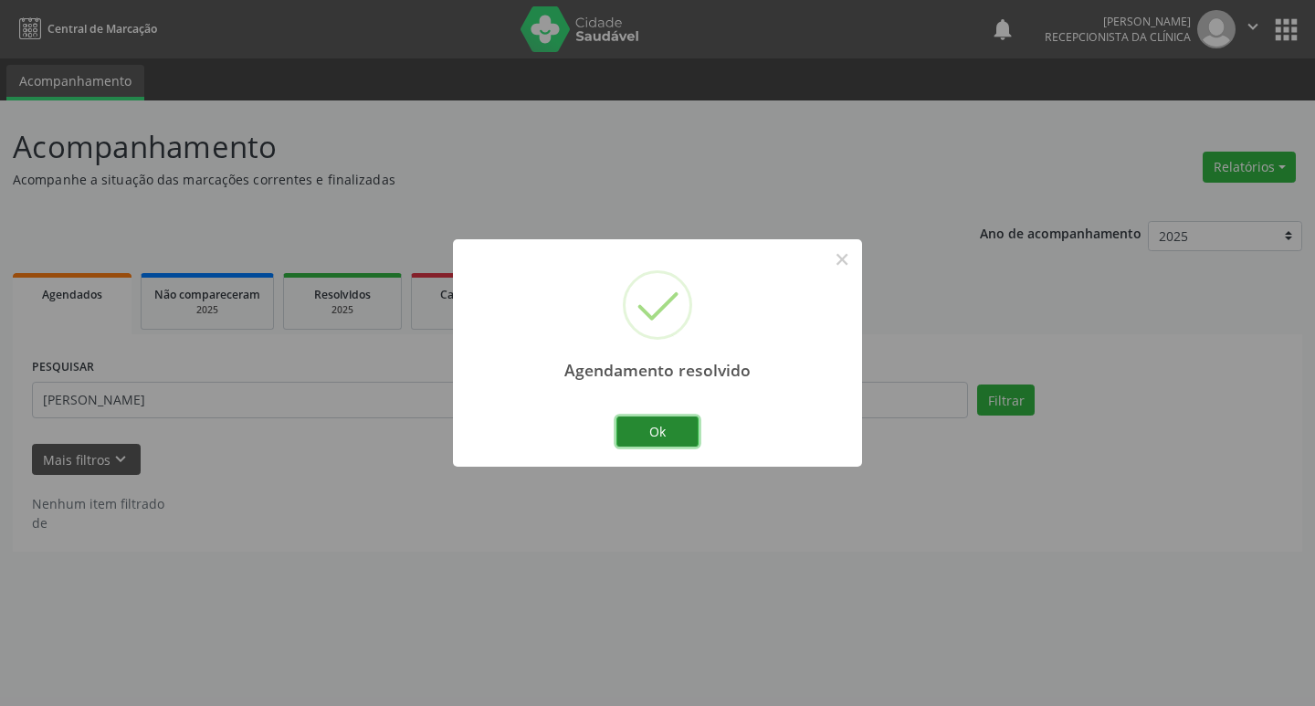
click at [667, 425] on button "Ok" at bounding box center [657, 431] width 82 height 31
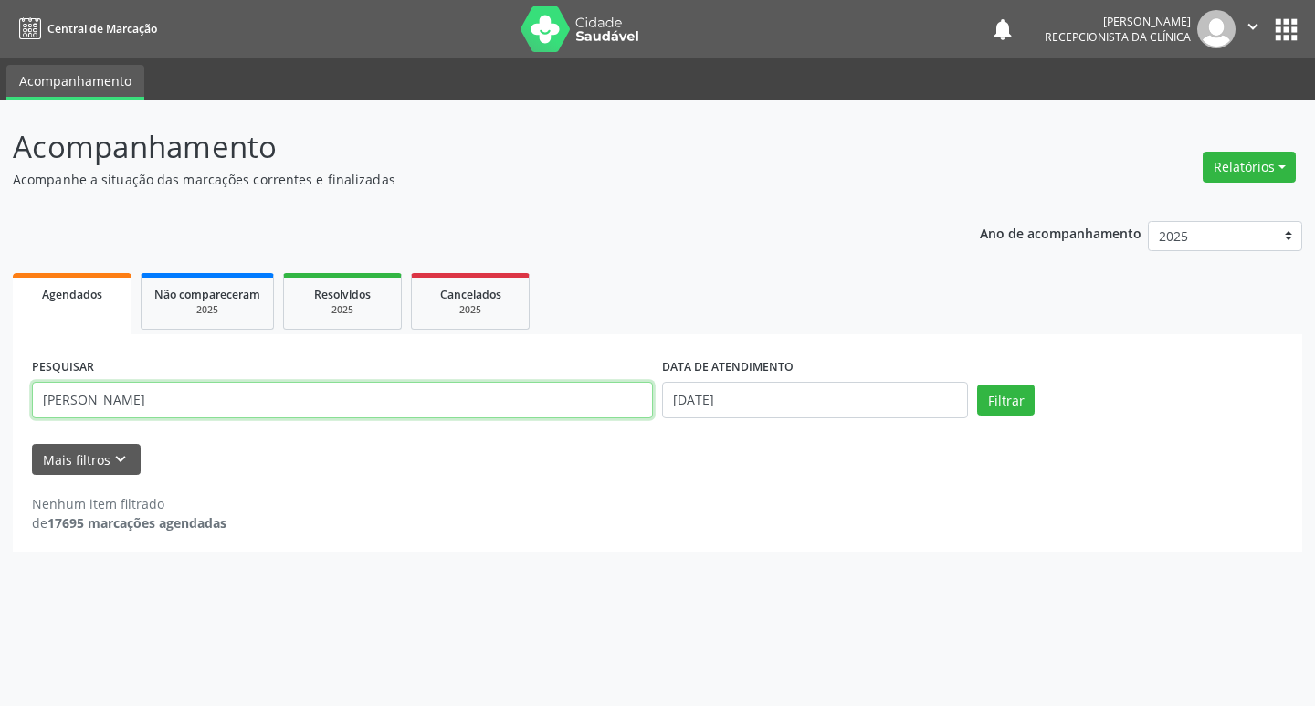
drag, startPoint x: 163, startPoint y: 401, endPoint x: 181, endPoint y: 407, distance: 18.5
click at [172, 406] on input "[PERSON_NAME]" at bounding box center [342, 400] width 621 height 37
type input "f"
type input "suely"
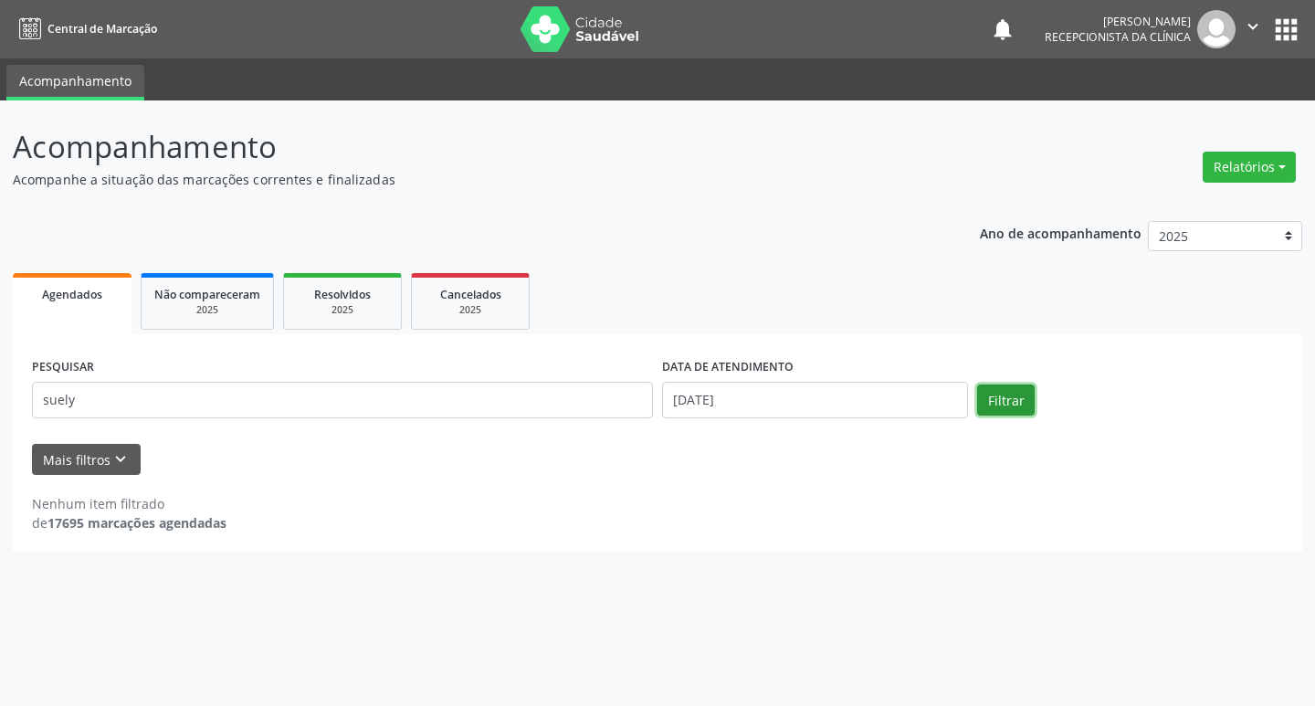
click at [1010, 391] on button "Filtrar" at bounding box center [1006, 399] width 58 height 31
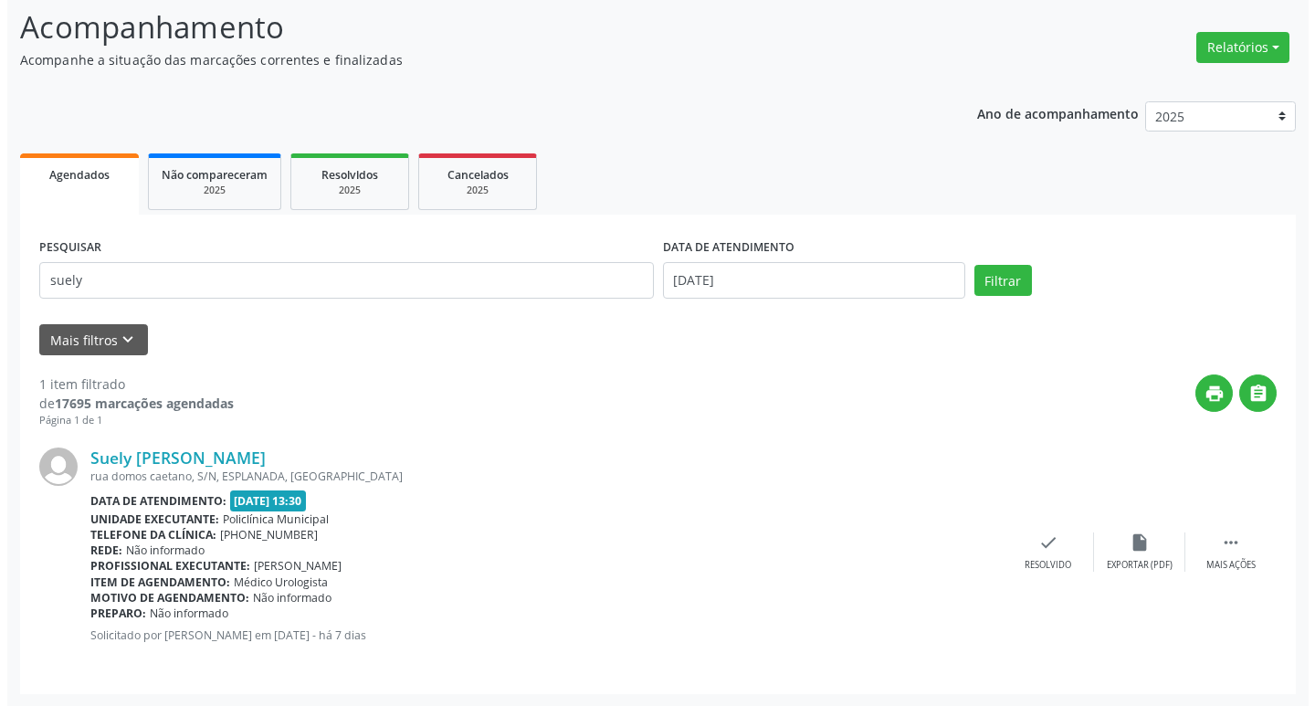
scroll to position [121, 0]
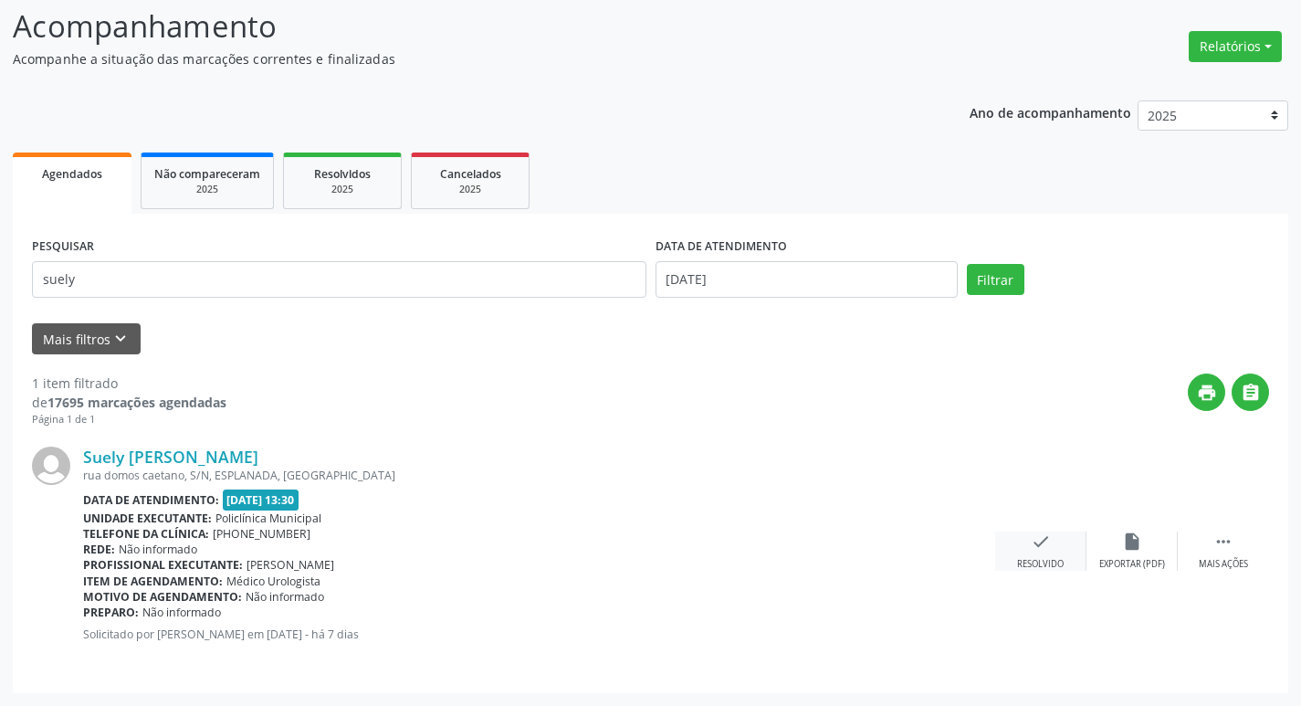
click at [1036, 536] on icon "check" at bounding box center [1041, 541] width 20 height 20
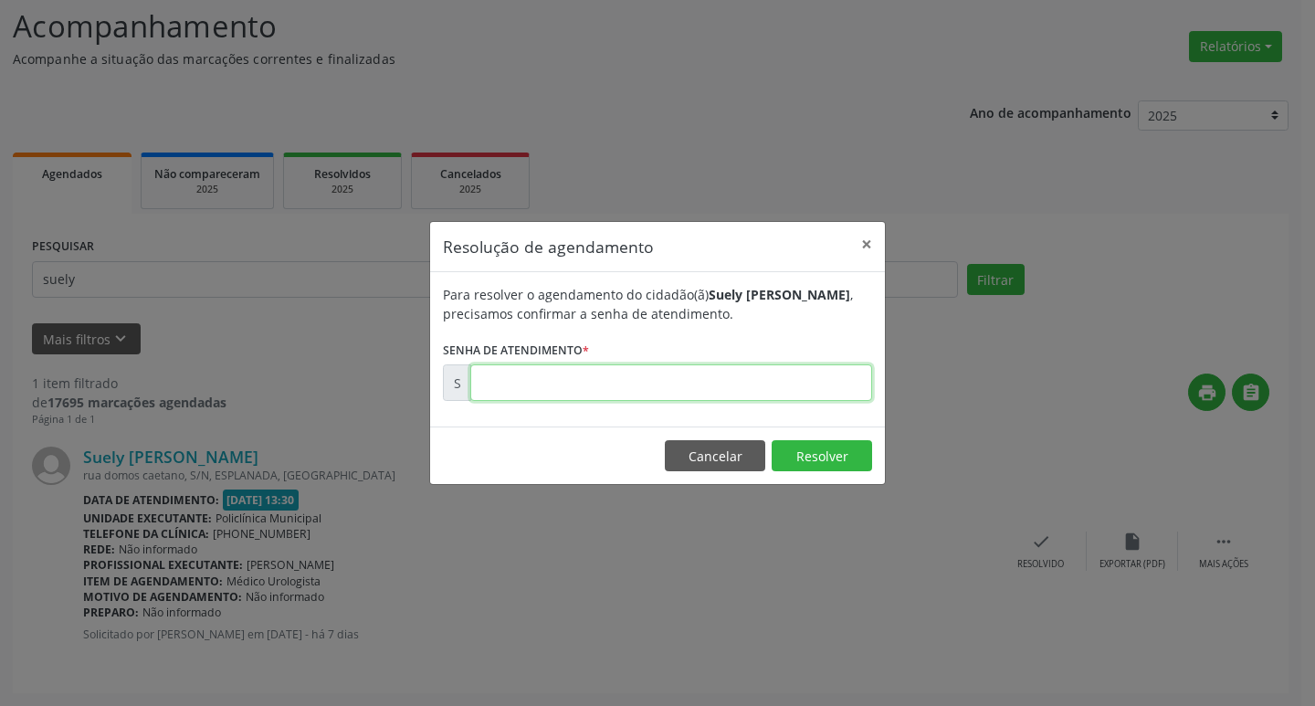
click at [719, 396] on input "text" at bounding box center [671, 382] width 402 height 37
type input "00170859"
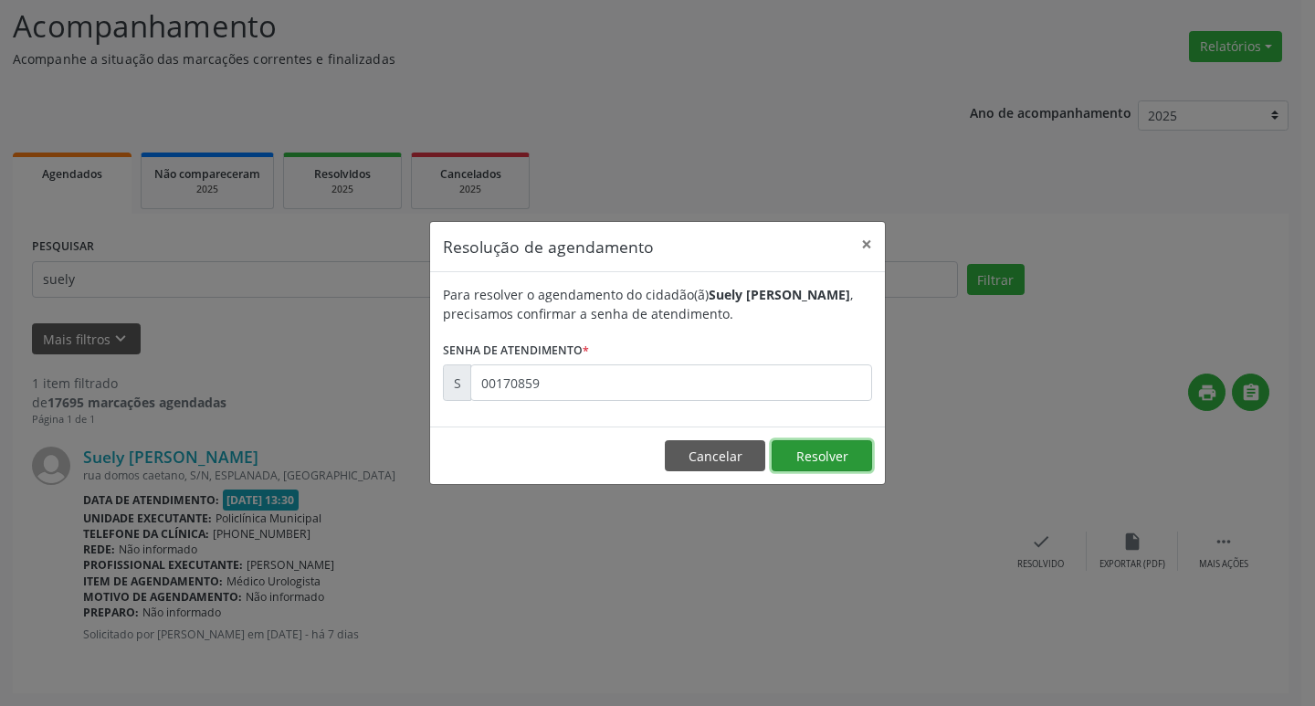
click at [840, 454] on button "Resolver" at bounding box center [821, 455] width 100 height 31
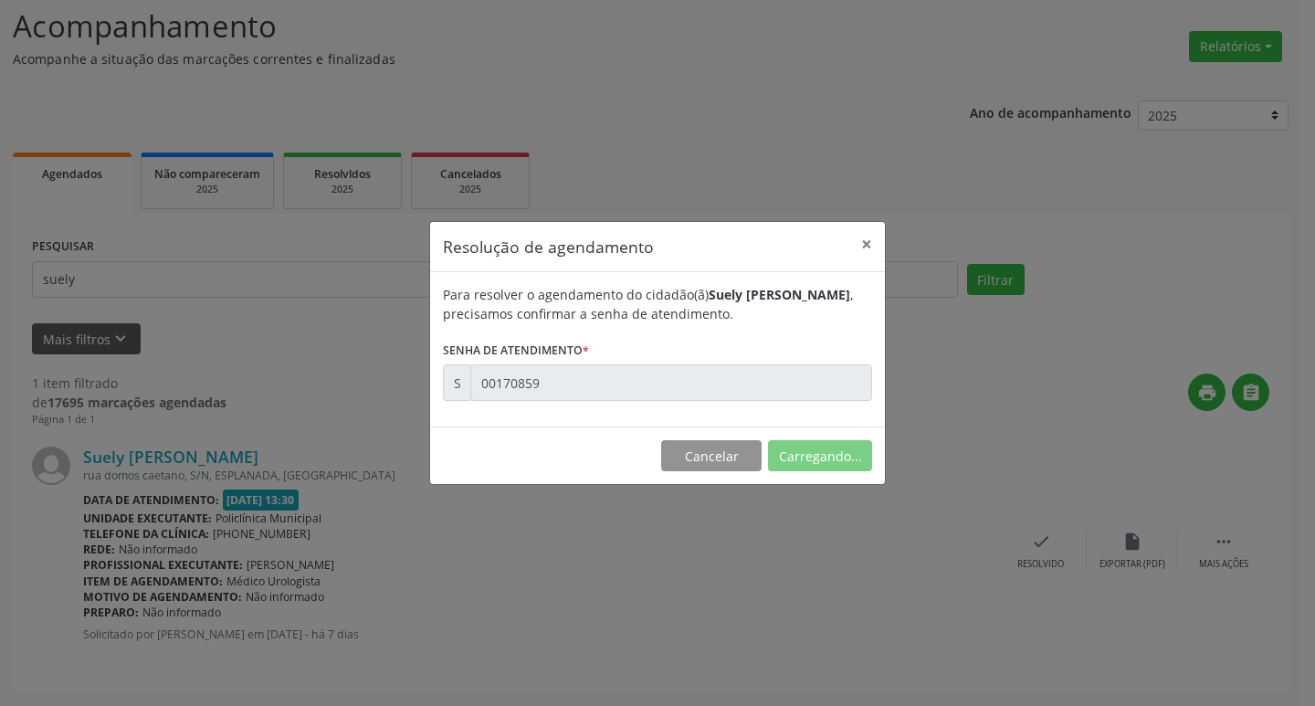
scroll to position [0, 0]
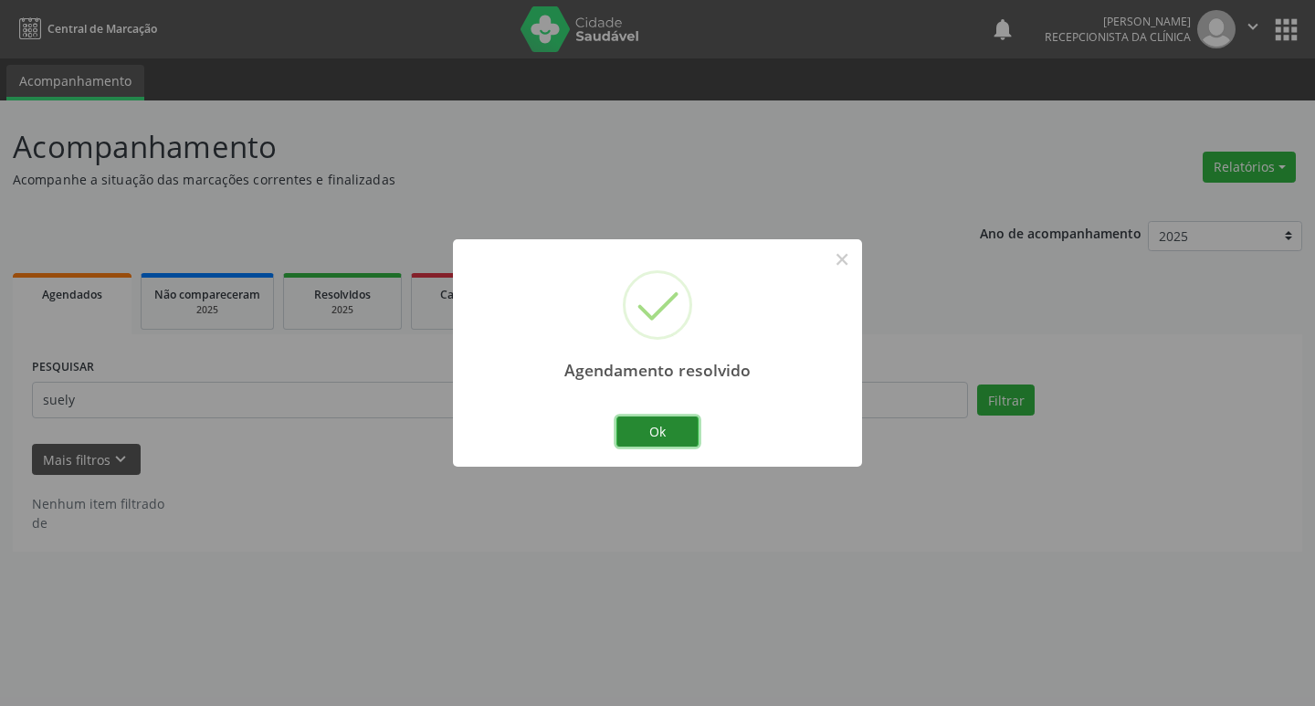
click at [687, 427] on button "Ok" at bounding box center [657, 431] width 82 height 31
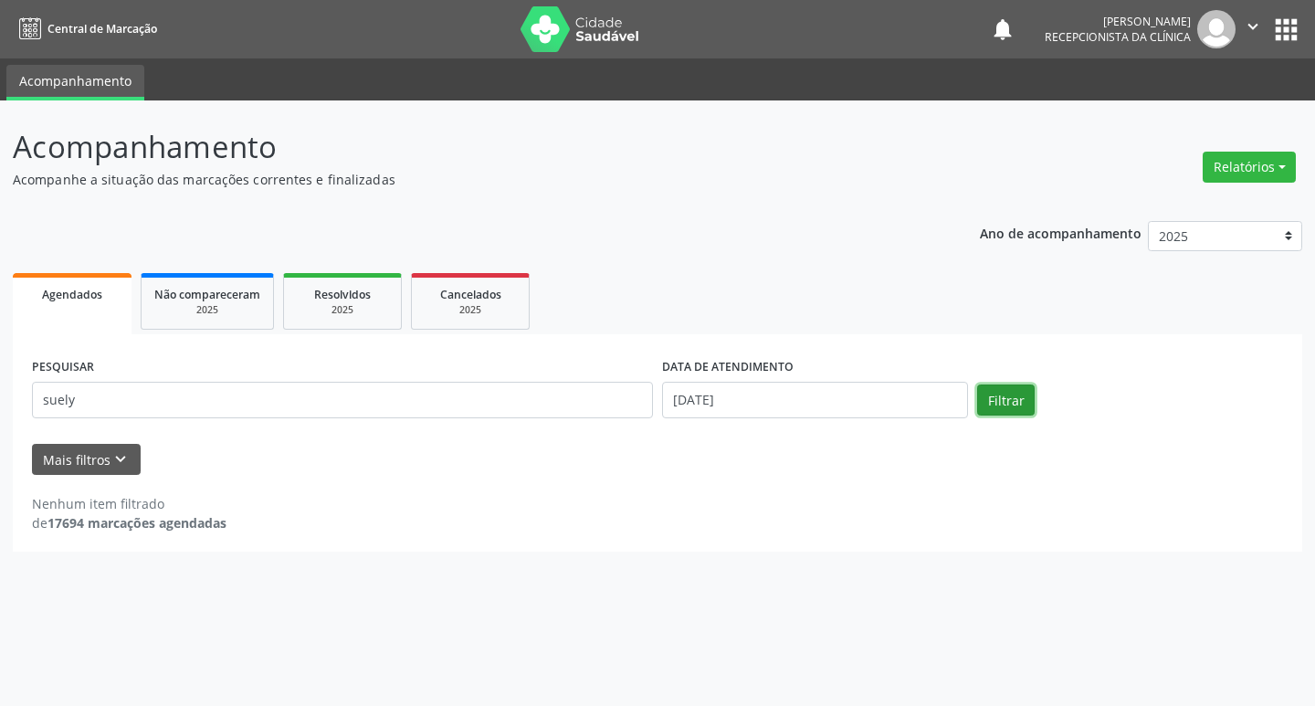
click at [1018, 396] on button "Filtrar" at bounding box center [1006, 399] width 58 height 31
click at [954, 580] on div "Acompanhamento Acompanhe a situação das marcações correntes e finalizadas Relat…" at bounding box center [657, 402] width 1315 height 605
click at [149, 401] on input "suely" at bounding box center [342, 400] width 621 height 37
type input "s"
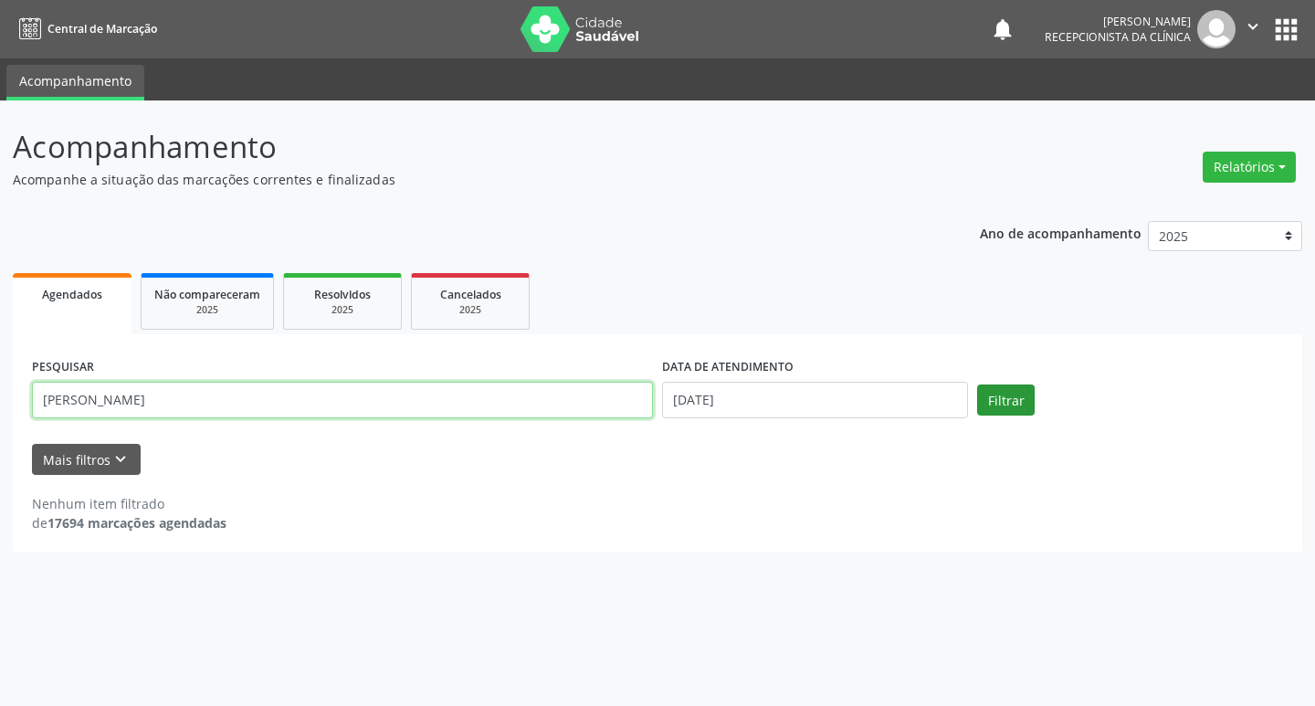
type input "[PERSON_NAME]"
click at [1009, 408] on button "Filtrar" at bounding box center [1006, 399] width 58 height 31
